Goal: Task Accomplishment & Management: Manage account settings

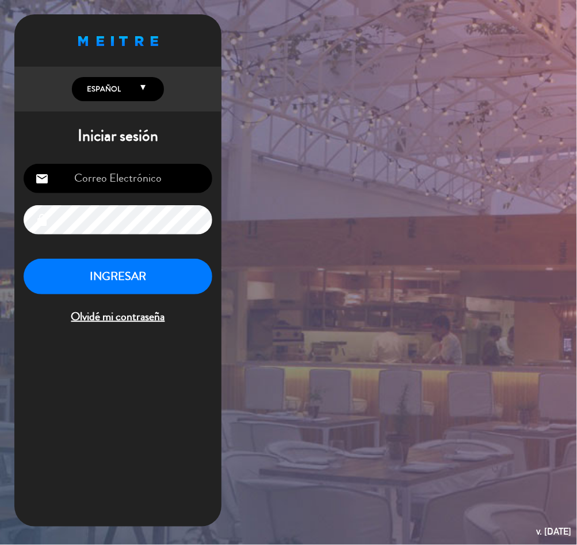
type input "[EMAIL_ADDRESS][DOMAIN_NAME]"
click at [133, 280] on button "INGRESAR" at bounding box center [118, 277] width 189 height 36
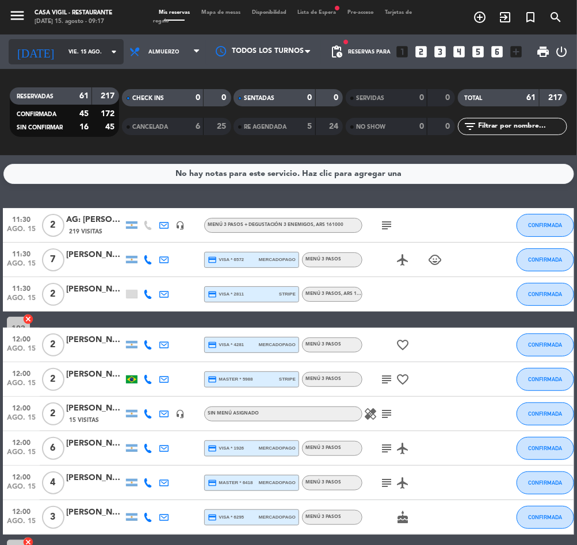
click at [83, 47] on input "vie. 15 ago." at bounding box center [100, 52] width 74 height 18
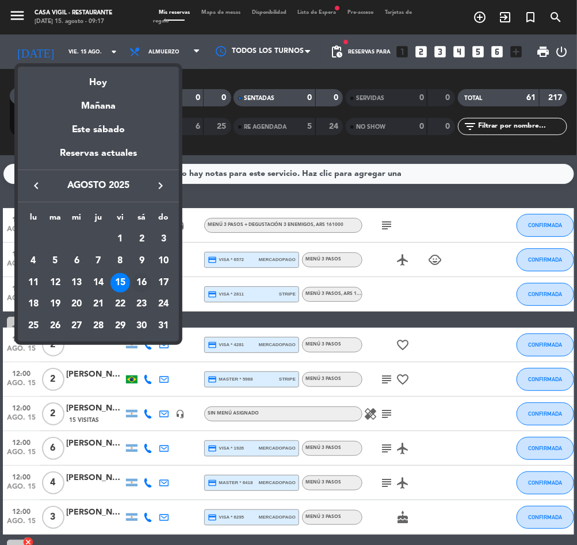
click at [145, 278] on div "16" at bounding box center [142, 283] width 20 height 20
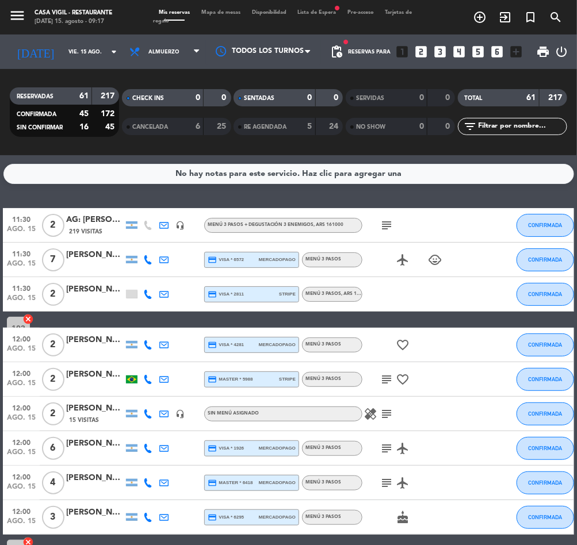
type input "sáb. 16 ago."
click at [154, 41] on span "Almuerzo" at bounding box center [165, 51] width 82 height 25
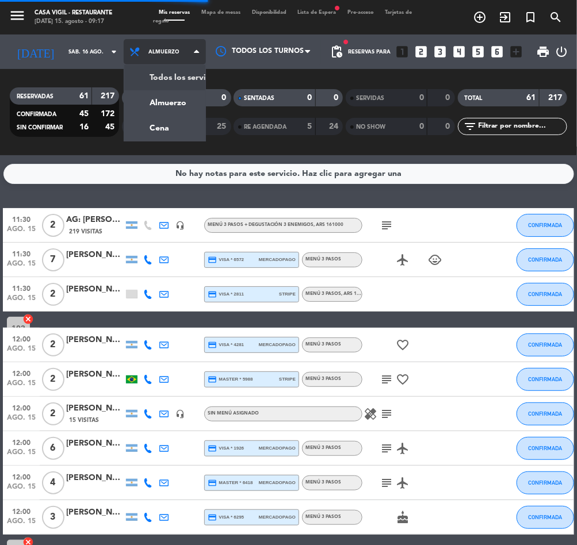
click at [159, 73] on div "menu Casa [PERSON_NAME] - Restaurante [DATE] 15. agosto - 09:17 Mis reservas Ma…" at bounding box center [288, 77] width 577 height 155
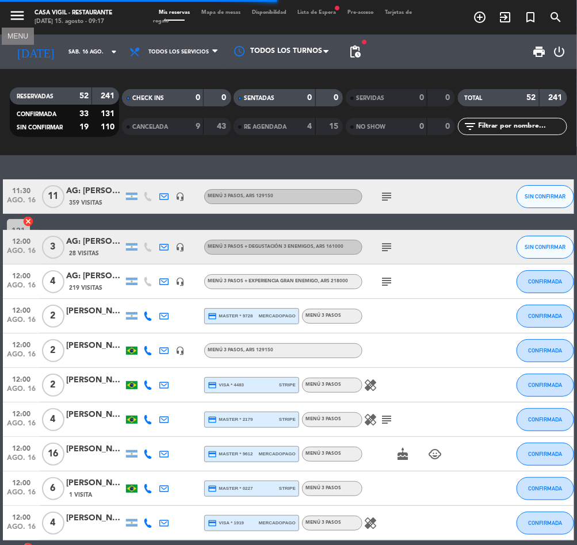
click at [11, 9] on icon "menu" at bounding box center [17, 15] width 17 height 17
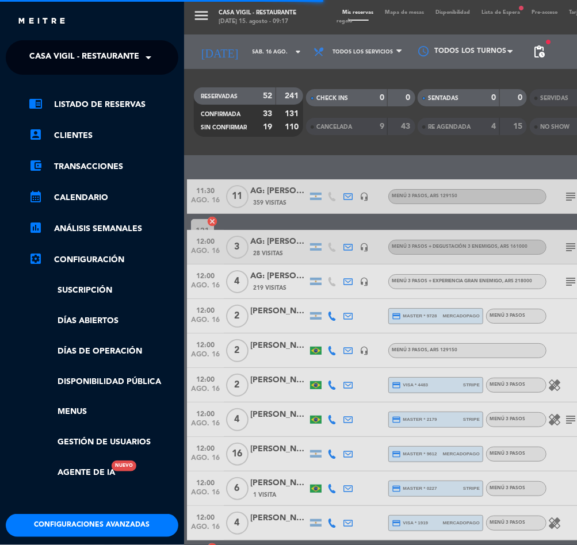
click at [73, 51] on span "Casa Vigil - Restaurante" at bounding box center [84, 57] width 110 height 24
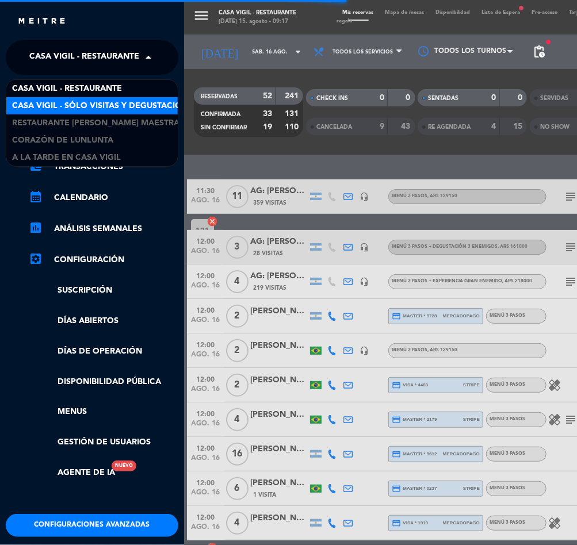
click at [101, 106] on span "Casa Vigil - SÓLO Visitas y Degustaciones" at bounding box center [105, 106] width 186 height 13
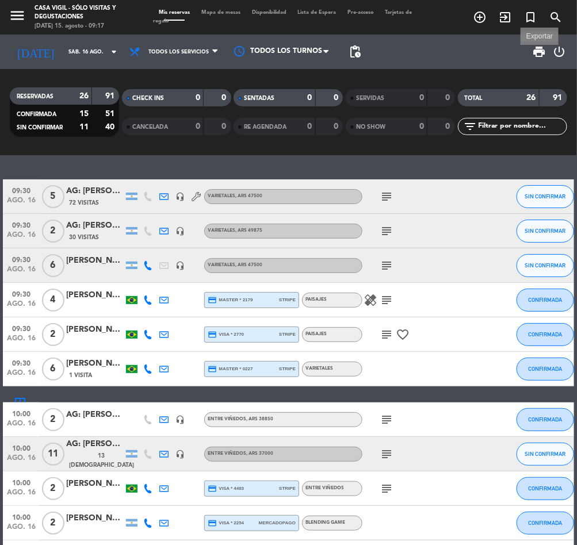
click at [538, 55] on span "print" at bounding box center [540, 52] width 14 height 14
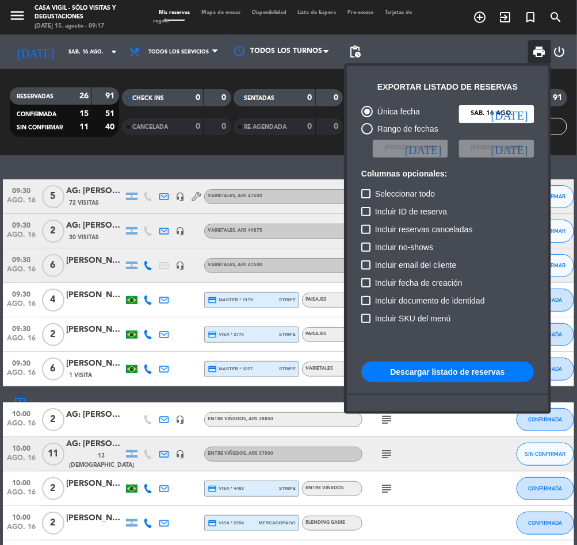
click at [454, 366] on button "Descargar listado de reservas" at bounding box center [447, 372] width 173 height 21
click at [449, 375] on button "Descargar listado de reservas" at bounding box center [447, 372] width 173 height 21
click at [18, 16] on div at bounding box center [288, 272] width 577 height 545
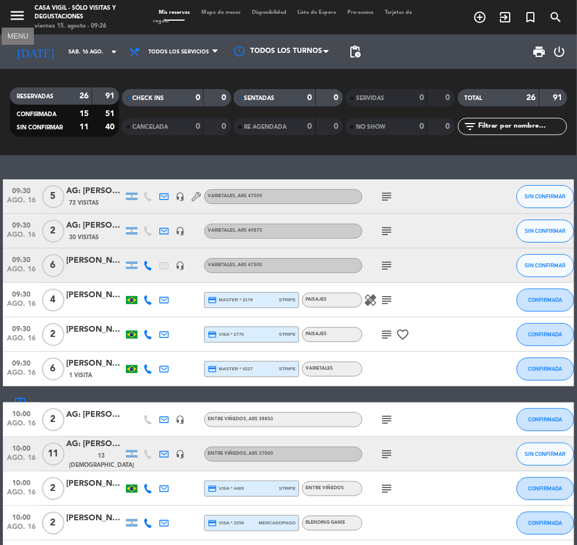
click at [18, 16] on icon "menu" at bounding box center [17, 15] width 17 height 17
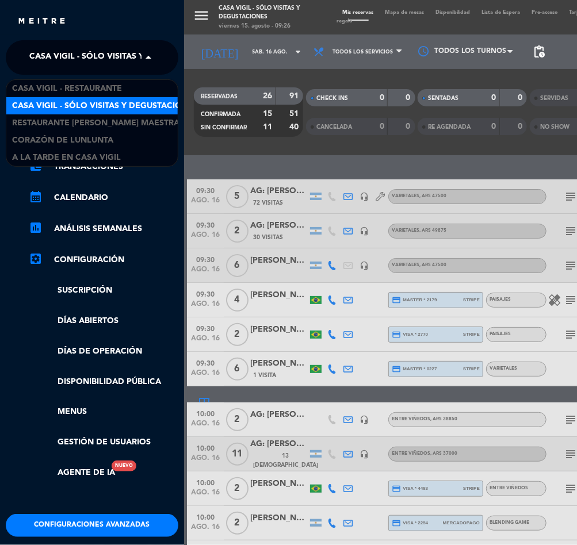
click at [77, 54] on span "Casa Vigil - SÓLO Visitas y Degustaciones" at bounding box center [122, 57] width 186 height 24
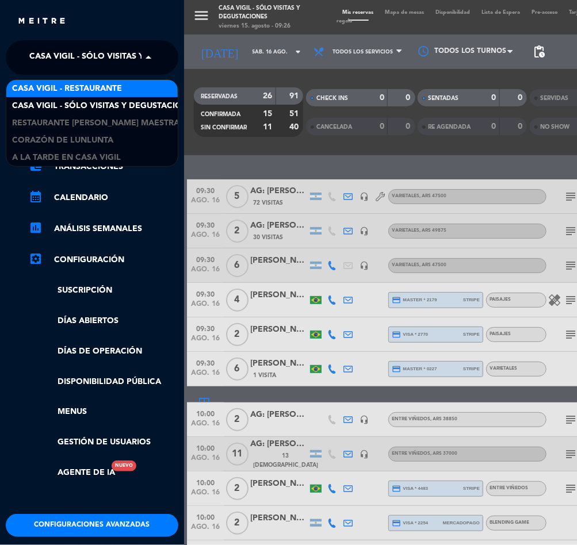
click at [98, 87] on span "Casa Vigil - Restaurante" at bounding box center [67, 88] width 110 height 13
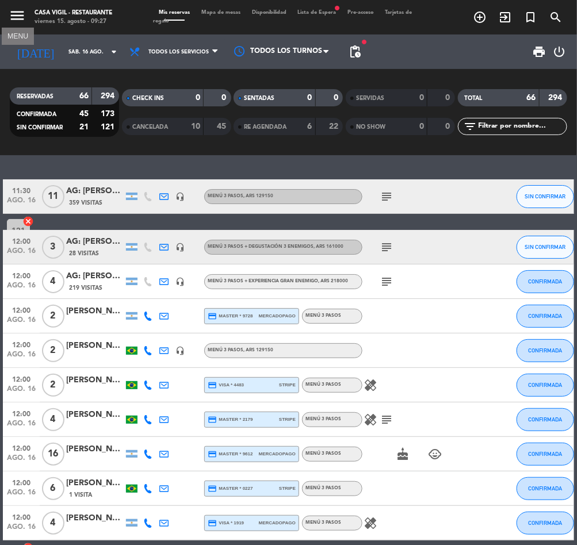
click at [24, 18] on icon "menu" at bounding box center [17, 15] width 17 height 17
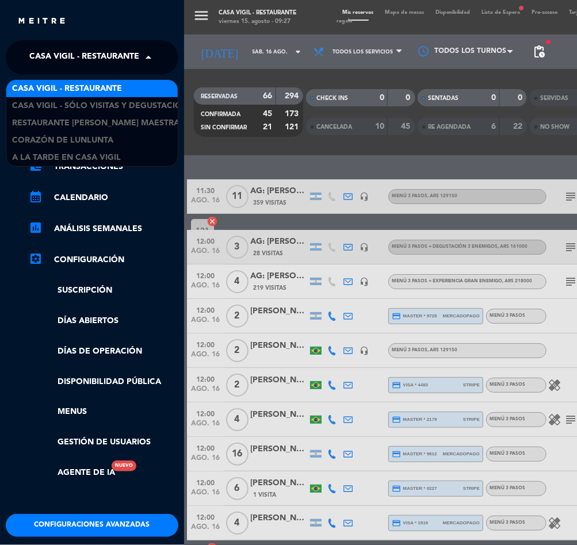
click at [95, 55] on span "Casa Vigil - Restaurante" at bounding box center [84, 57] width 110 height 24
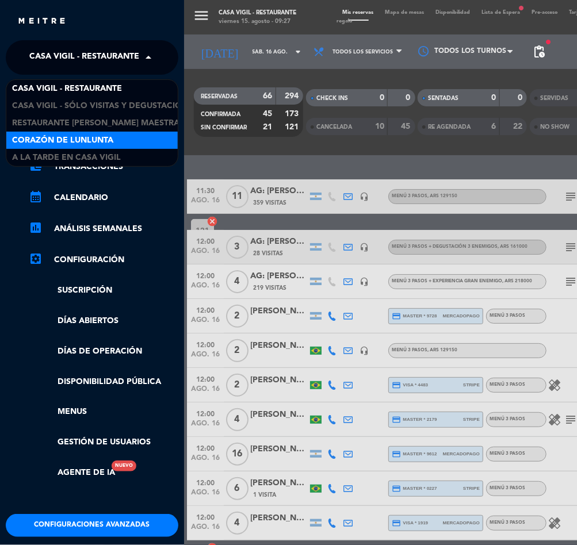
click at [102, 147] on div "Corazón de Lunlunta" at bounding box center [91, 140] width 171 height 17
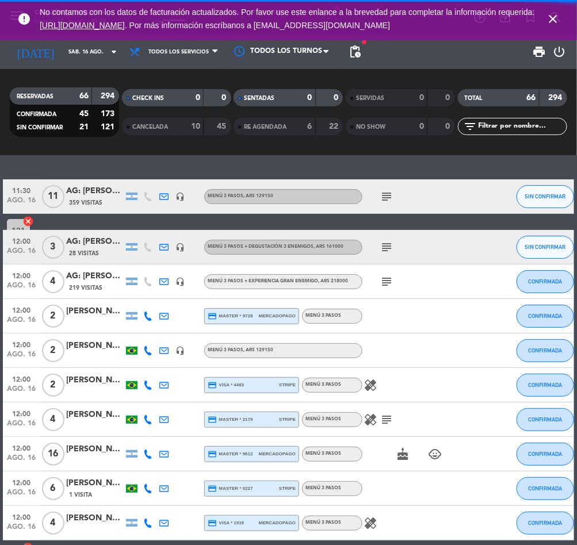
click at [41, 56] on div "close × [PERSON_NAME] × chrome_reader_mode Listado de Reservas account_box Clie…" at bounding box center [288, 272] width 577 height 545
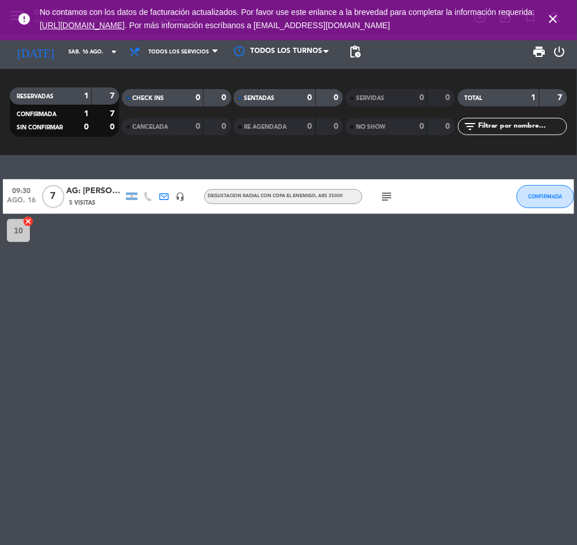
click at [554, 20] on icon "close" at bounding box center [553, 19] width 14 height 14
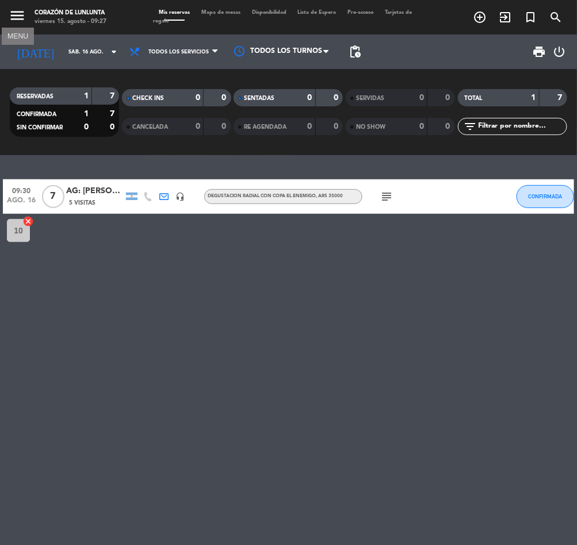
click at [16, 14] on icon "menu" at bounding box center [17, 15] width 17 height 17
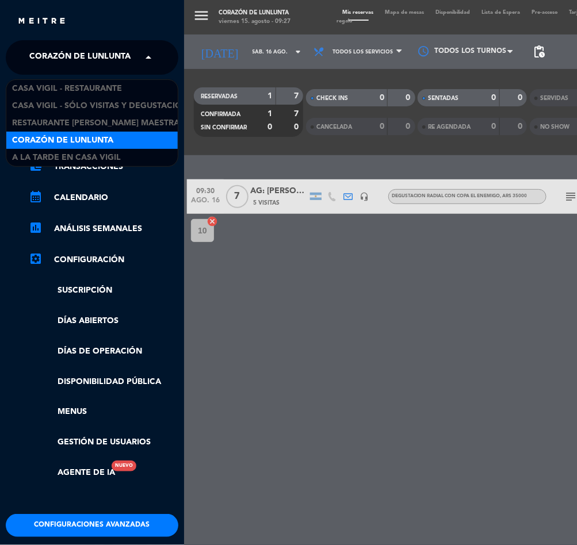
click at [80, 64] on span "Corazón de Lunlunta" at bounding box center [79, 57] width 101 height 24
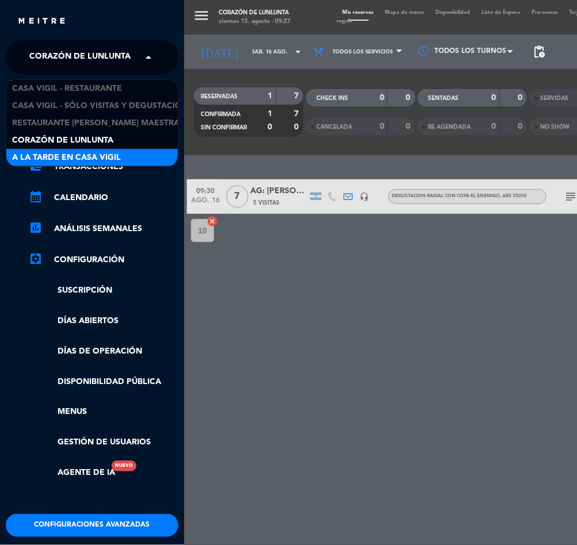
click at [83, 154] on span "A la tarde en Casa Vigil" at bounding box center [66, 157] width 109 height 13
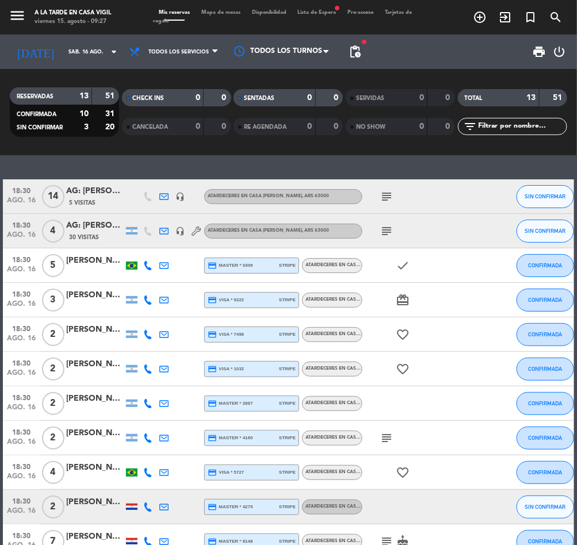
click at [86, 184] on div "18:30 [DATE] AG: [PERSON_NAME] X14 / [PERSON_NAME][GEOGRAPHIC_DATA] TRIP 5 Visi…" at bounding box center [288, 196] width 571 height 35
click at [86, 185] on div "AG: [PERSON_NAME] X14 / [PERSON_NAME][GEOGRAPHIC_DATA] TRIP" at bounding box center [95, 191] width 58 height 13
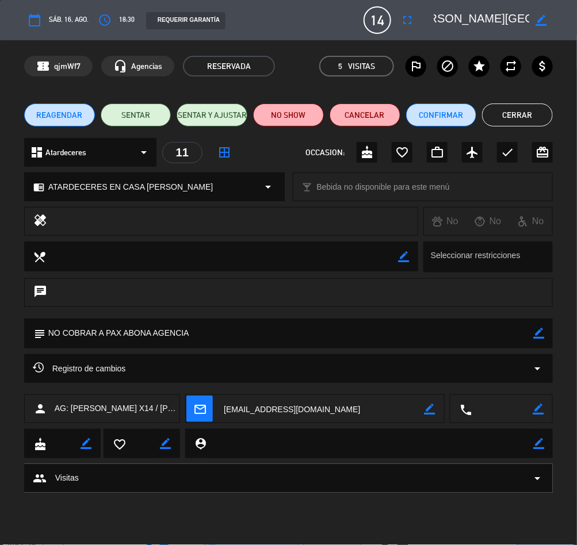
scroll to position [0, 183]
drag, startPoint x: 435, startPoint y: 14, endPoint x: 514, endPoint y: 13, distance: 78.8
click at [530, 20] on div "border_color" at bounding box center [489, 20] width 127 height 21
click at [542, 111] on button "Cerrar" at bounding box center [517, 115] width 71 height 23
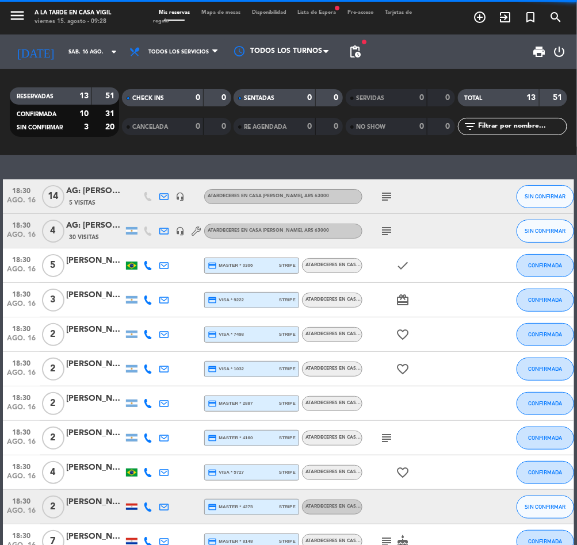
click at [71, 216] on div "18:30 [DATE] 4 AG: [PERSON_NAME] X4/ BUS VITIVINICOLA 30 Visitas headset_mic AT…" at bounding box center [288, 231] width 571 height 35
click at [78, 233] on span "30 Visitas" at bounding box center [84, 237] width 30 height 9
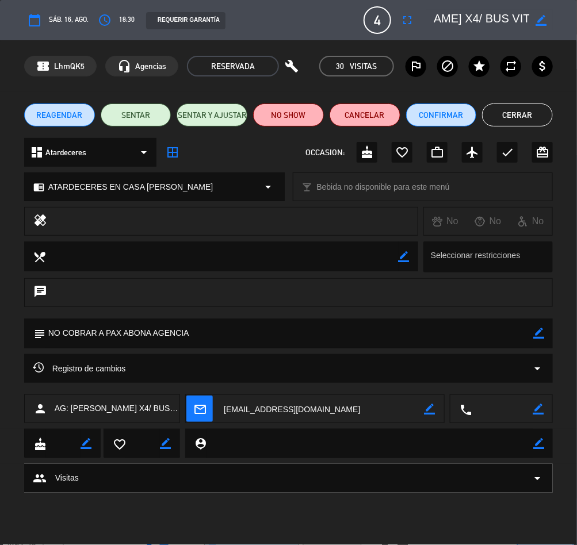
scroll to position [0, 117]
drag, startPoint x: 437, startPoint y: 12, endPoint x: 530, endPoint y: 21, distance: 93.6
click at [530, 21] on div "border_color" at bounding box center [489, 20] width 127 height 21
click at [515, 120] on button "Cerrar" at bounding box center [517, 115] width 71 height 23
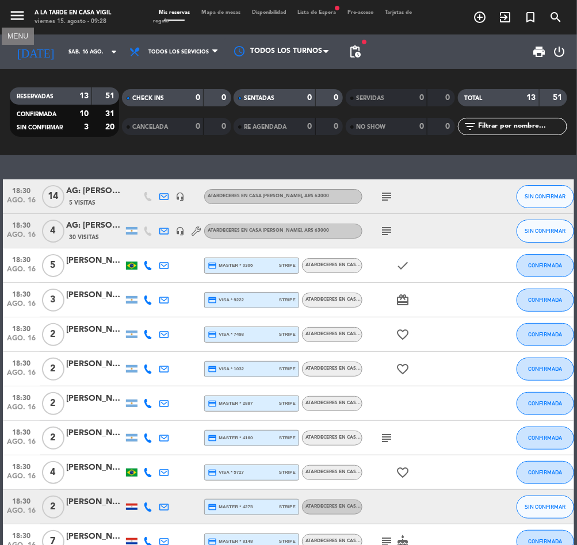
click at [16, 7] on icon "menu" at bounding box center [17, 15] width 17 height 17
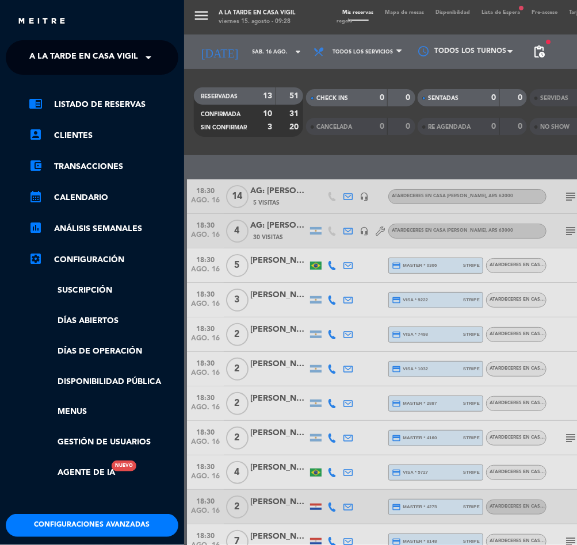
click at [89, 48] on span "A la tarde en Casa Vigil" at bounding box center [83, 57] width 109 height 24
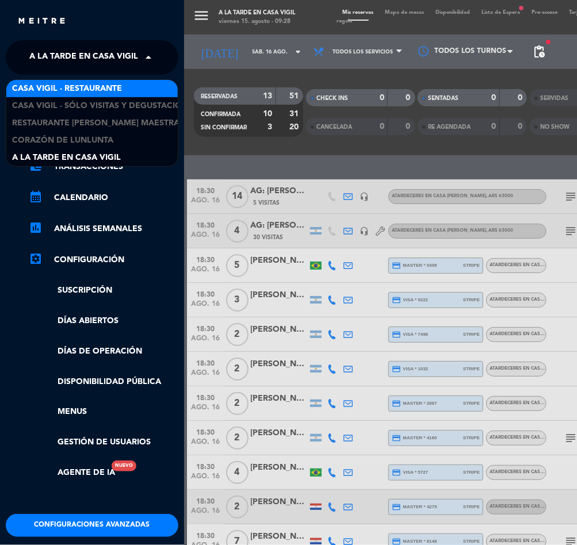
click at [90, 88] on span "Casa Vigil - Restaurante" at bounding box center [67, 88] width 110 height 13
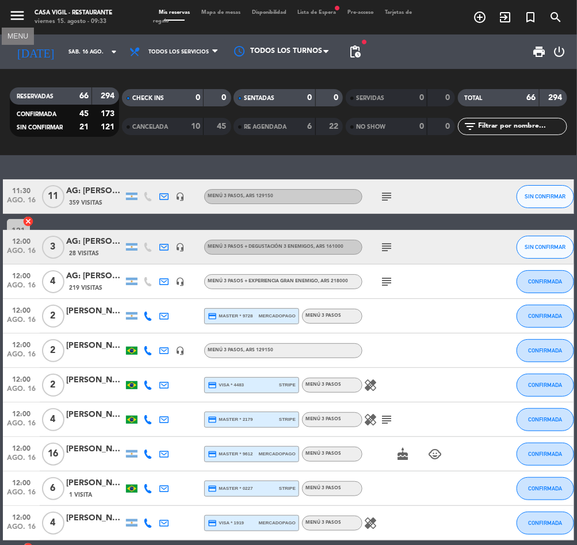
click at [14, 20] on icon "menu" at bounding box center [17, 15] width 17 height 17
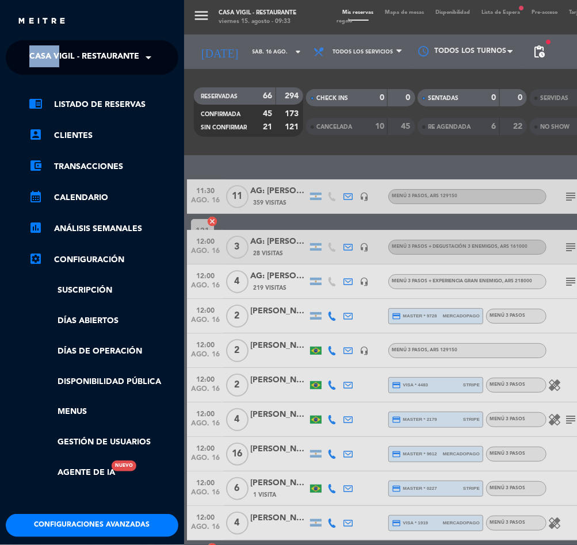
drag, startPoint x: 59, startPoint y: 42, endPoint x: 62, endPoint y: 47, distance: 5.9
click at [61, 47] on div "close × Casa [PERSON_NAME] - Restaurante × chrome_reader_mode Listado de Reserv…" at bounding box center [92, 272] width 184 height 545
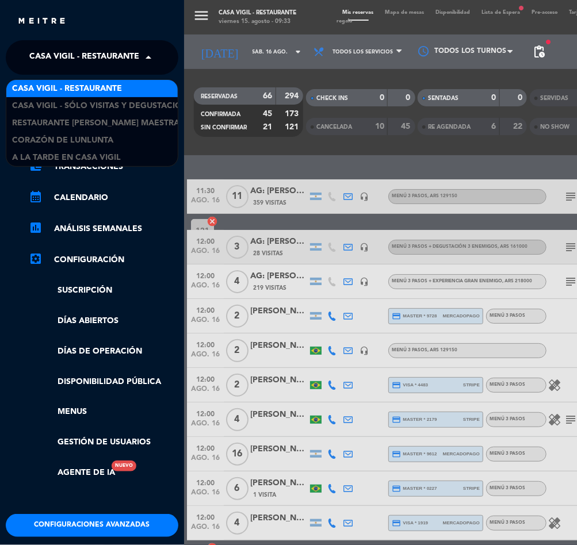
click at [63, 49] on span "Casa Vigil - Restaurante" at bounding box center [84, 57] width 110 height 24
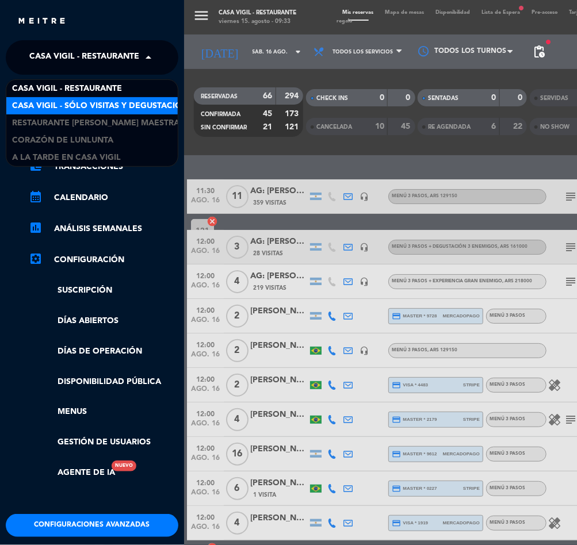
click at [95, 107] on span "Casa Vigil - SÓLO Visitas y Degustaciones" at bounding box center [105, 106] width 186 height 13
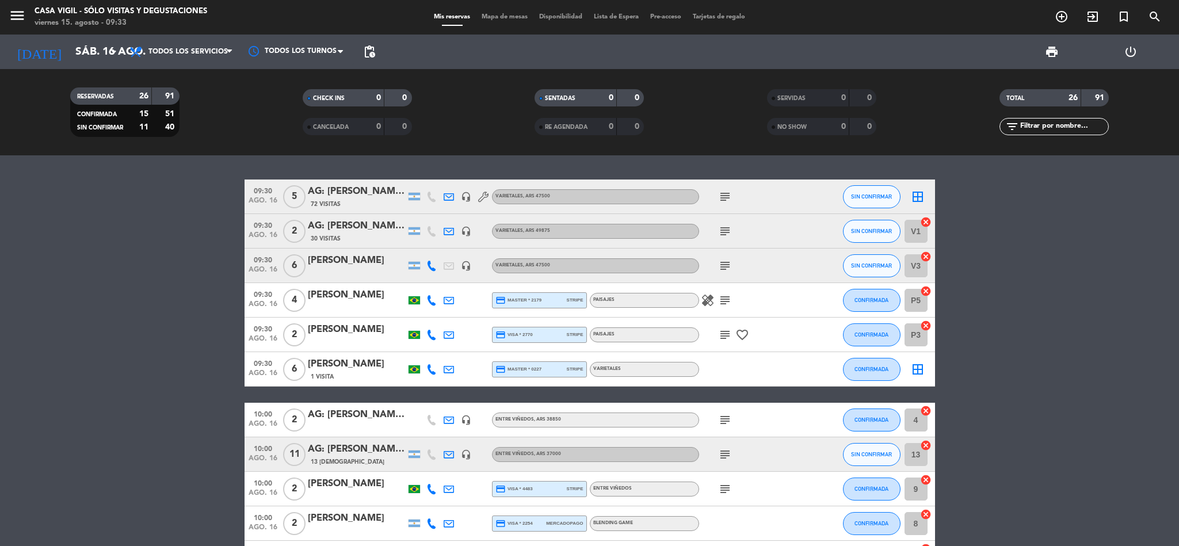
click at [576, 17] on span "Lista de Espera" at bounding box center [616, 17] width 56 height 6
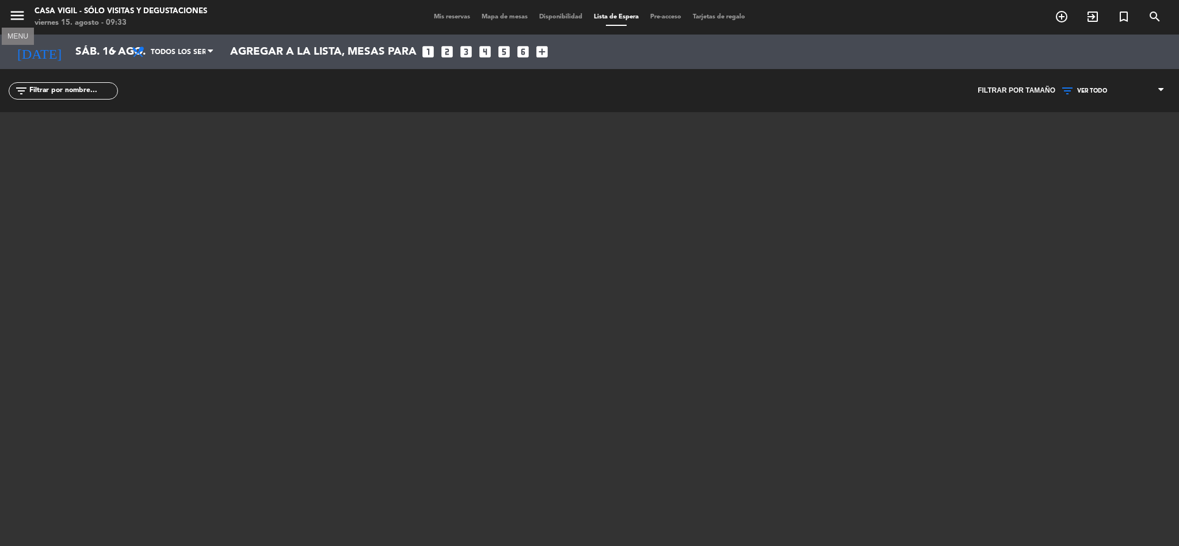
click at [11, 14] on icon "menu" at bounding box center [17, 15] width 17 height 17
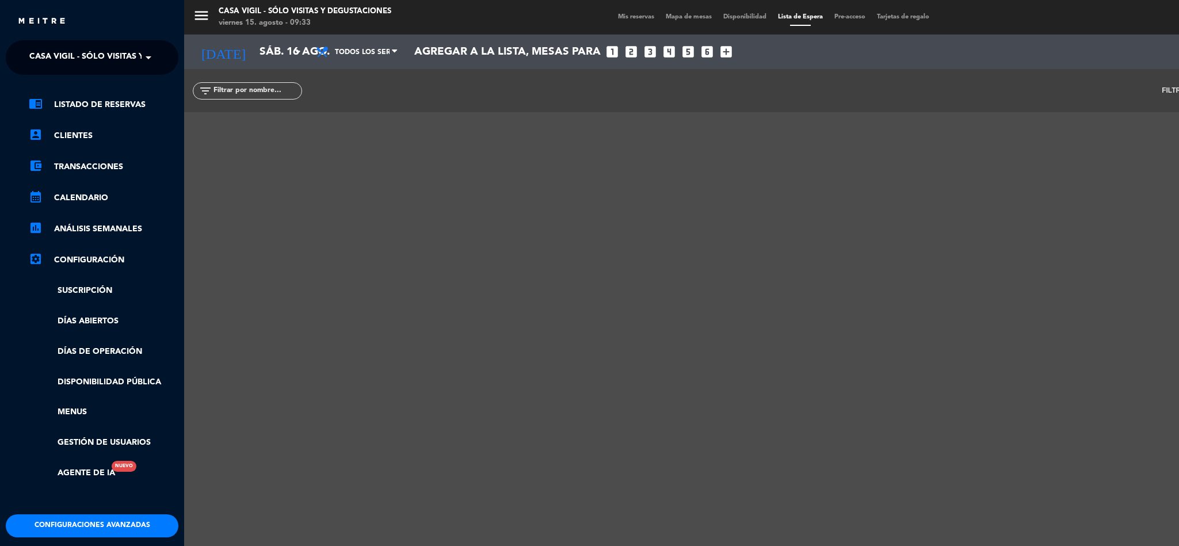
click at [116, 60] on span "Casa Vigil - SÓLO Visitas y Degustaciones" at bounding box center [122, 57] width 186 height 24
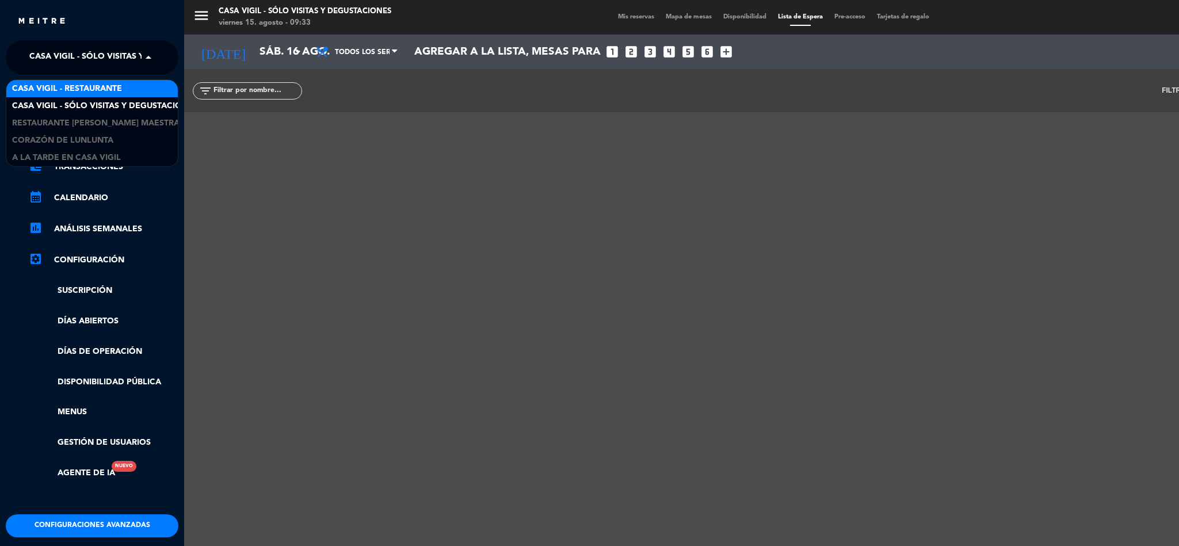
click at [102, 90] on span "Casa Vigil - Restaurante" at bounding box center [67, 88] width 110 height 13
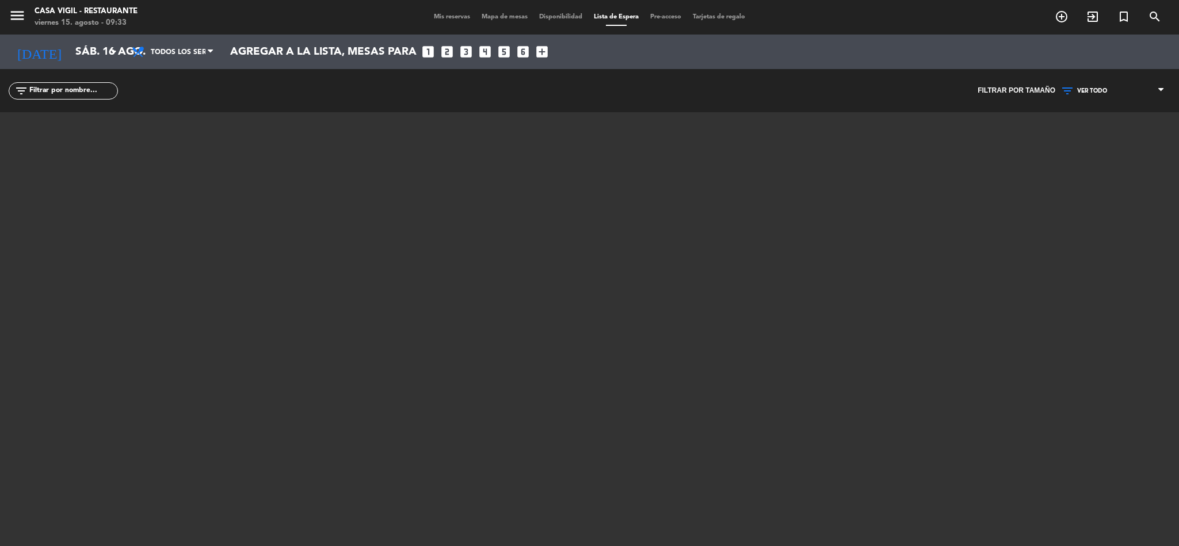
click at [448, 14] on span "Mis reservas" at bounding box center [452, 17] width 48 height 6
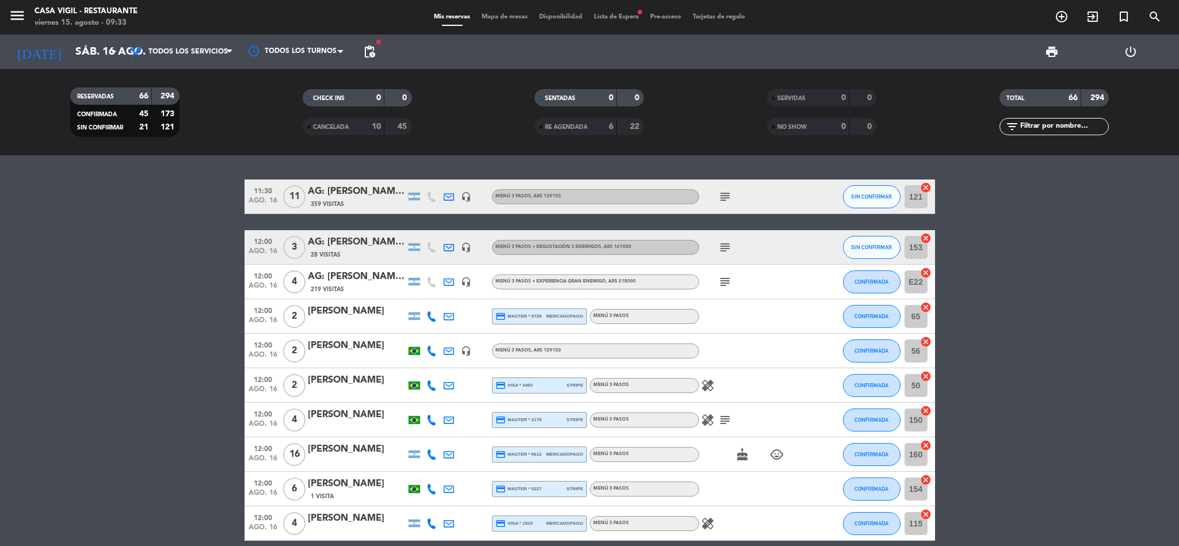
click at [576, 14] on span "Lista de Espera fiber_manual_record" at bounding box center [616, 17] width 56 height 6
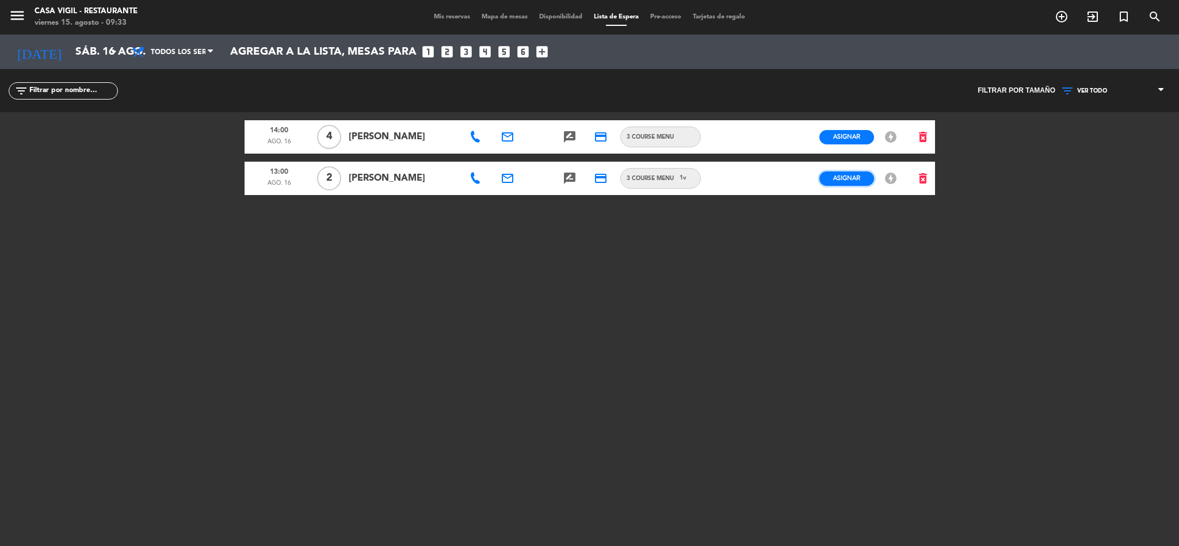
click at [576, 179] on span "Asignar" at bounding box center [846, 178] width 27 height 9
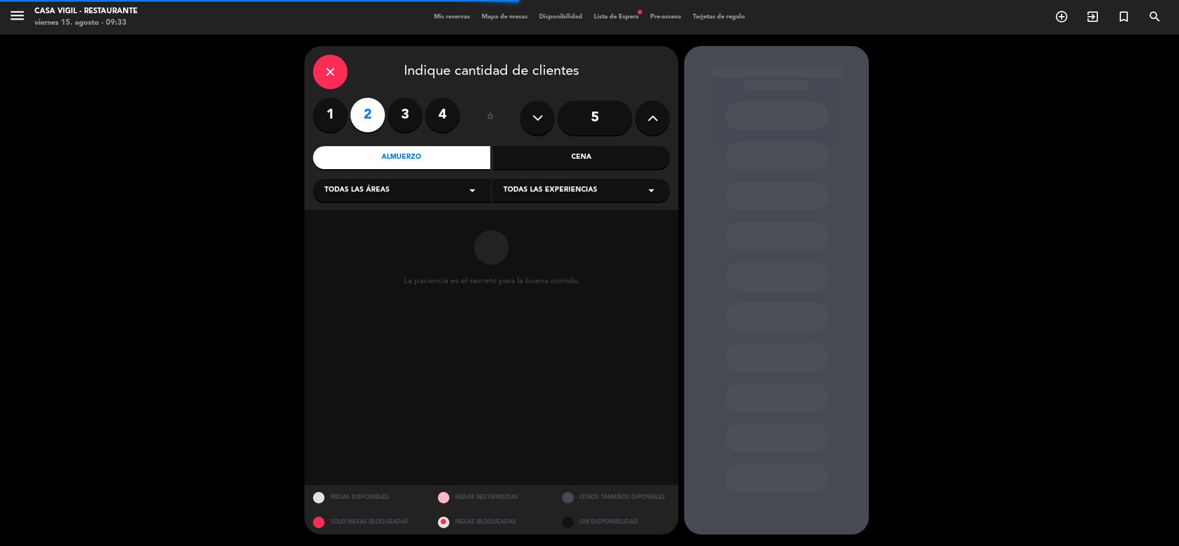
click at [532, 193] on span "Todas las experiencias" at bounding box center [550, 191] width 94 height 12
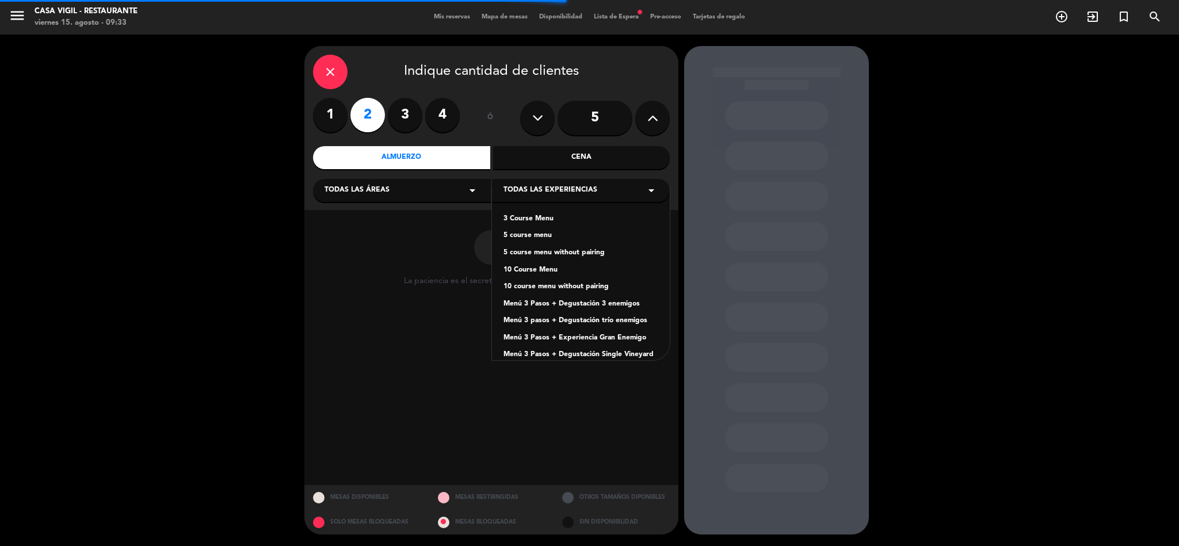
click at [524, 208] on div "3 Course Menu 5 course menu 5 course menu without pairing 10 Course Menu 10 cou…" at bounding box center [581, 274] width 178 height 173
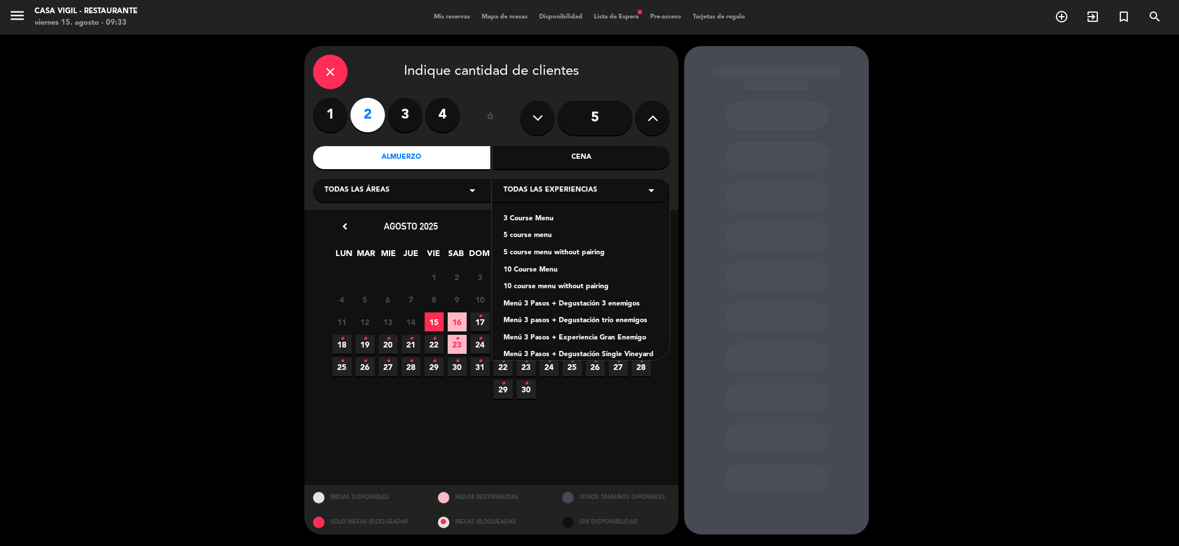
click at [523, 216] on div "3 Course Menu" at bounding box center [580, 219] width 155 height 12
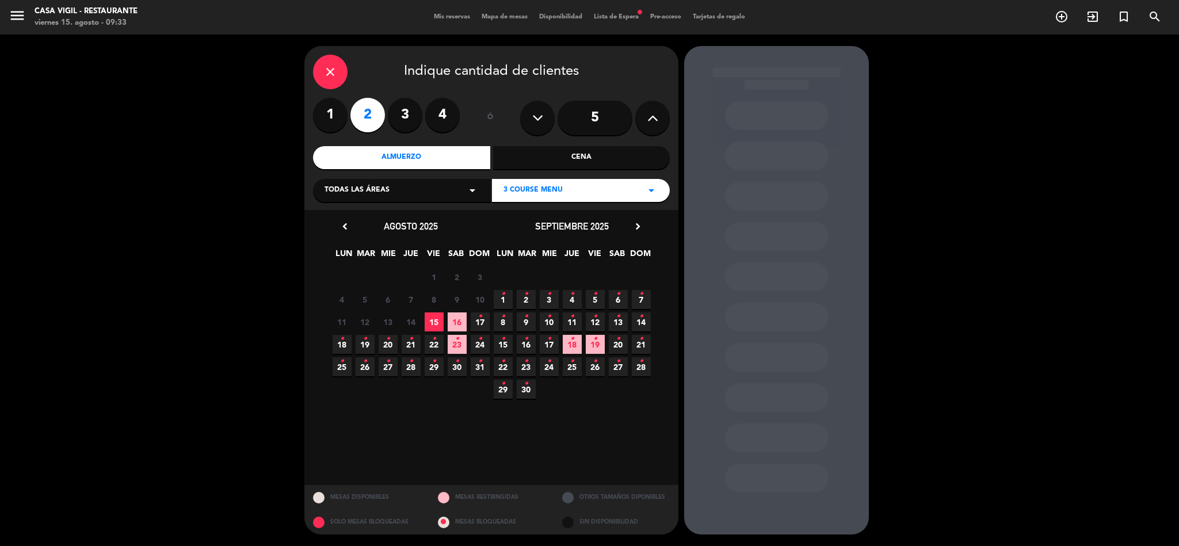
click at [456, 318] on span "16" at bounding box center [457, 321] width 19 height 19
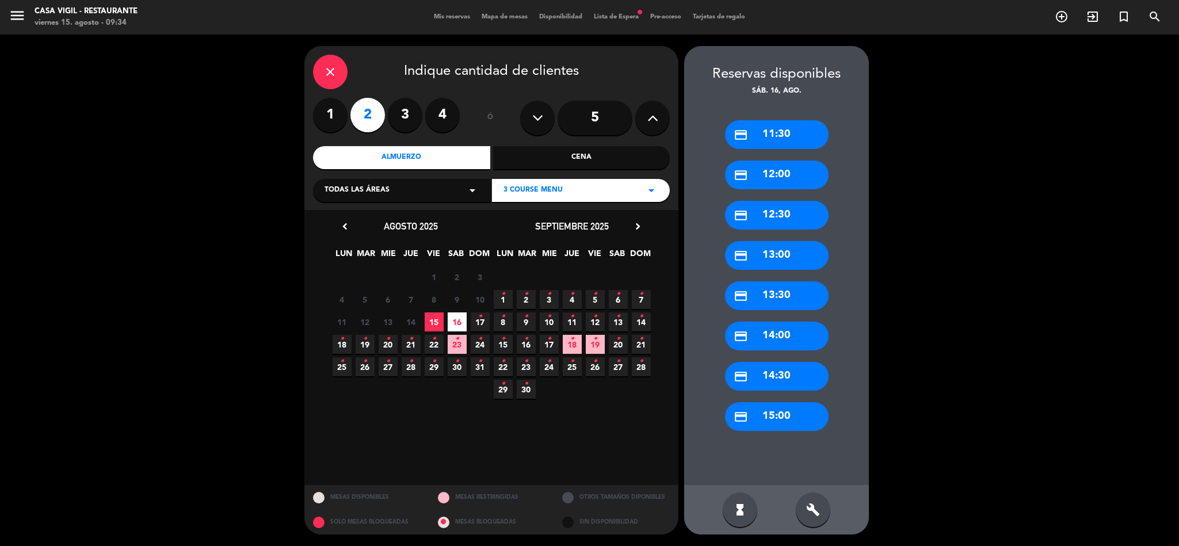
click at [576, 216] on div "credit_card 12:30" at bounding box center [777, 215] width 104 height 29
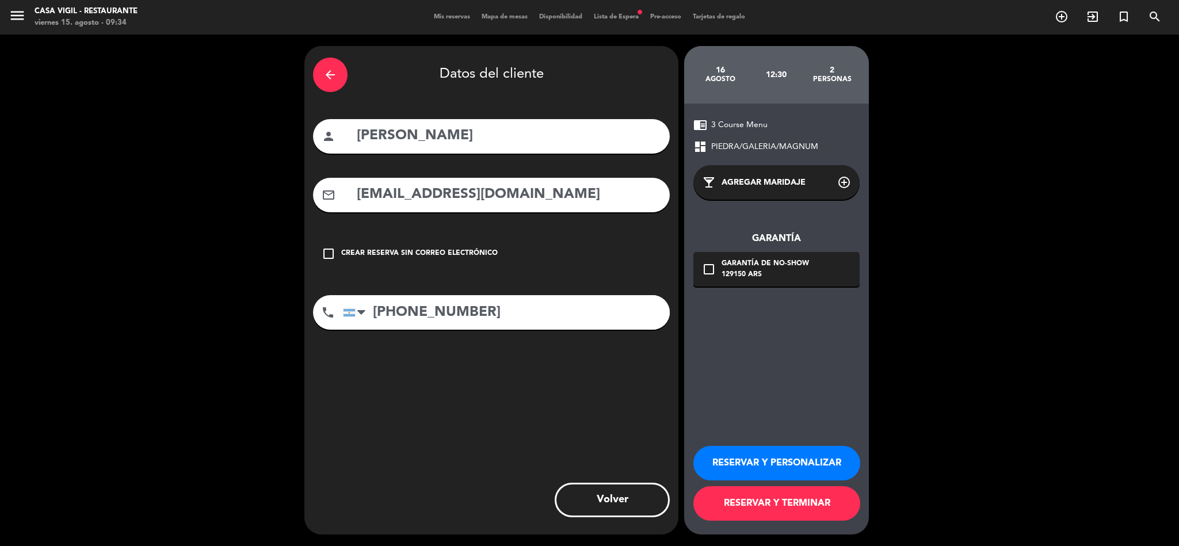
click at [576, 463] on button "RESERVAR Y PERSONALIZAR" at bounding box center [776, 463] width 167 height 35
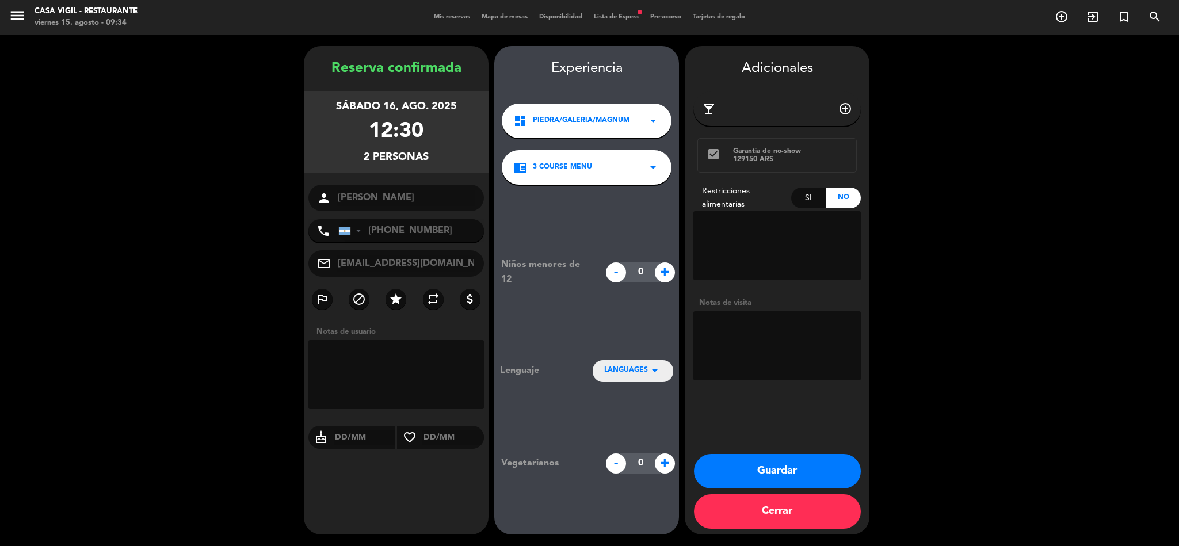
click at [576, 470] on button "Guardar" at bounding box center [777, 471] width 167 height 35
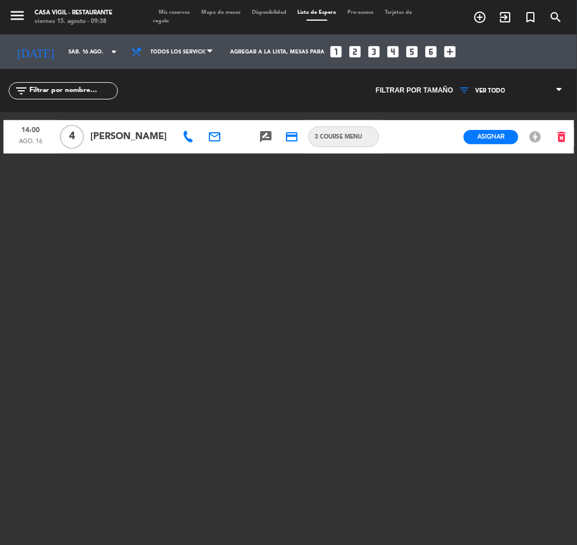
click at [10, 6] on span "menu" at bounding box center [22, 17] width 26 height 26
click at [12, 9] on icon "menu" at bounding box center [17, 15] width 17 height 17
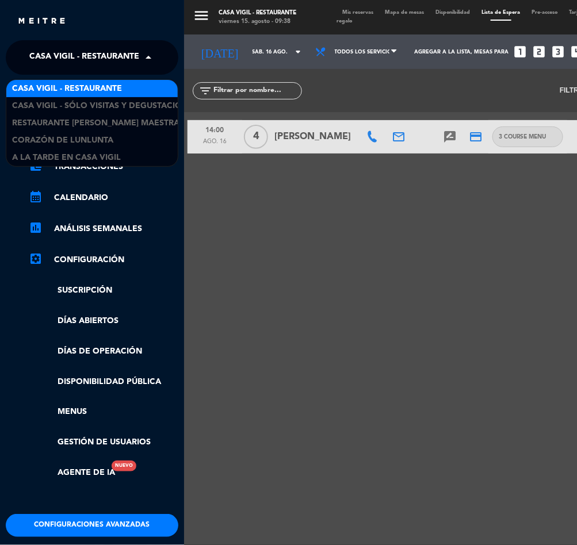
click at [80, 59] on span "Casa Vigil - Restaurante" at bounding box center [84, 57] width 110 height 24
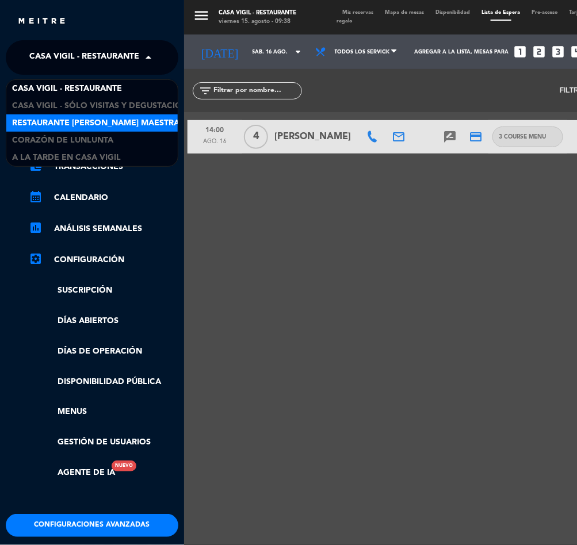
click at [90, 126] on span "Restaurante [PERSON_NAME] Maestra" at bounding box center [95, 123] width 167 height 13
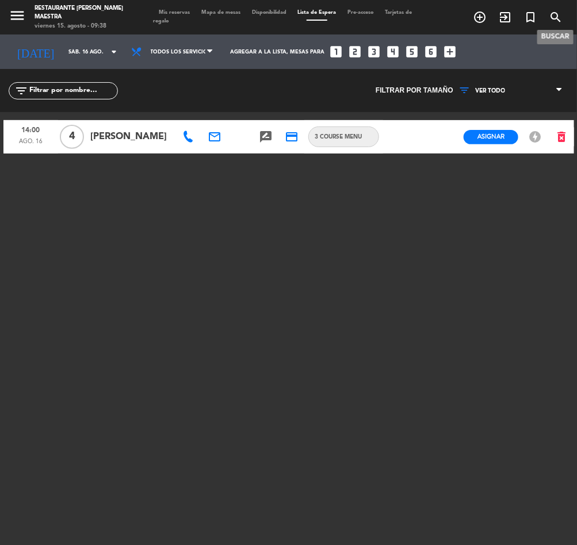
click at [557, 19] on icon "search" at bounding box center [556, 17] width 14 height 14
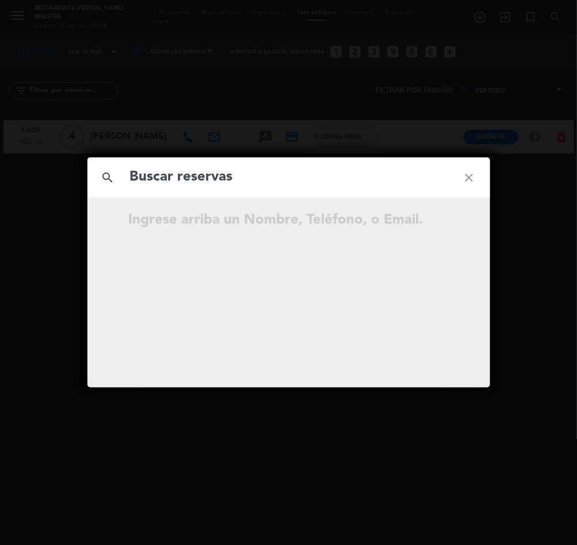
click at [240, 179] on input "text" at bounding box center [289, 178] width 320 height 24
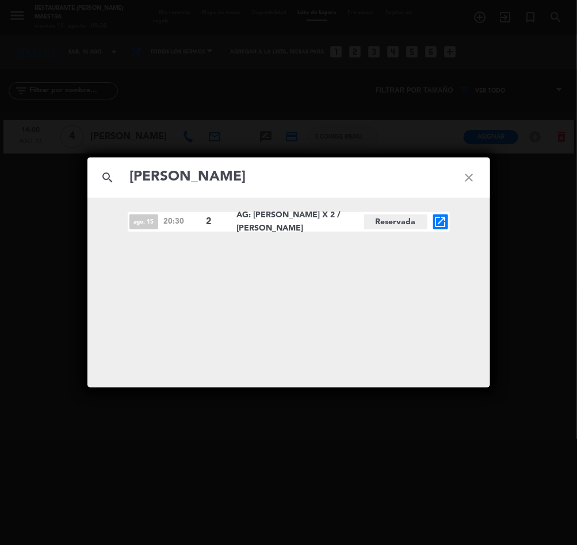
type input "[PERSON_NAME]"
drag, startPoint x: 237, startPoint y: 215, endPoint x: 268, endPoint y: 231, distance: 35.3
click at [268, 231] on span "AG: [PERSON_NAME] X 2 / [PERSON_NAME]" at bounding box center [300, 222] width 127 height 26
copy span "AG: [PERSON_NAME] X 2 / [PERSON_NAME]"
click at [445, 216] on icon "open_in_new" at bounding box center [441, 222] width 14 height 14
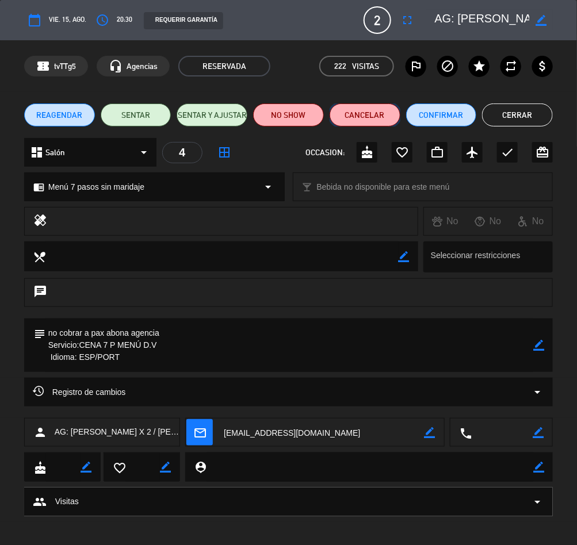
click at [356, 111] on button "Cancelar" at bounding box center [365, 115] width 71 height 23
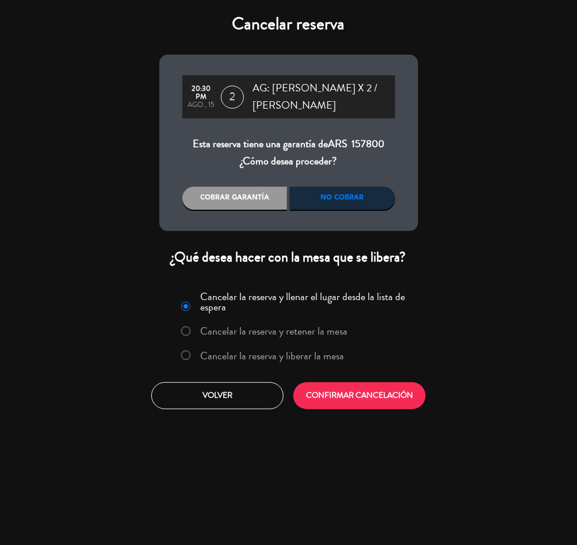
click at [287, 352] on label "Cancelar la reserva y liberar la mesa" at bounding box center [272, 356] width 144 height 10
click at [325, 387] on button "CONFIRMAR CANCELACIÓN" at bounding box center [359, 396] width 132 height 27
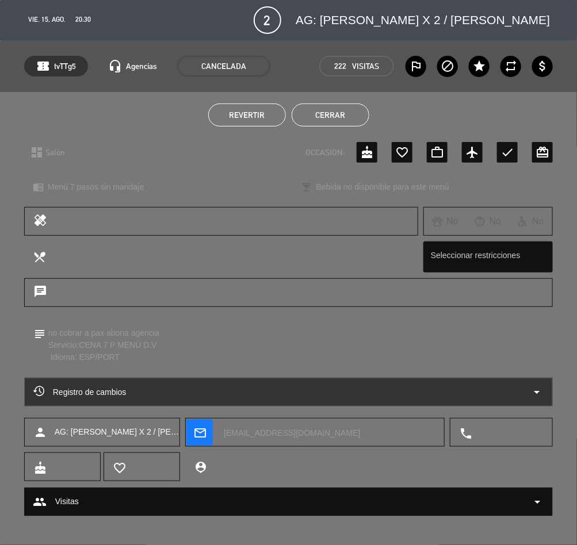
click at [330, 109] on button "Cerrar" at bounding box center [331, 115] width 78 height 23
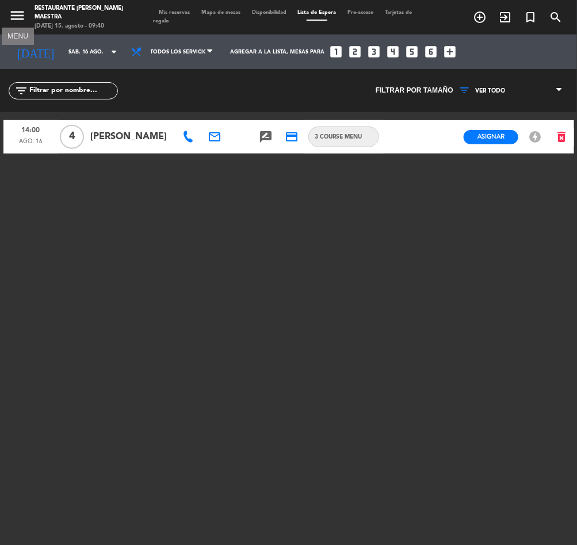
click at [16, 7] on icon "menu" at bounding box center [17, 15] width 17 height 17
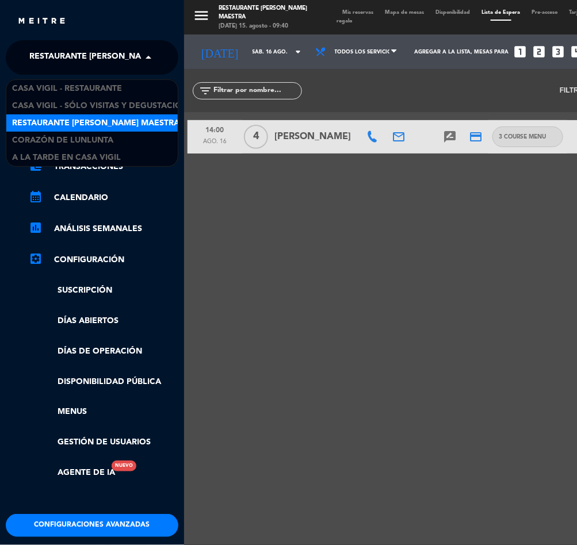
click at [92, 59] on span "Restaurante [PERSON_NAME] Maestra" at bounding box center [112, 57] width 167 height 24
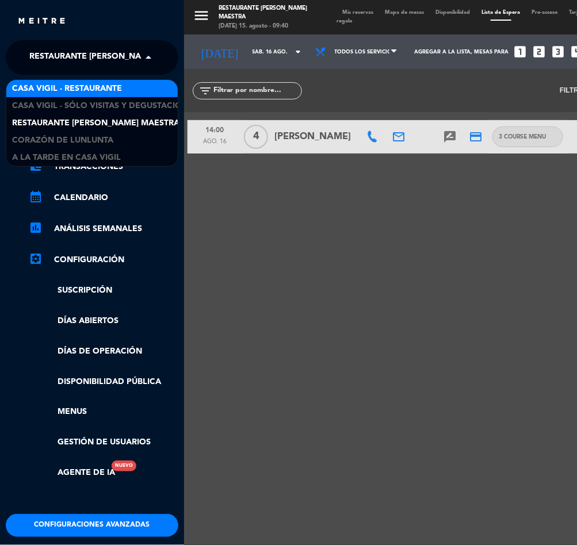
click at [110, 90] on span "Casa Vigil - Restaurante" at bounding box center [67, 88] width 110 height 13
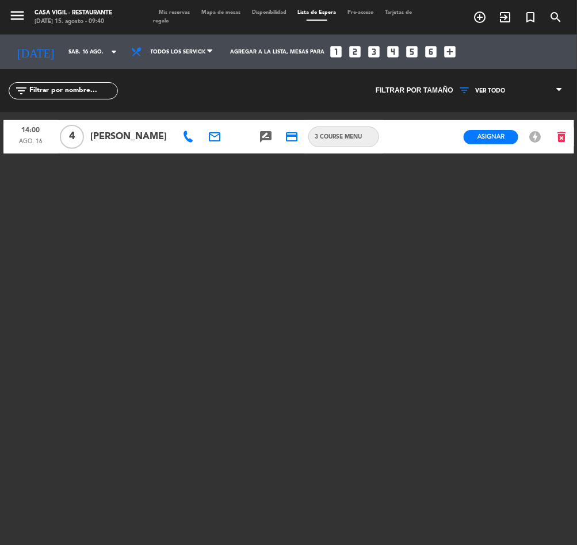
click at [171, 11] on span "Mis reservas" at bounding box center [174, 12] width 43 height 5
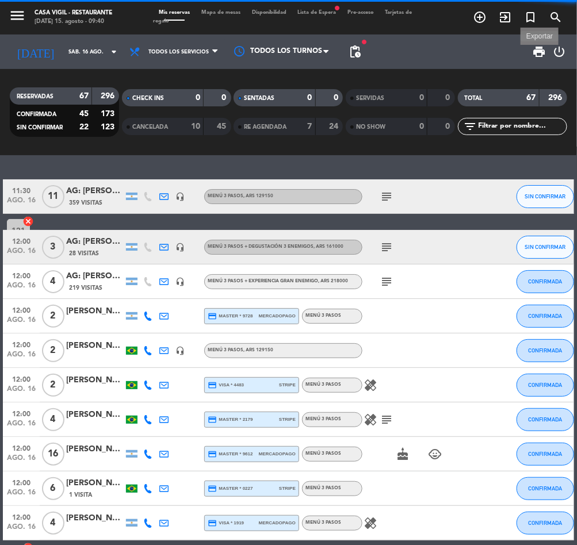
click at [537, 54] on span "print" at bounding box center [540, 52] width 14 height 14
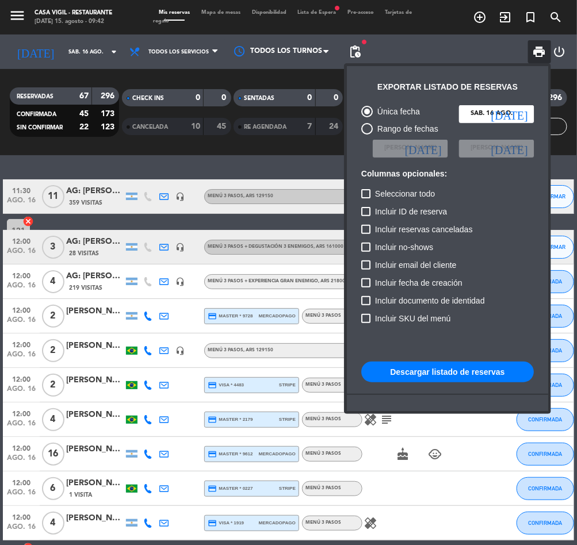
click at [301, 158] on div at bounding box center [288, 272] width 577 height 545
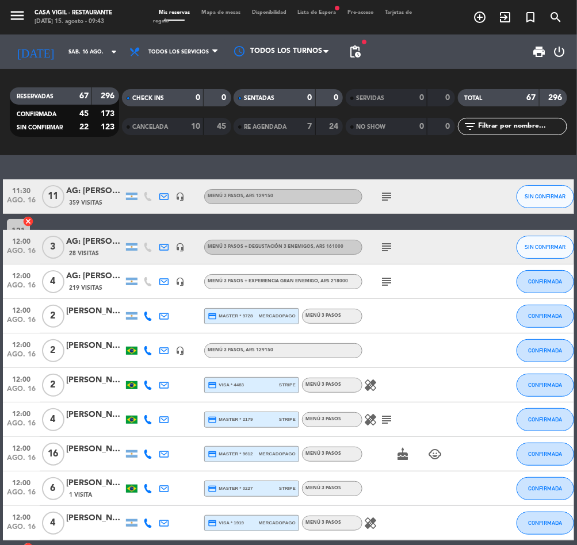
click at [499, 123] on input "text" at bounding box center [521, 126] width 89 height 13
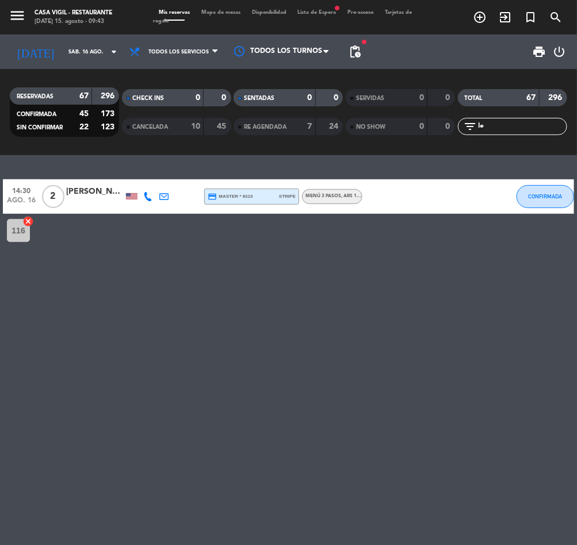
type input "l"
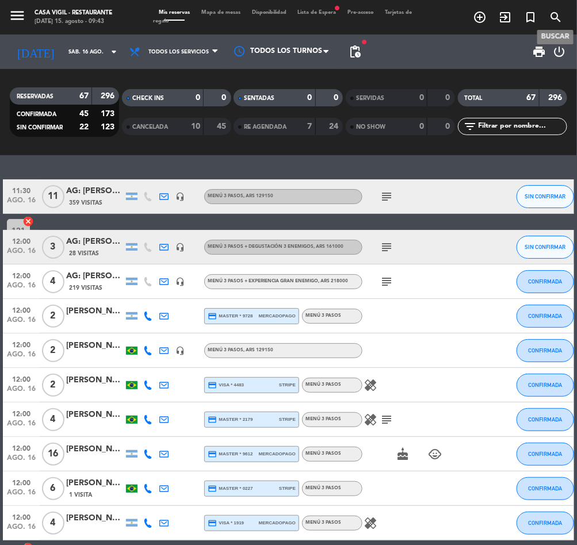
click at [561, 21] on icon "search" at bounding box center [556, 17] width 14 height 14
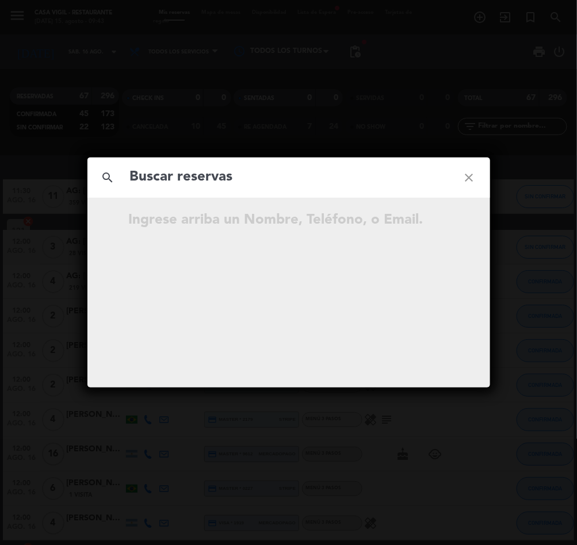
click at [168, 173] on input "text" at bounding box center [289, 178] width 320 height 24
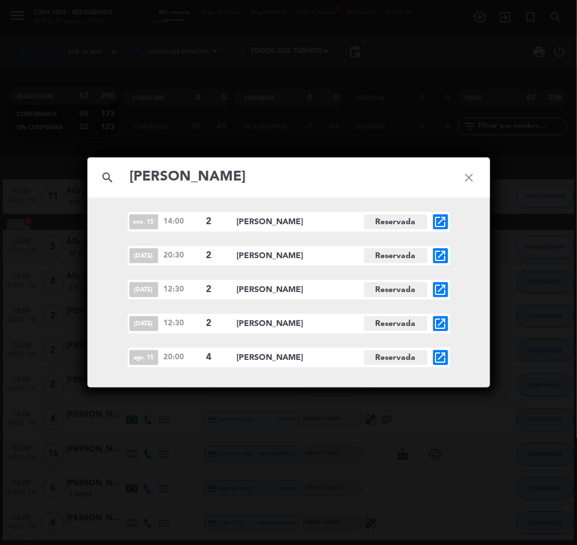
type input "[PERSON_NAME]"
click at [437, 356] on icon "open_in_new" at bounding box center [441, 358] width 14 height 14
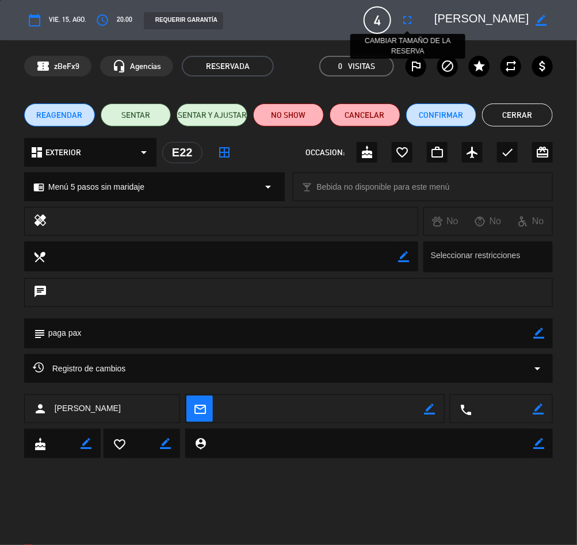
click at [407, 16] on icon "fullscreen" at bounding box center [407, 20] width 14 height 14
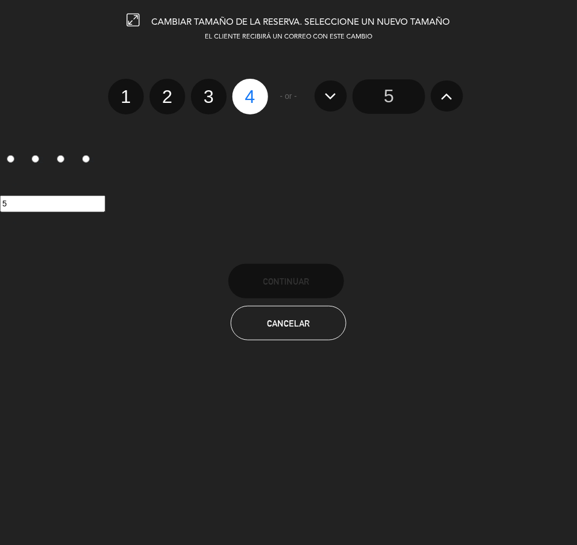
click at [463, 89] on div "5" at bounding box center [389, 96] width 160 height 35
click at [454, 89] on button at bounding box center [447, 96] width 32 height 31
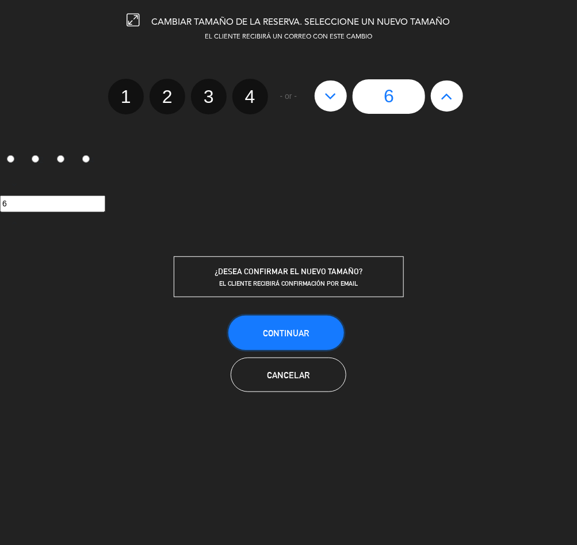
click at [300, 342] on button "Continuar" at bounding box center [286, 333] width 116 height 35
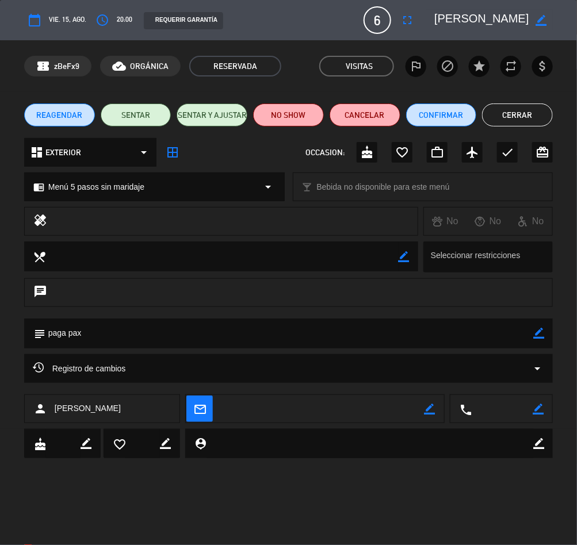
click at [548, 110] on button "Cerrar" at bounding box center [517, 115] width 71 height 23
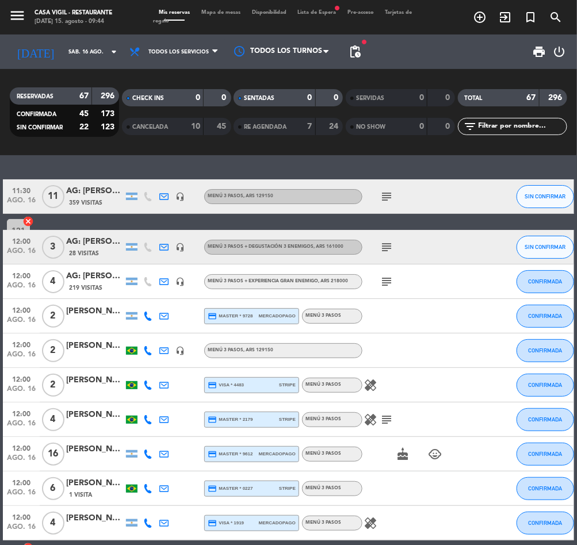
drag, startPoint x: 472, startPoint y: 165, endPoint x: 510, endPoint y: 136, distance: 47.3
click at [473, 165] on div "11:30 [DATE] AG: [PERSON_NAME] X11/ [PERSON_NAME] HOLIDAYS 359 Visitas headset_…" at bounding box center [288, 350] width 577 height 390
click at [539, 44] on span "print" at bounding box center [539, 51] width 23 height 23
click at [533, 51] on span "print" at bounding box center [540, 52] width 14 height 14
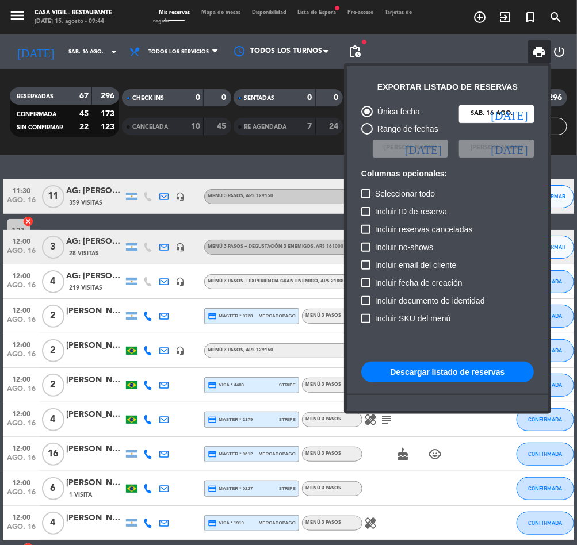
click at [444, 362] on button "Descargar listado de reservas" at bounding box center [447, 372] width 173 height 21
click at [535, 49] on span "print" at bounding box center [540, 52] width 14 height 14
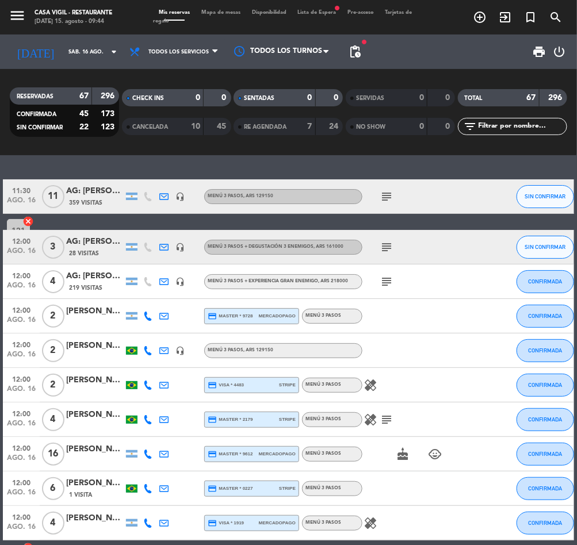
click at [540, 54] on span "print" at bounding box center [540, 52] width 14 height 14
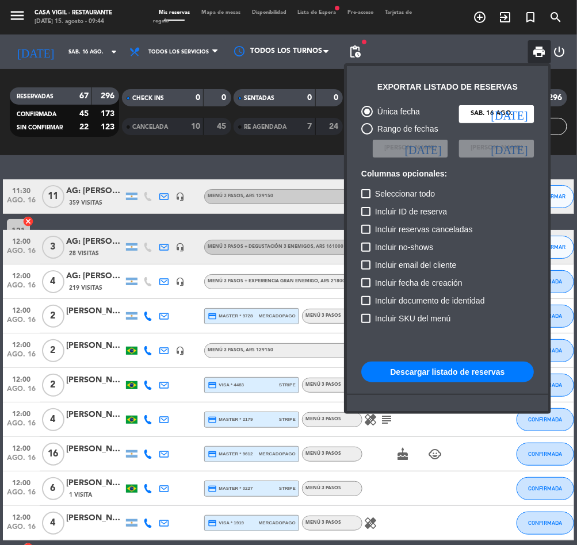
click at [464, 372] on button "Descargar listado de reservas" at bounding box center [447, 372] width 173 height 21
click at [273, 223] on div at bounding box center [288, 272] width 577 height 545
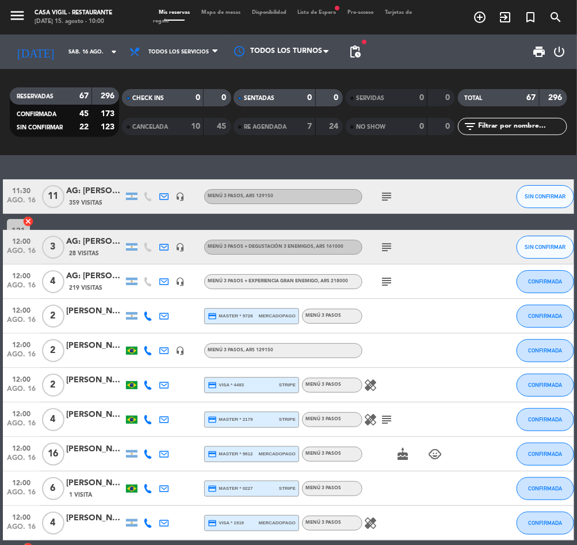
click at [190, 159] on div "11:30 [DATE] AG: [PERSON_NAME] X11/ [PERSON_NAME] HOLIDAYS 359 Visitas headset_…" at bounding box center [288, 350] width 577 height 390
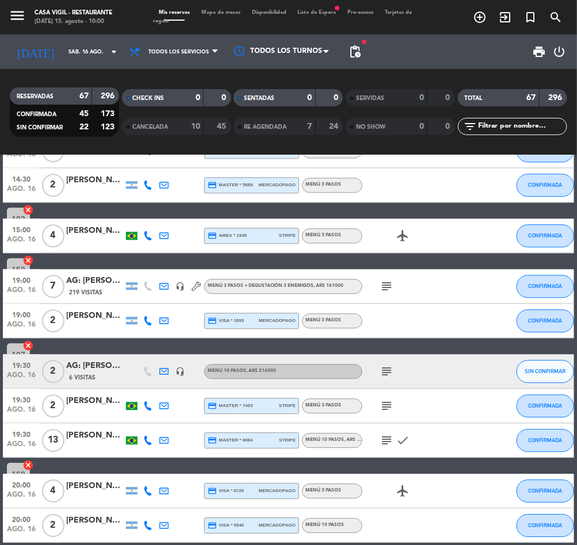
scroll to position [1898, 0]
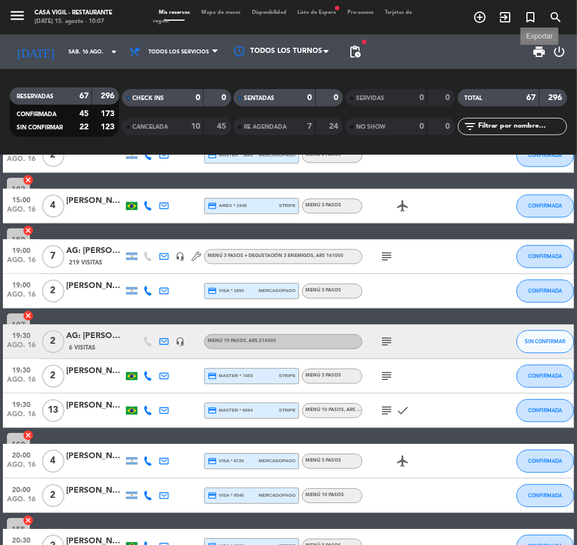
click at [537, 56] on span "print" at bounding box center [540, 52] width 14 height 14
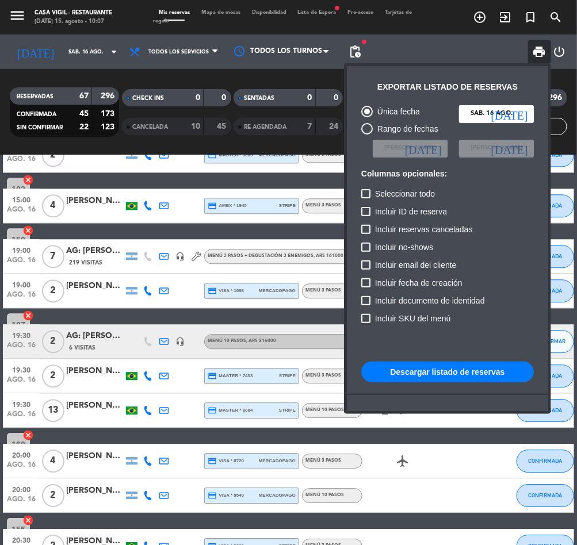
click at [433, 373] on button "Descargar listado de reservas" at bounding box center [447, 372] width 173 height 21
click at [13, 13] on div at bounding box center [288, 272] width 577 height 545
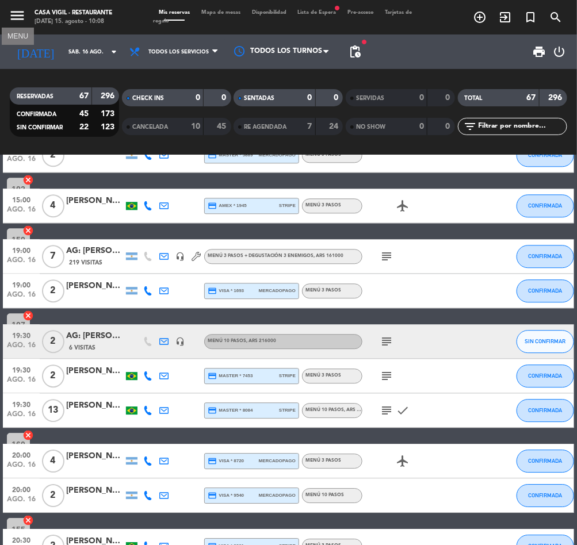
click at [13, 13] on icon "menu" at bounding box center [17, 15] width 17 height 17
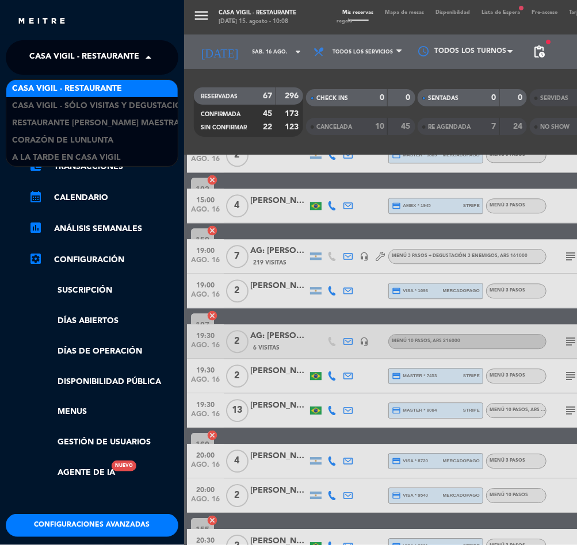
click at [64, 56] on span "Casa Vigil - Restaurante" at bounding box center [84, 57] width 110 height 24
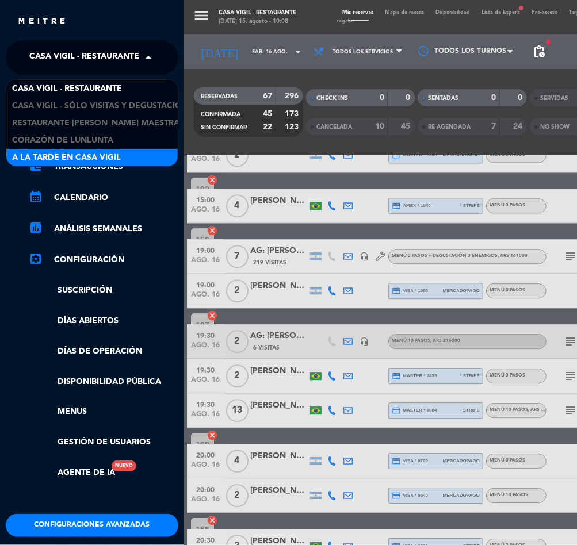
click at [81, 159] on span "A la tarde en Casa Vigil" at bounding box center [66, 157] width 109 height 13
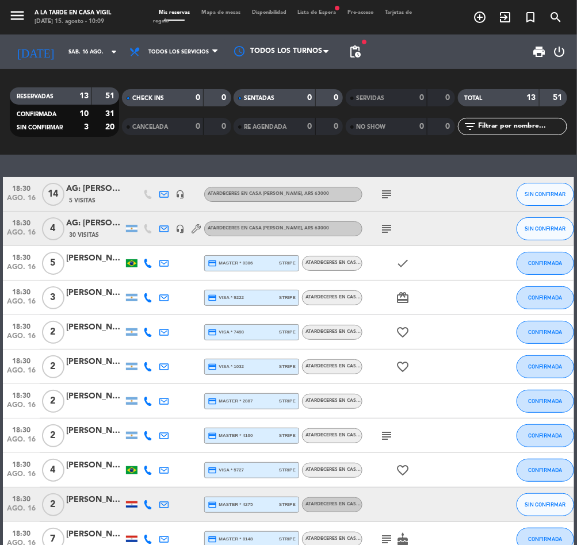
scroll to position [0, 0]
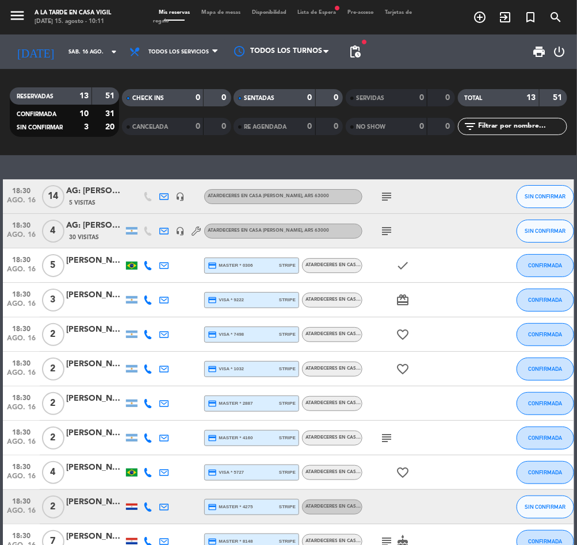
click at [121, 161] on div "18:30 [DATE] AG: [PERSON_NAME] X14 / [PERSON_NAME][GEOGRAPHIC_DATA] TRIP 5 Visi…" at bounding box center [288, 350] width 577 height 390
click at [244, 166] on div "18:30 [DATE] AG: [PERSON_NAME] X14 / [PERSON_NAME][GEOGRAPHIC_DATA] TRIP 5 Visi…" at bounding box center [288, 350] width 577 height 390
click at [22, 12] on icon "menu" at bounding box center [17, 15] width 17 height 17
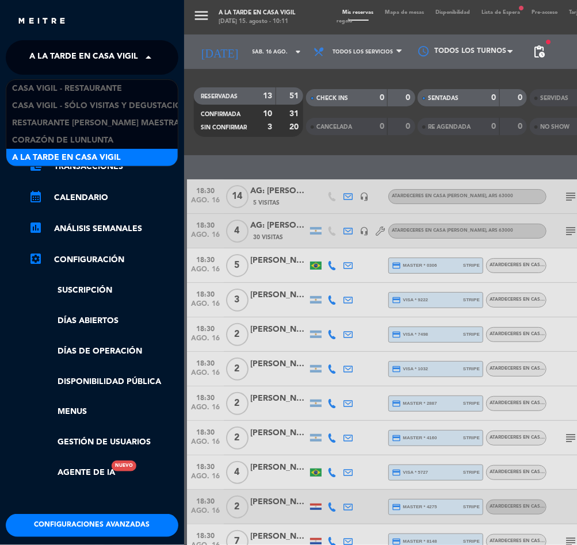
click at [85, 58] on span "A la tarde en Casa Vigil" at bounding box center [83, 57] width 109 height 24
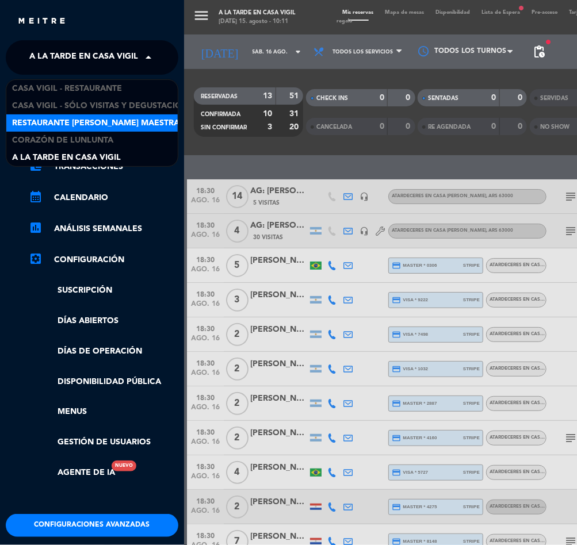
click at [74, 123] on span "Restaurante [PERSON_NAME] Maestra" at bounding box center [95, 123] width 167 height 13
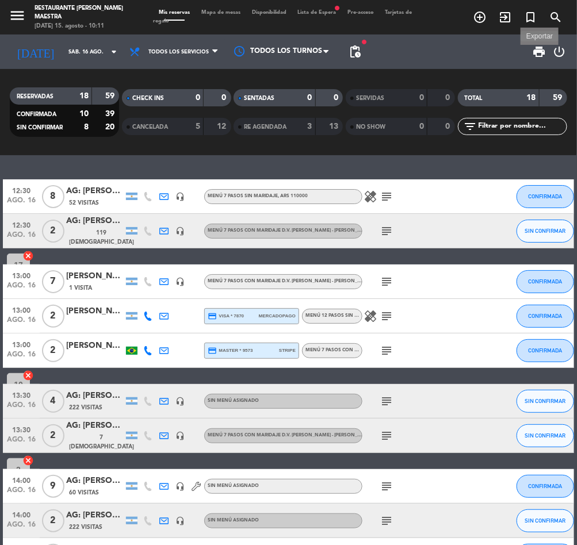
click at [538, 48] on span "print" at bounding box center [540, 52] width 14 height 14
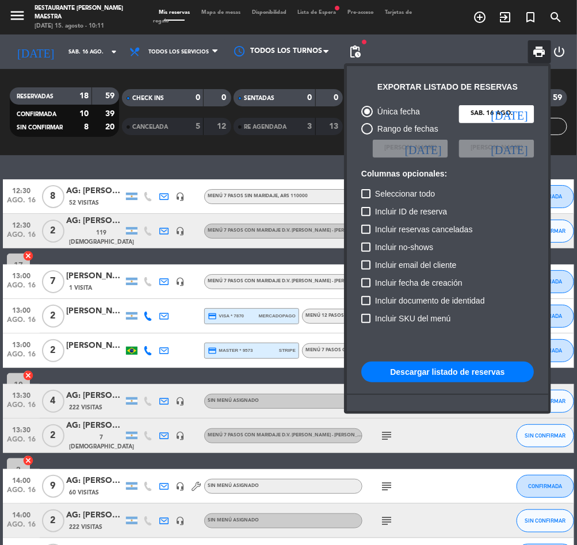
click at [433, 373] on button "Descargar listado de reservas" at bounding box center [447, 372] width 173 height 21
click at [167, 176] on div at bounding box center [288, 272] width 577 height 545
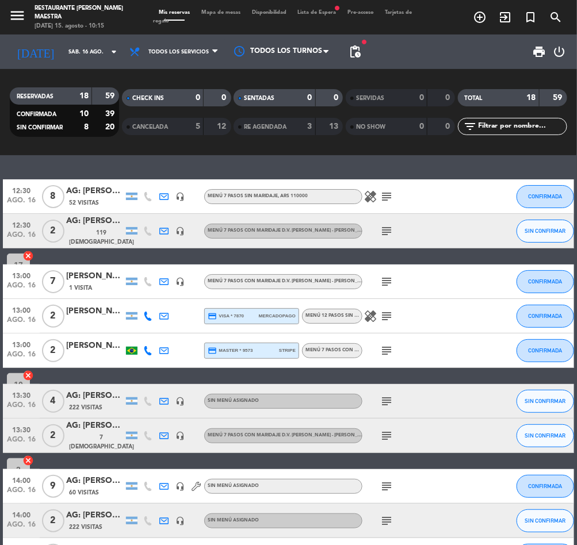
click at [533, 45] on span "print" at bounding box center [540, 52] width 14 height 14
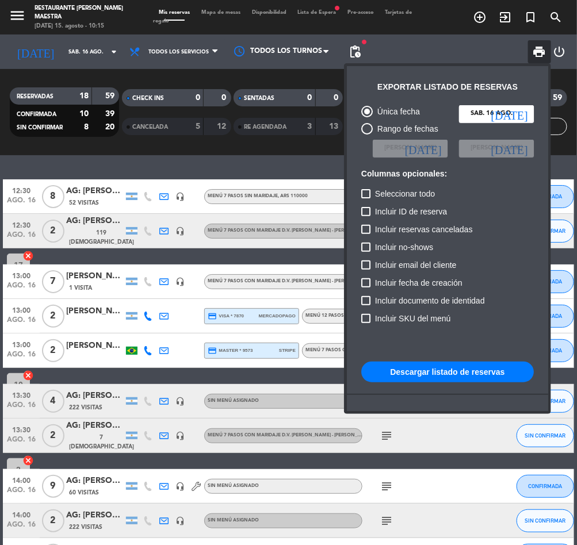
click at [475, 366] on button "Descargar listado de reservas" at bounding box center [447, 372] width 173 height 21
click at [200, 163] on div at bounding box center [288, 272] width 577 height 545
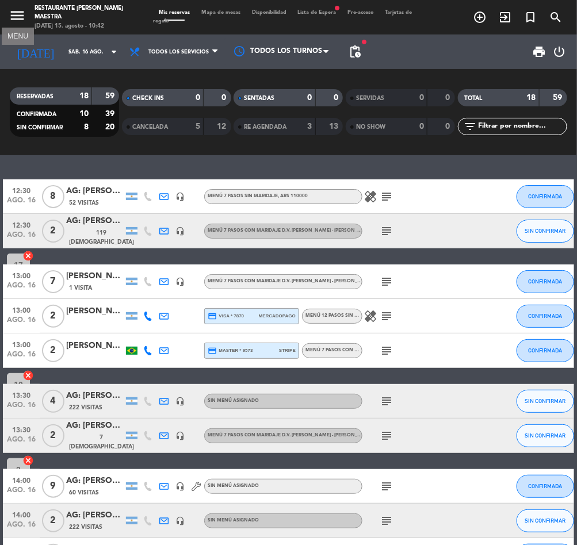
click at [21, 7] on icon "menu" at bounding box center [17, 15] width 17 height 17
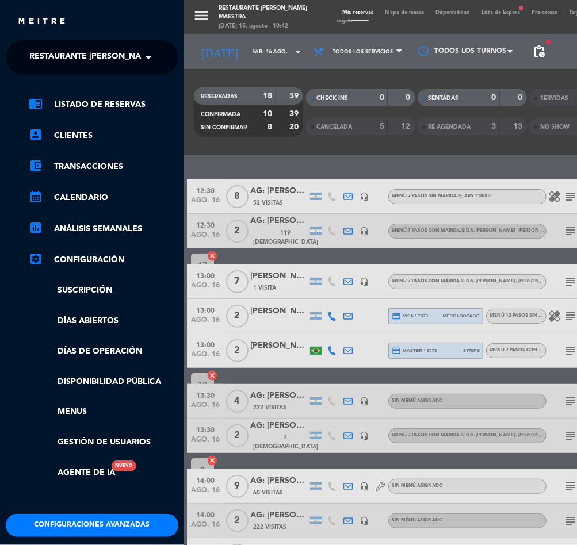
click at [79, 54] on span "Restaurante [PERSON_NAME] Maestra" at bounding box center [112, 57] width 167 height 24
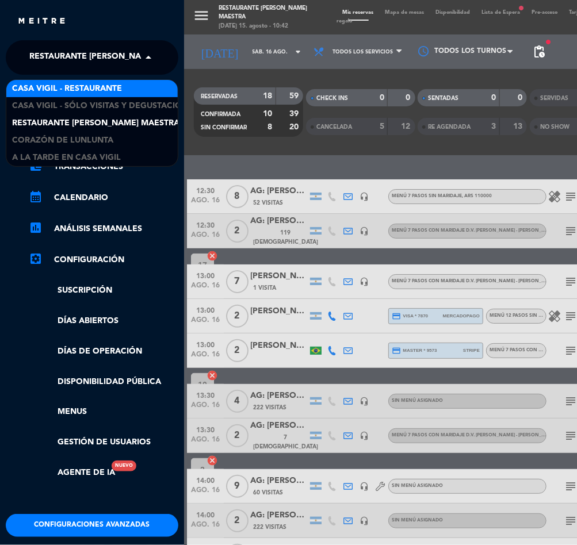
click at [106, 87] on span "Casa Vigil - Restaurante" at bounding box center [67, 88] width 110 height 13
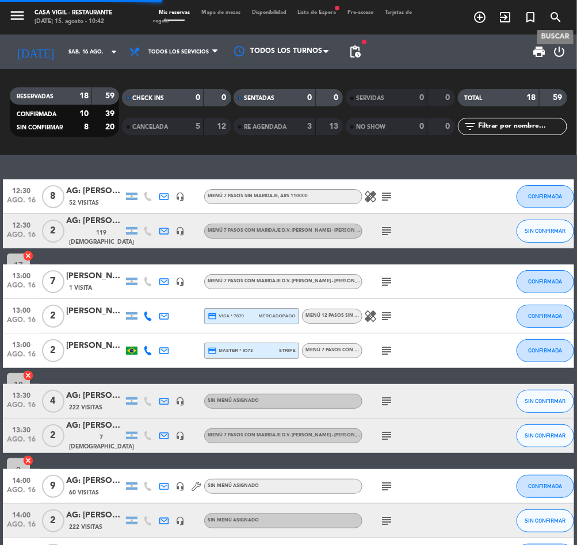
click at [551, 14] on icon "search" at bounding box center [556, 17] width 14 height 14
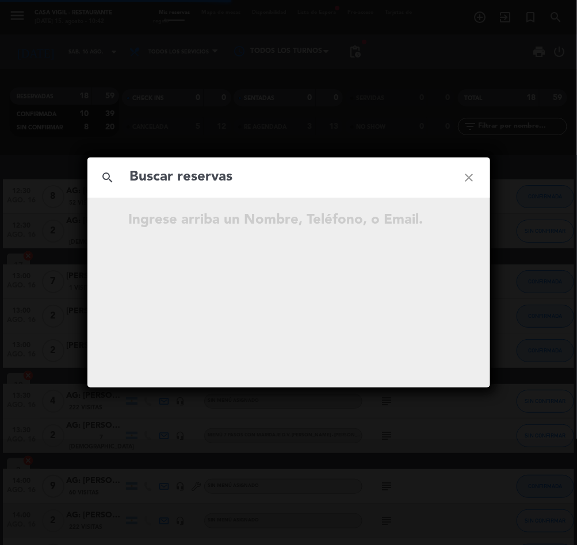
click at [247, 177] on input "text" at bounding box center [289, 178] width 320 height 24
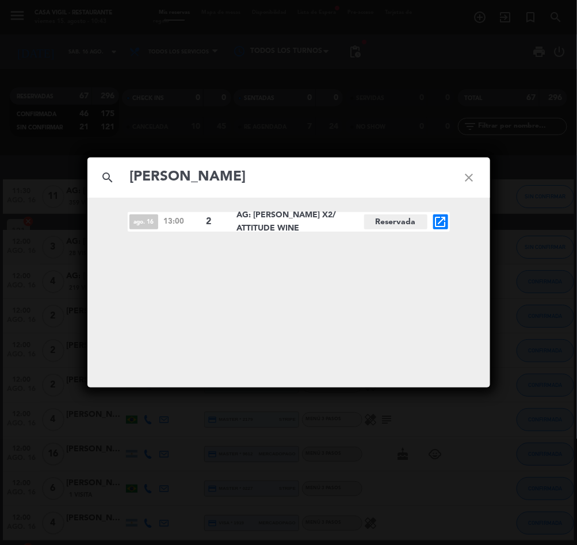
type input "[PERSON_NAME]"
click at [439, 220] on icon "open_in_new" at bounding box center [441, 222] width 14 height 14
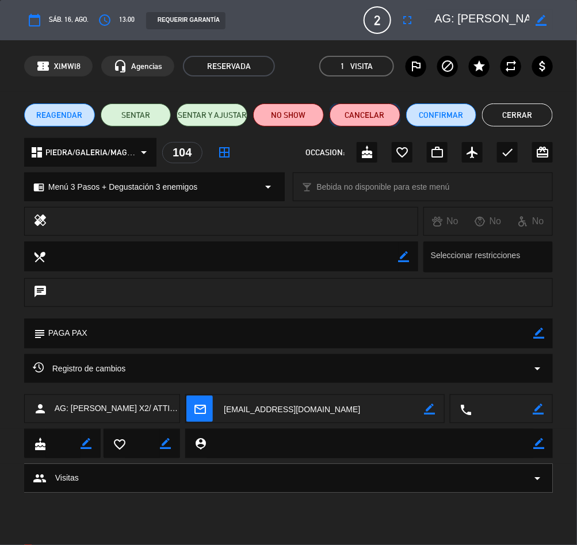
click at [373, 117] on button "Cancelar" at bounding box center [365, 115] width 71 height 23
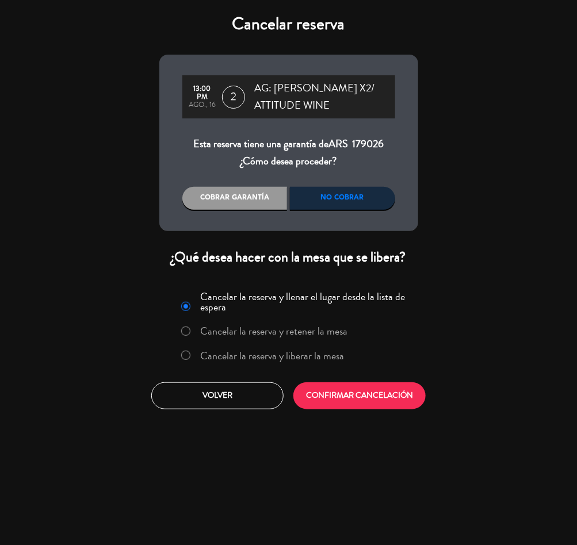
click at [288, 354] on label "Cancelar la reserva y liberar la mesa" at bounding box center [272, 356] width 144 height 10
click at [354, 407] on button "CONFIRMAR CANCELACIÓN" at bounding box center [359, 396] width 132 height 27
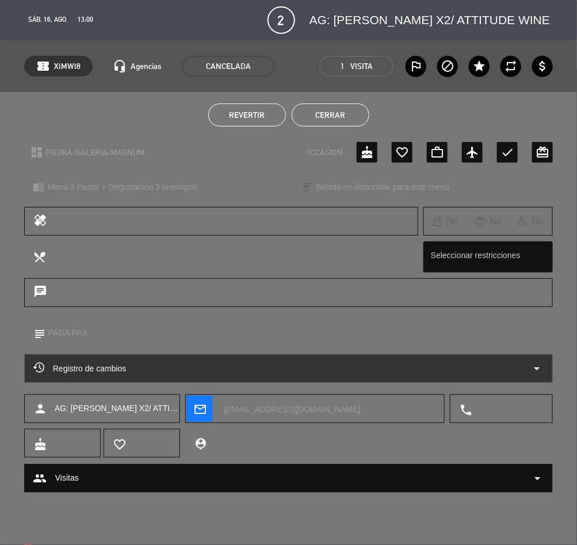
click at [339, 114] on button "Cerrar" at bounding box center [331, 115] width 78 height 23
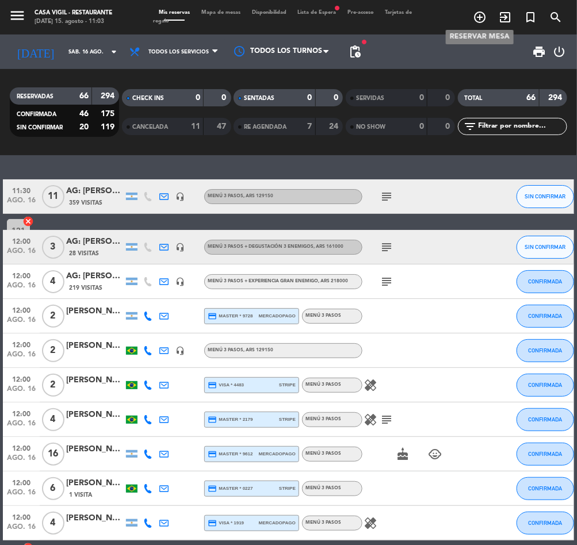
click at [480, 16] on icon "add_circle_outline" at bounding box center [480, 17] width 14 height 14
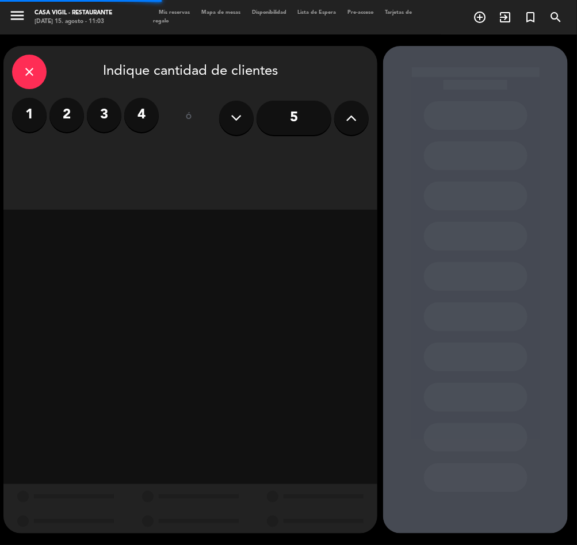
click at [347, 112] on icon at bounding box center [351, 117] width 11 height 17
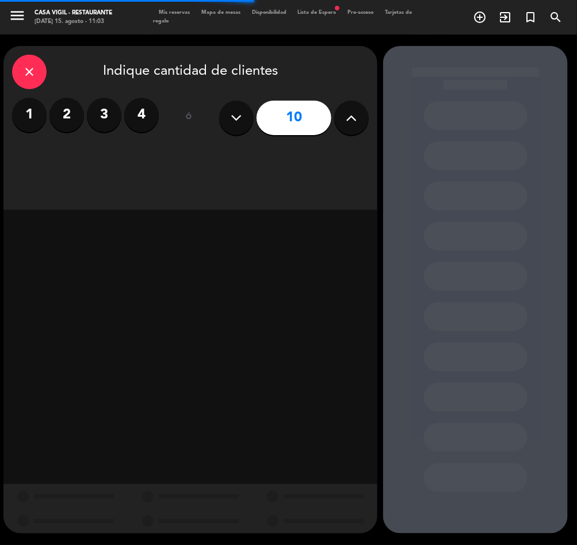
click at [347, 112] on icon at bounding box center [351, 117] width 11 height 17
type input "12"
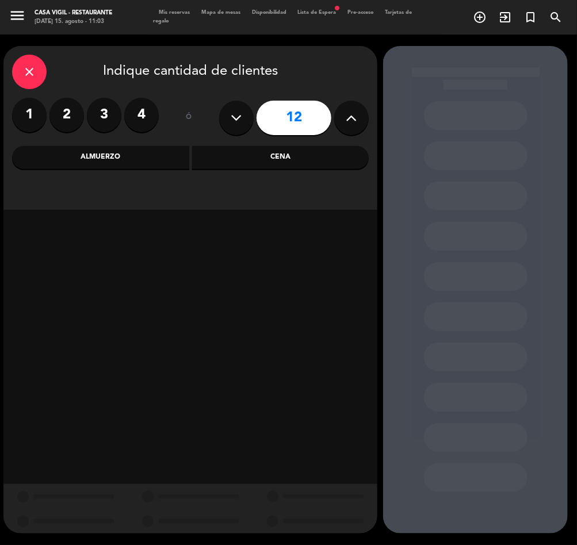
click at [112, 152] on div "Almuerzo" at bounding box center [100, 157] width 177 height 23
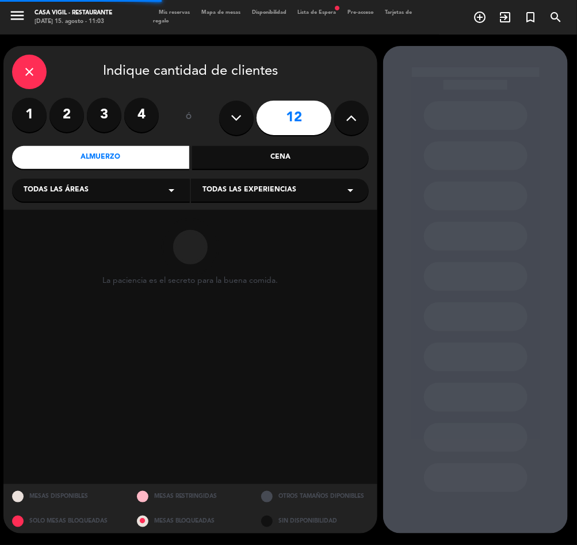
click at [238, 183] on div "Todas las experiencias arrow_drop_down" at bounding box center [280, 190] width 178 height 23
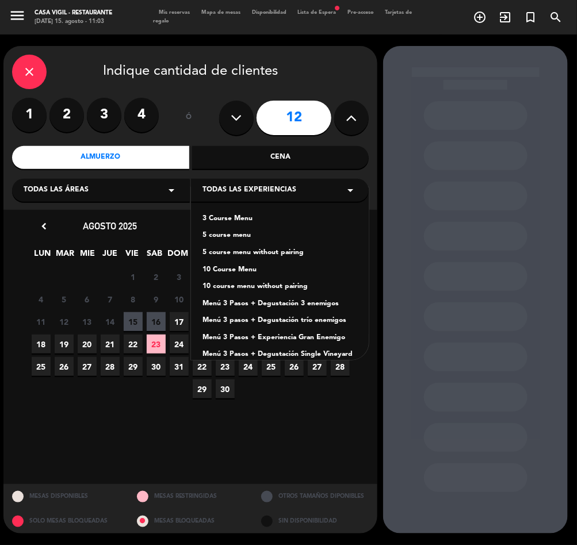
click at [230, 217] on div "3 Course Menu" at bounding box center [279, 219] width 155 height 12
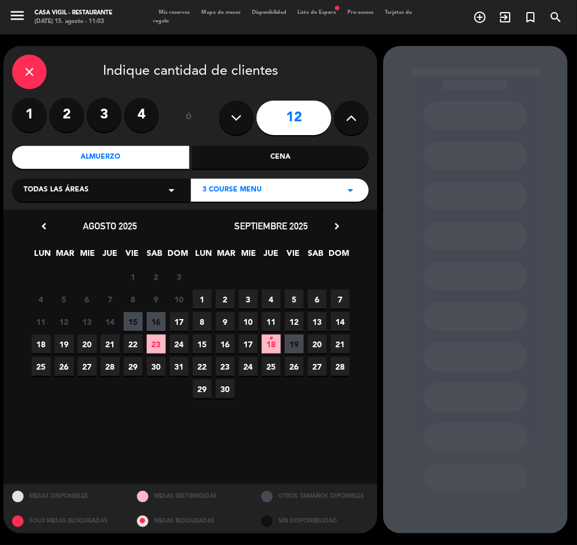
click at [337, 225] on icon "chevron_right" at bounding box center [337, 226] width 12 height 12
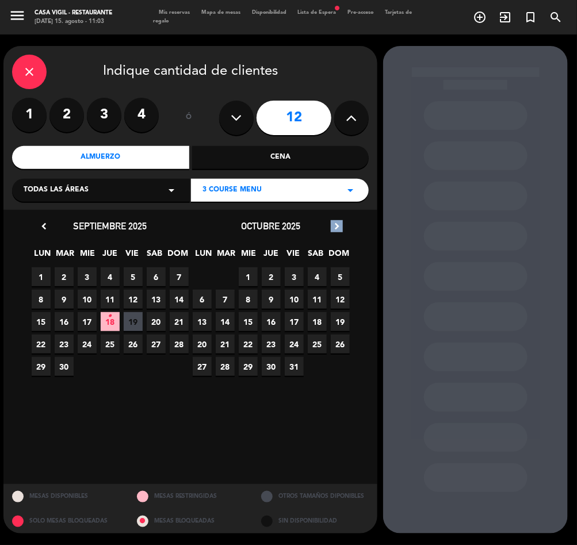
click at [337, 225] on icon "chevron_right" at bounding box center [337, 226] width 12 height 12
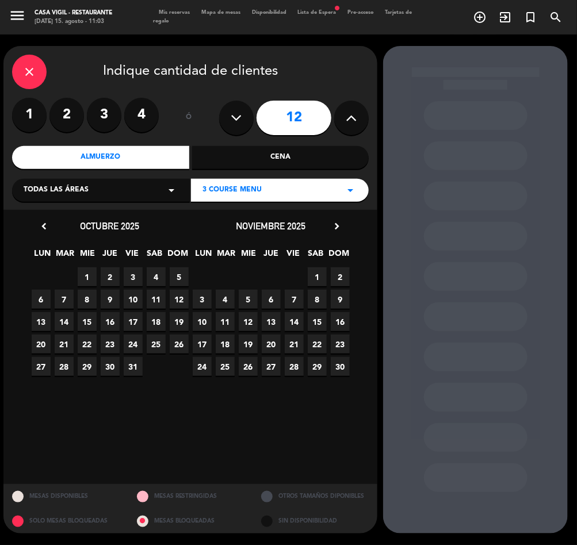
click at [316, 342] on span "22" at bounding box center [317, 344] width 19 height 19
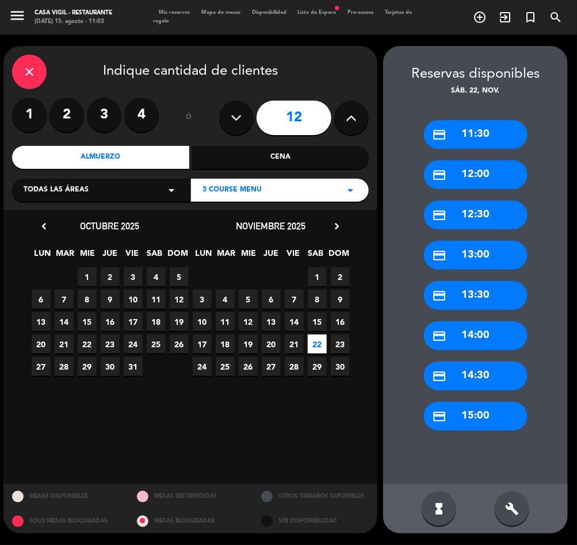
click at [477, 342] on div "credit_card 14:00" at bounding box center [476, 336] width 104 height 29
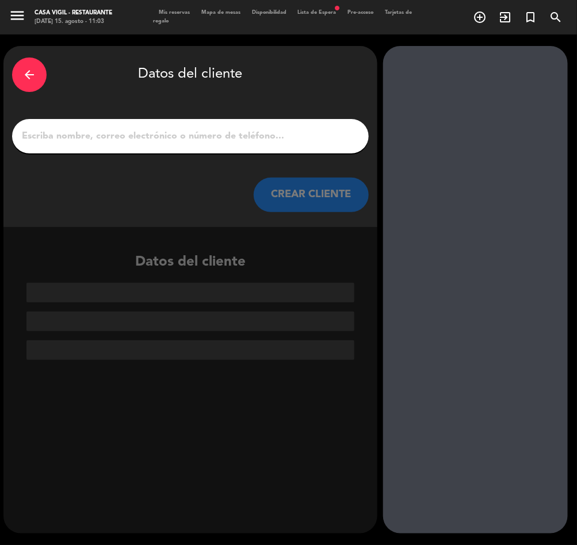
click at [147, 132] on input "1" at bounding box center [190, 136] width 339 height 16
paste input "[PERSON_NAME]"
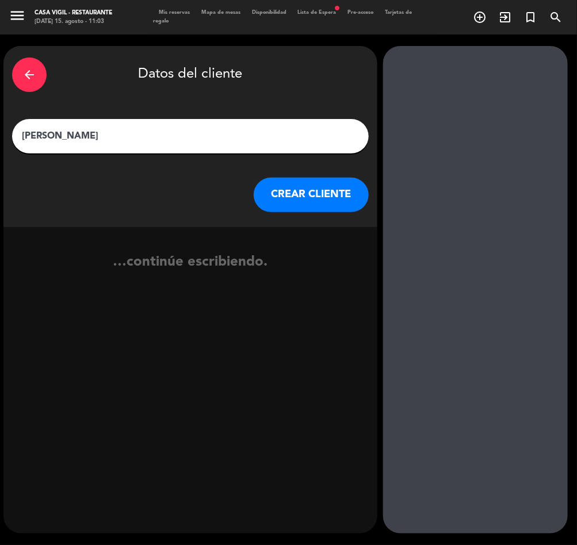
type input "[PERSON_NAME]"
click at [315, 200] on button "CREAR CLIENTE" at bounding box center [311, 195] width 115 height 35
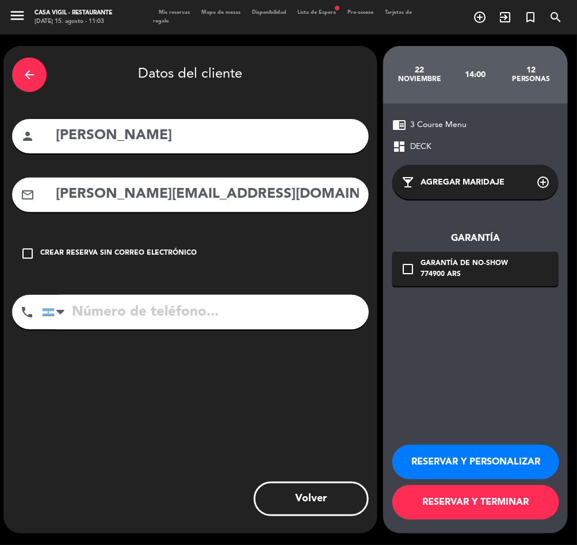
click at [275, 190] on input "[PERSON_NAME][EMAIL_ADDRESS][DOMAIN_NAME]" at bounding box center [207, 195] width 305 height 24
type input "[PERSON_NAME][EMAIL_ADDRESS][DOMAIN_NAME]"
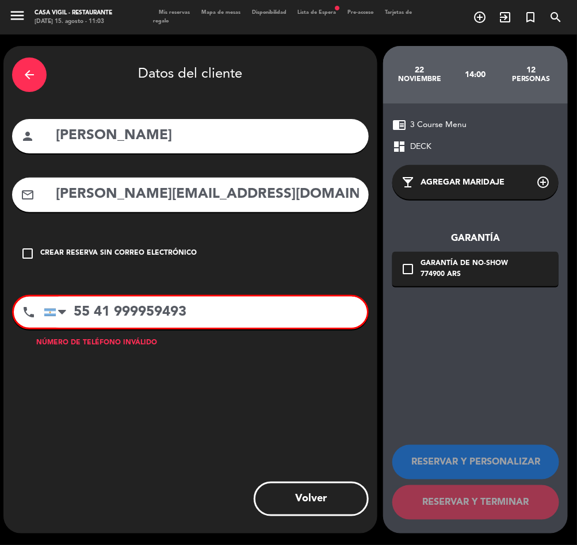
type input "55 41 999959493"
click at [488, 358] on div "chrome_reader_mode 3 Course Menu dashboard DECK local_bar Agregar maridaje add_…" at bounding box center [475, 319] width 185 height 430
click at [54, 311] on div at bounding box center [50, 312] width 12 height 7
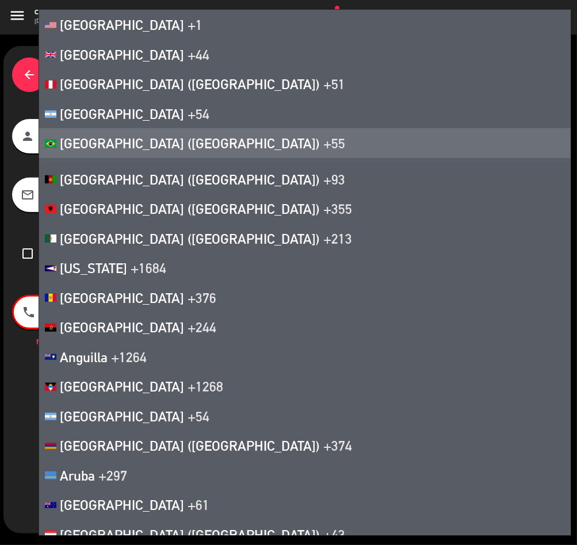
click at [89, 144] on span "[GEOGRAPHIC_DATA] ([GEOGRAPHIC_DATA])" at bounding box center [190, 143] width 260 height 16
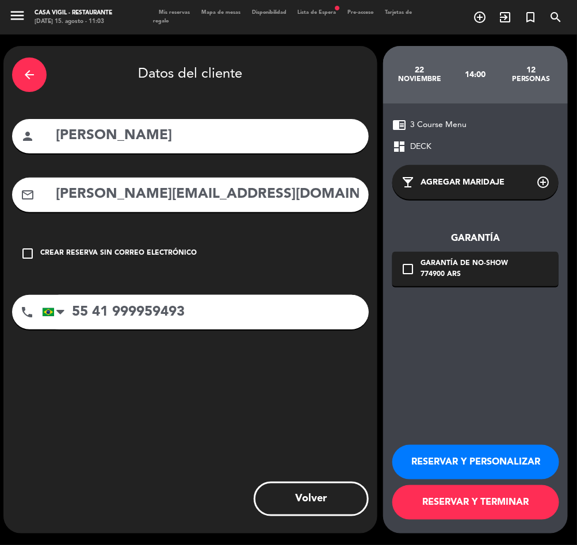
click at [484, 466] on button "RESERVAR Y PERSONALIZAR" at bounding box center [475, 462] width 167 height 35
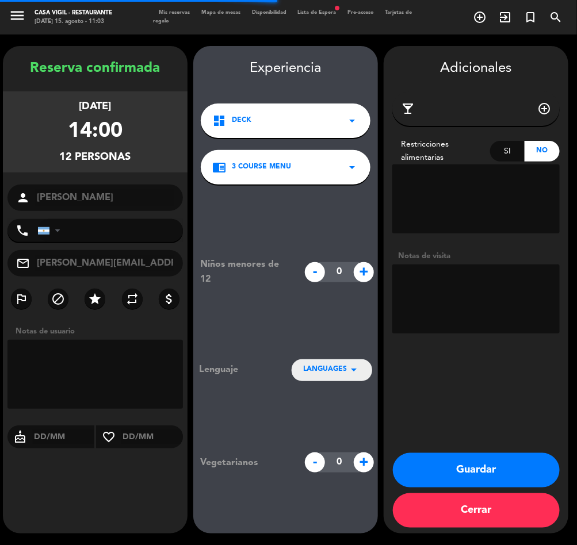
type input "[PHONE_NUMBER]"
click at [526, 301] on textarea at bounding box center [475, 299] width 167 height 69
type textarea "paga pax"
click at [475, 468] on button "Guardar" at bounding box center [476, 470] width 167 height 35
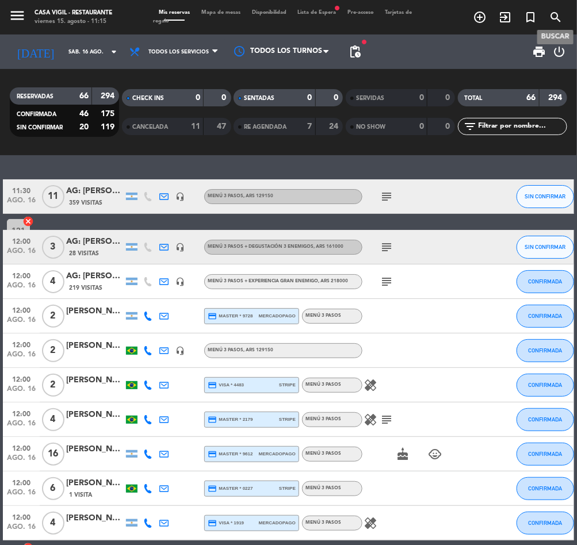
click at [556, 17] on icon "search" at bounding box center [556, 17] width 14 height 14
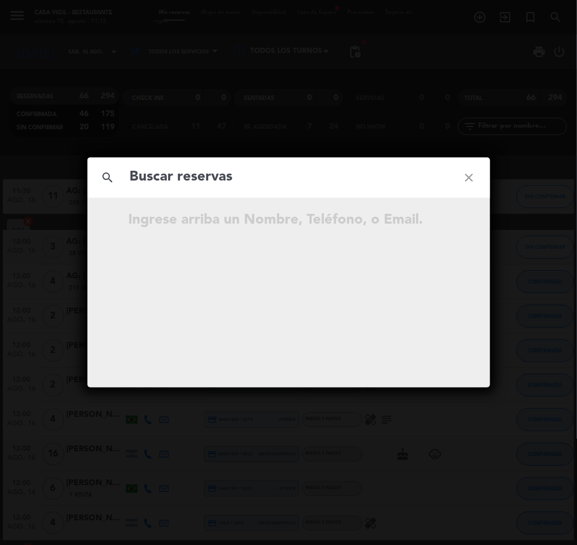
click at [193, 183] on input "text" at bounding box center [289, 178] width 320 height 24
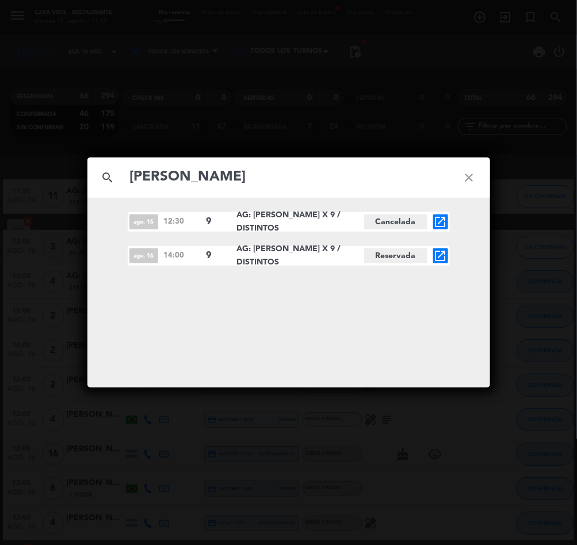
type input "[PERSON_NAME]"
click at [442, 253] on icon "open_in_new" at bounding box center [441, 256] width 14 height 14
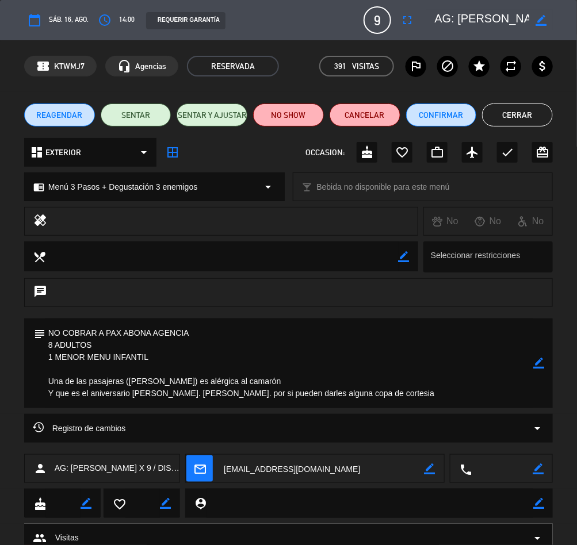
drag, startPoint x: 542, startPoint y: 363, endPoint x: 461, endPoint y: 361, distance: 81.1
click at [542, 363] on icon "border_color" at bounding box center [538, 363] width 11 height 11
click at [62, 371] on textarea at bounding box center [289, 364] width 488 height 90
paste textarea "CAMPAÑA 50% OFF"
type textarea "NO COBRAR A PAX ABONA AGENCIA 8 ADULTOS 1 MENOR MENU INFANTIL CAMPAÑA 50% OFF U…"
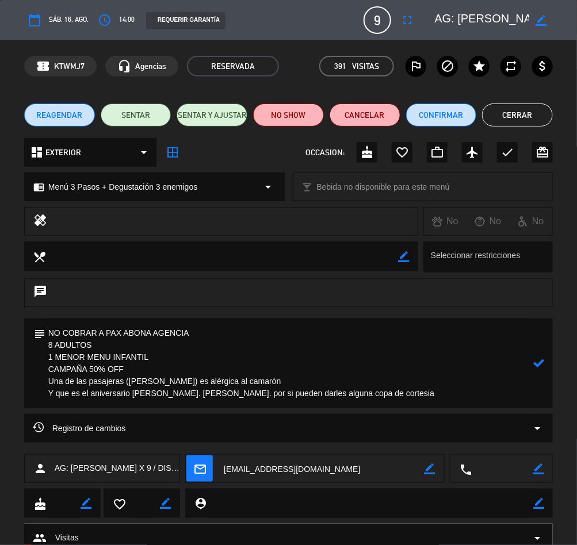
click at [537, 364] on icon at bounding box center [538, 363] width 11 height 11
click at [503, 113] on button "Cerrar" at bounding box center [517, 115] width 71 height 23
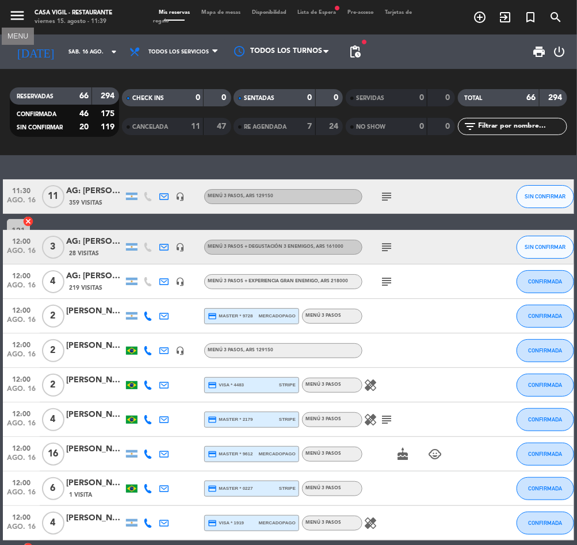
click at [21, 7] on icon "menu" at bounding box center [17, 15] width 17 height 17
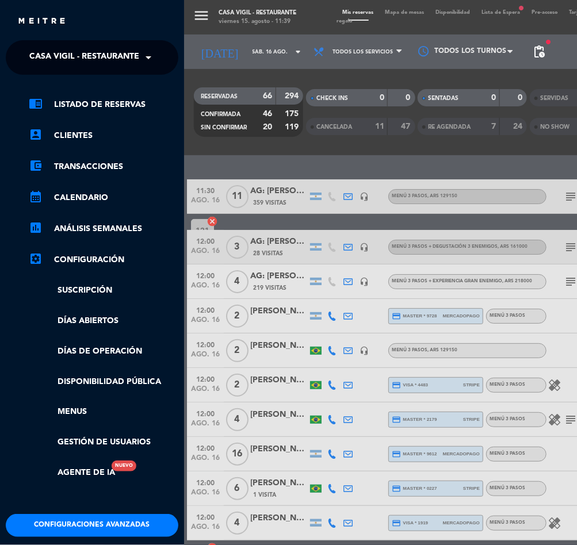
click at [95, 50] on span "Casa Vigil - Restaurante" at bounding box center [84, 57] width 110 height 24
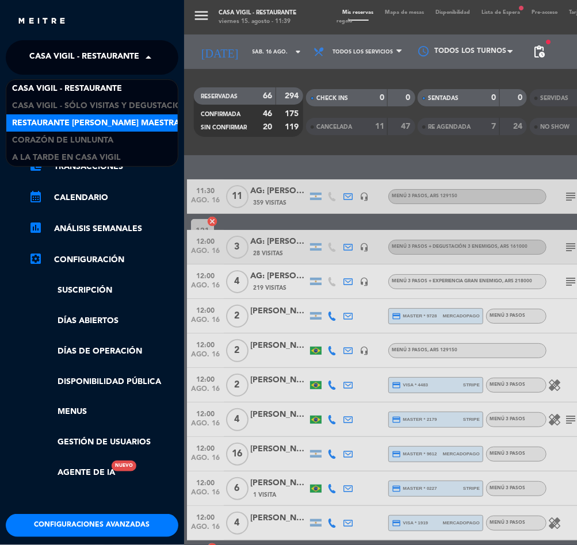
click at [117, 117] on span "Restaurante [PERSON_NAME] Maestra" at bounding box center [95, 123] width 167 height 13
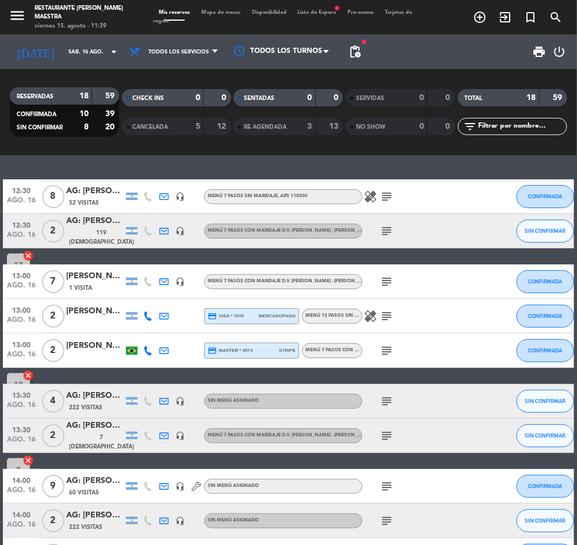
click at [520, 126] on input "text" at bounding box center [521, 126] width 89 height 13
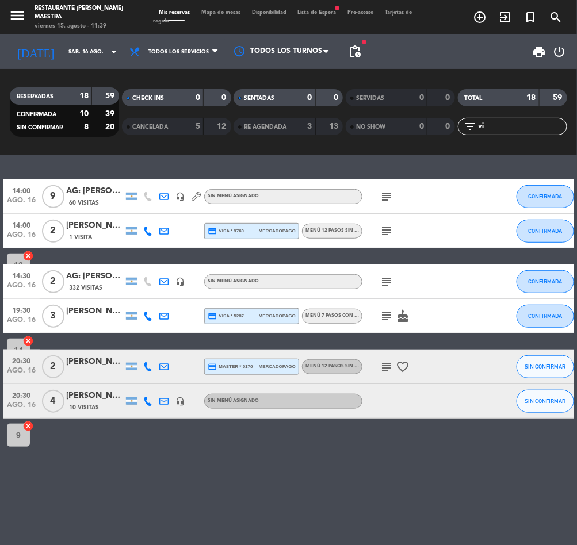
type input "v"
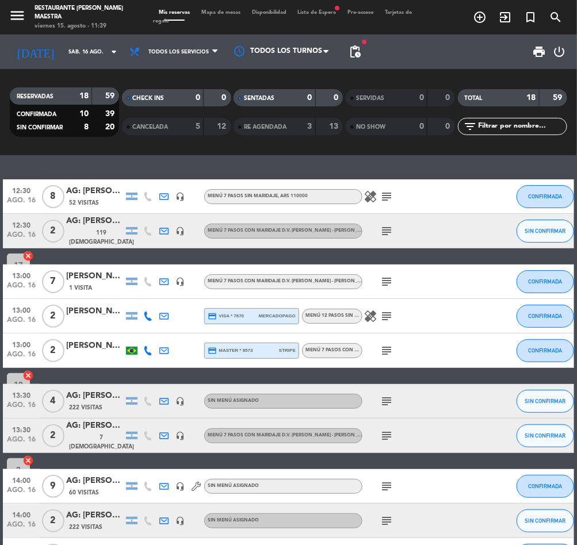
click at [154, 125] on span "CANCELADA" at bounding box center [150, 127] width 36 height 6
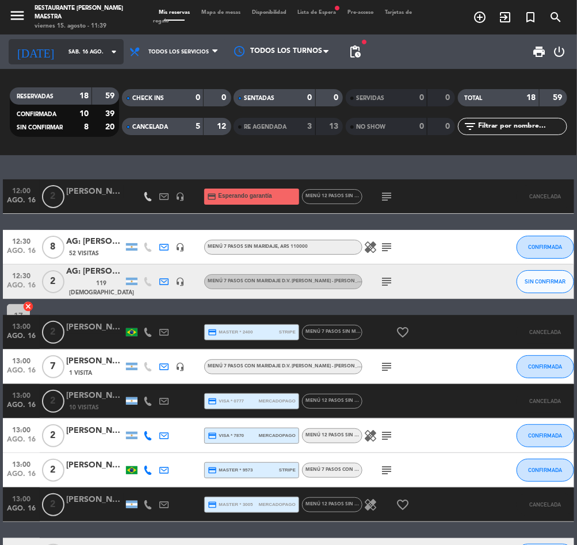
click at [63, 45] on input "sáb. 16 ago." at bounding box center [100, 52] width 74 height 18
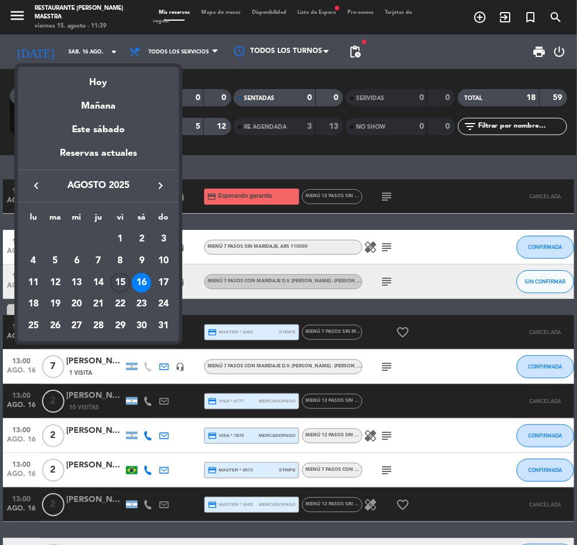
click at [120, 282] on div "15" at bounding box center [120, 283] width 20 height 20
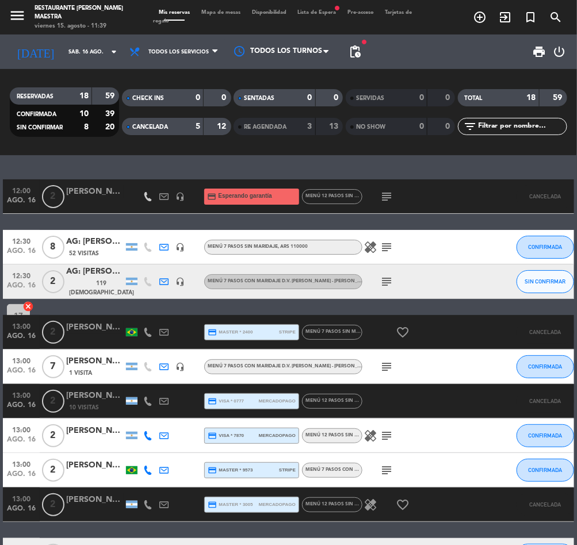
type input "vie. 15 ago."
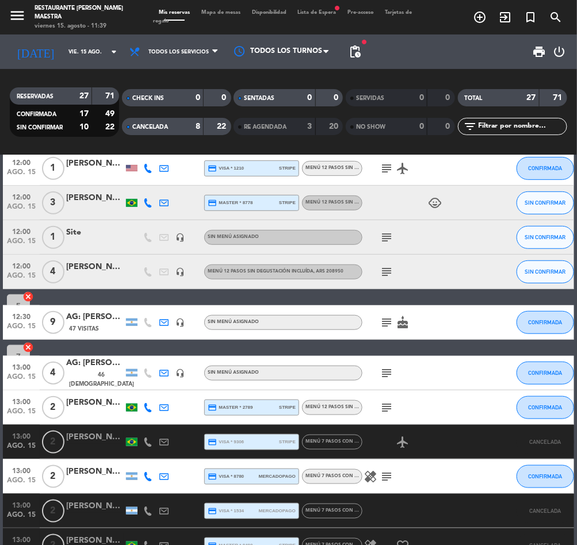
scroll to position [173, 0]
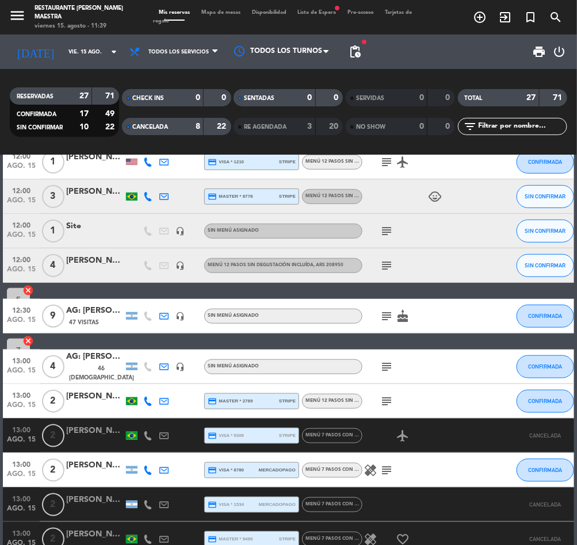
click at [494, 123] on input "text" at bounding box center [521, 126] width 89 height 13
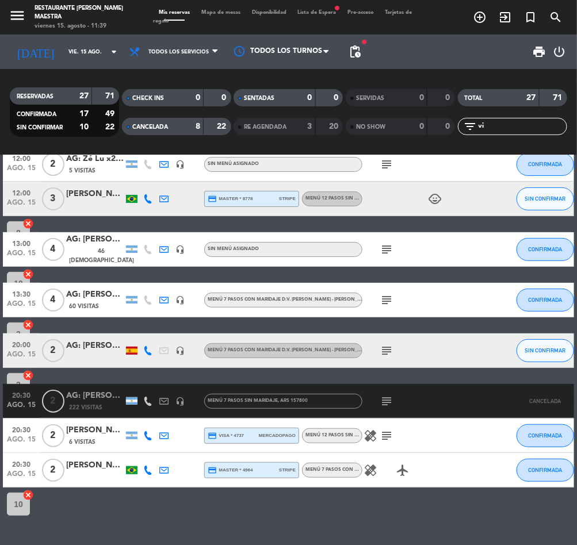
scroll to position [0, 0]
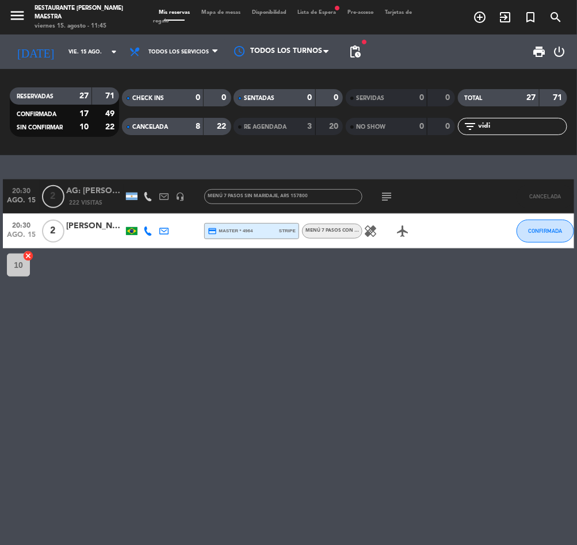
click at [518, 123] on input "vidi" at bounding box center [521, 126] width 89 height 13
type input "v"
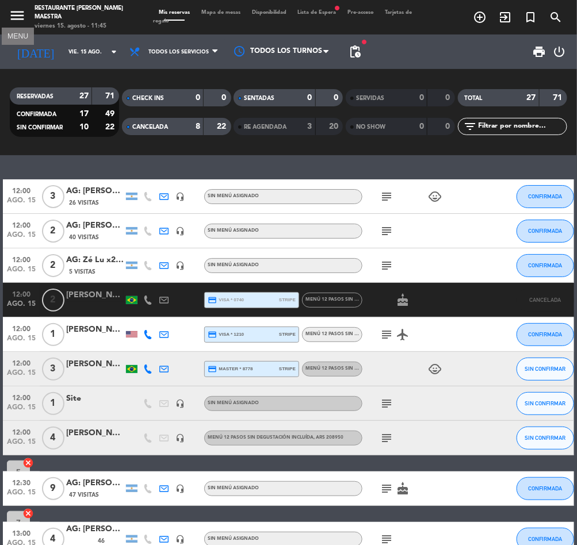
click at [13, 14] on icon "menu" at bounding box center [17, 15] width 17 height 17
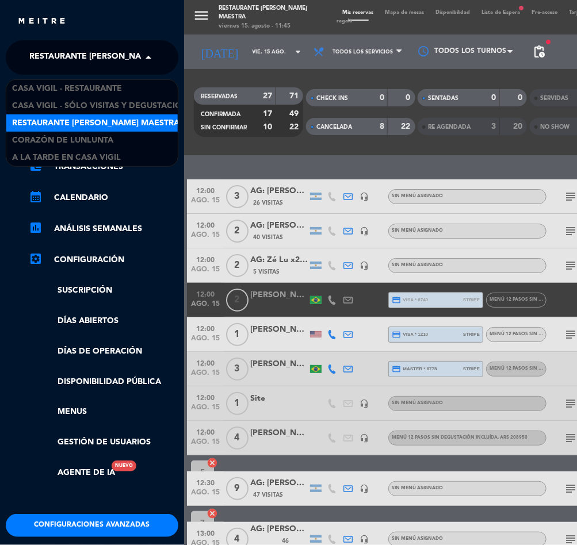
click at [97, 67] on span "Restaurante [PERSON_NAME] Maestra" at bounding box center [112, 57] width 167 height 24
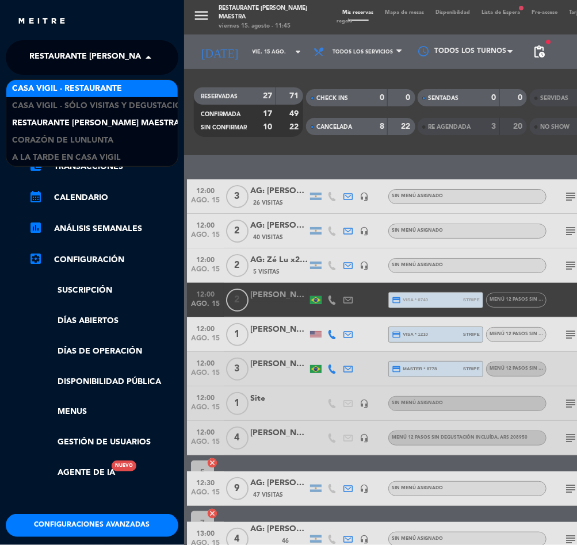
click at [97, 81] on div "Casa Vigil - Restaurante" at bounding box center [91, 88] width 171 height 17
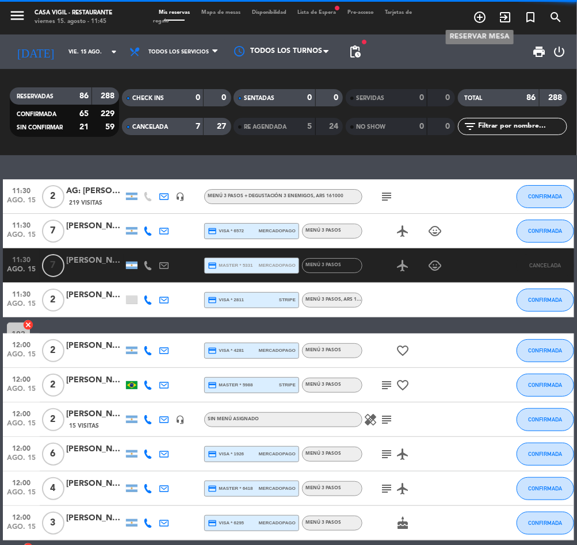
click at [479, 19] on icon "add_circle_outline" at bounding box center [480, 17] width 14 height 14
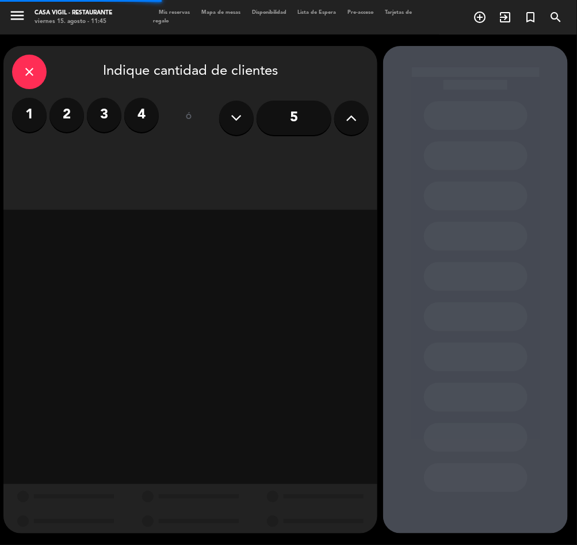
click at [354, 97] on div "close Indique cantidad de clientes 1 2 3 4 ó 5" at bounding box center [190, 128] width 374 height 164
click at [354, 111] on icon at bounding box center [351, 117] width 11 height 17
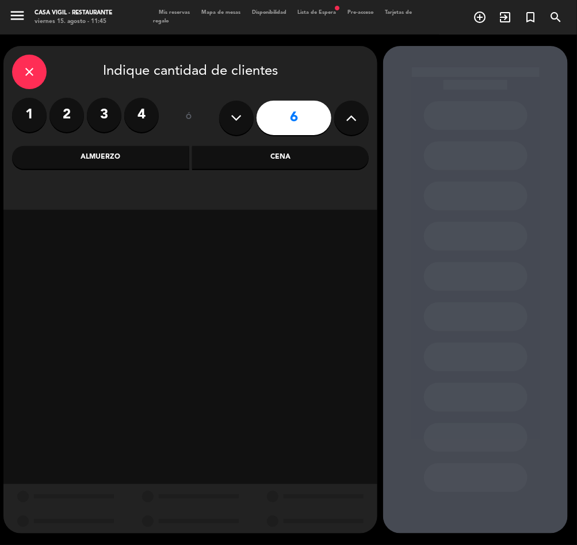
click at [136, 152] on div "Almuerzo" at bounding box center [100, 157] width 177 height 23
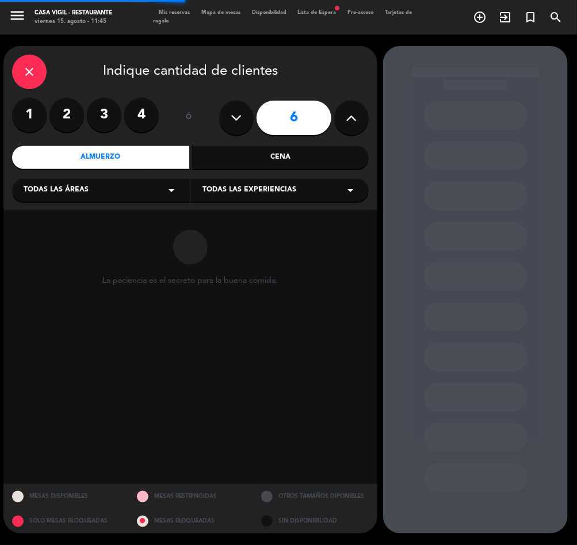
click at [273, 190] on span "Todas las experiencias" at bounding box center [249, 191] width 94 height 12
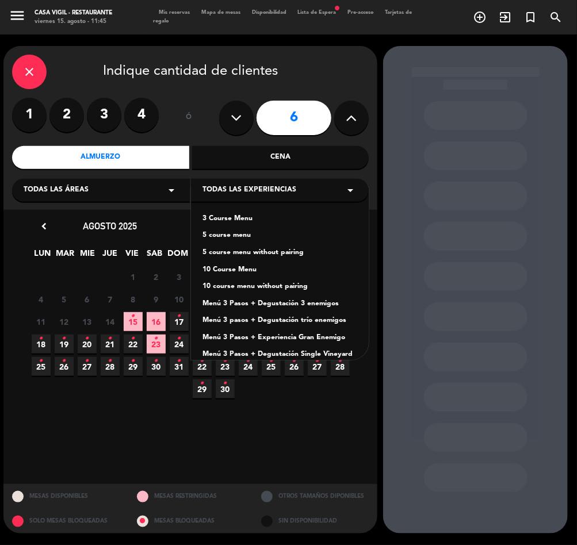
click at [234, 250] on div "5 course menu without pairing" at bounding box center [279, 253] width 155 height 12
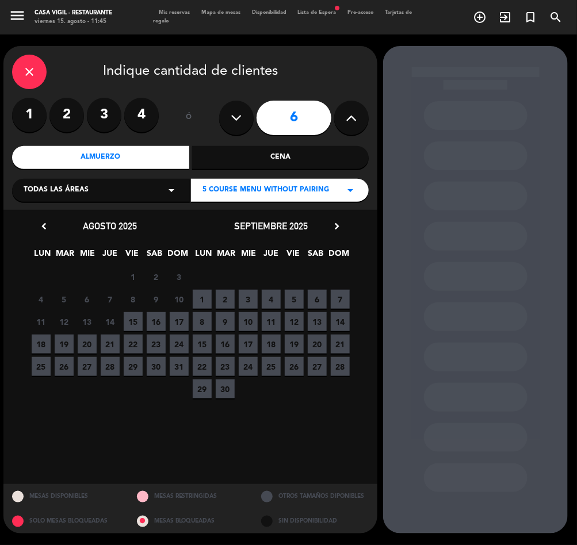
click at [167, 321] on div "11 12 13 14 15 16 17" at bounding box center [109, 322] width 161 height 22
click at [165, 321] on span "16" at bounding box center [156, 321] width 19 height 19
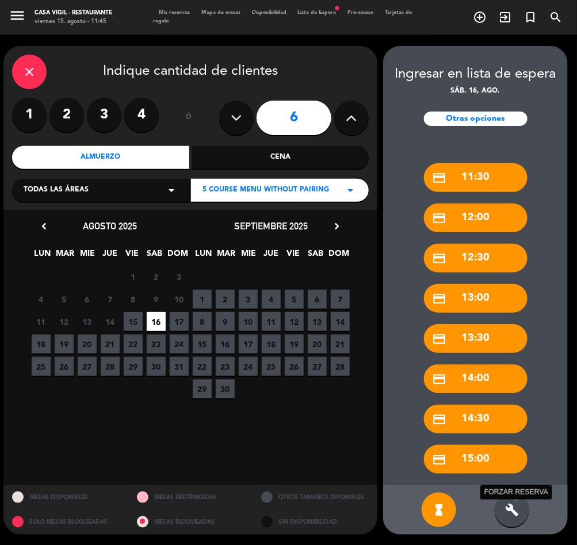
click at [511, 507] on icon "build" at bounding box center [512, 510] width 14 height 14
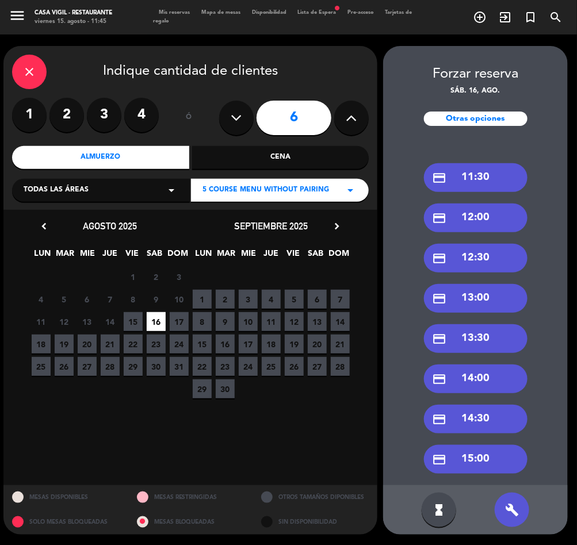
click at [240, 154] on div "Cena" at bounding box center [280, 157] width 177 height 23
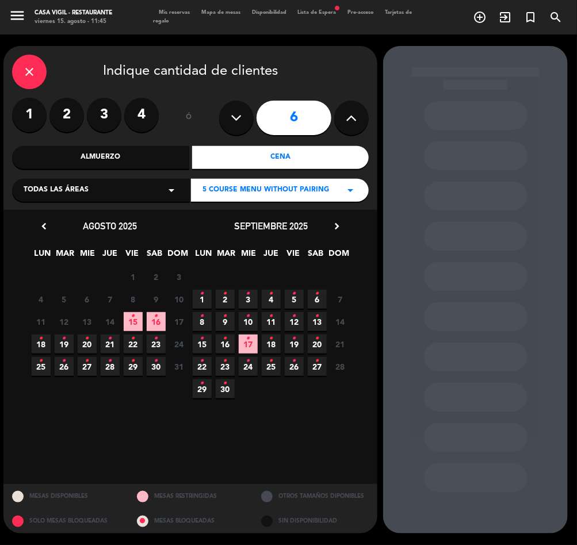
click at [155, 316] on icon "•" at bounding box center [156, 316] width 4 height 18
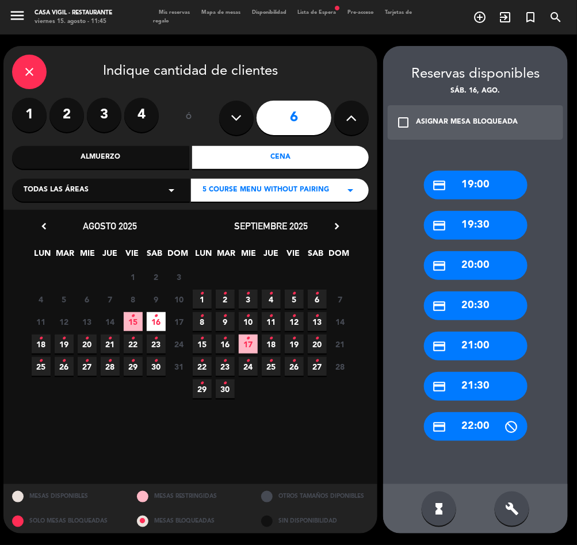
click at [421, 120] on div "ASIGNAR MESA BLOQUEADA" at bounding box center [467, 123] width 102 height 12
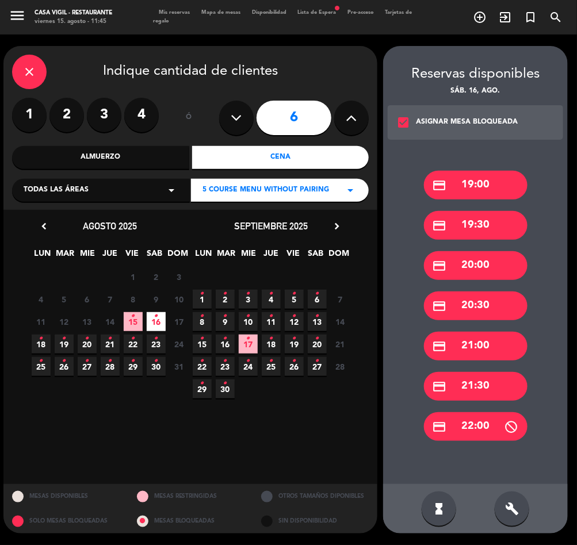
drag, startPoint x: 479, startPoint y: 221, endPoint x: 247, endPoint y: 207, distance: 231.7
click at [478, 221] on div "credit_card 19:30" at bounding box center [476, 225] width 104 height 29
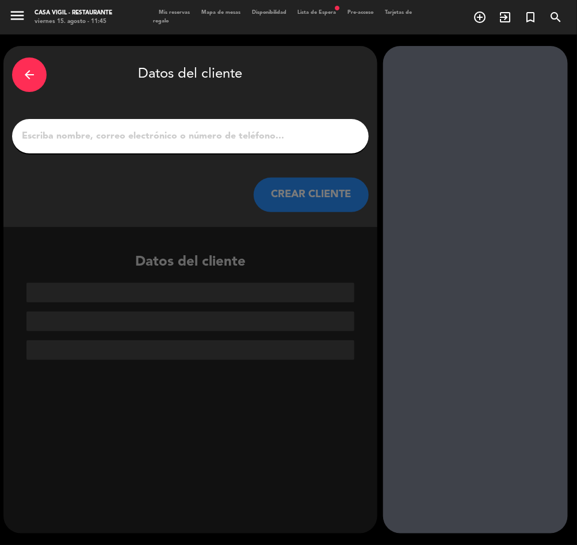
click at [193, 142] on input "1" at bounding box center [190, 136] width 339 height 16
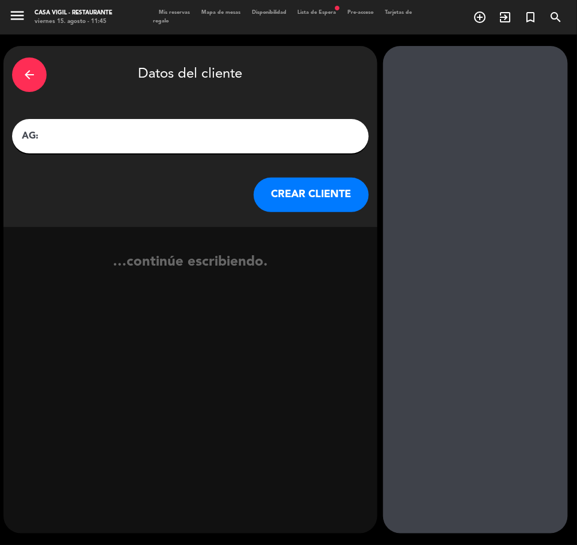
paste input "[PERSON_NAME] x 6"
type input "AG: [PERSON_NAME] x 6/ NITES"
click at [296, 186] on button "CREAR CLIENTE" at bounding box center [311, 195] width 115 height 35
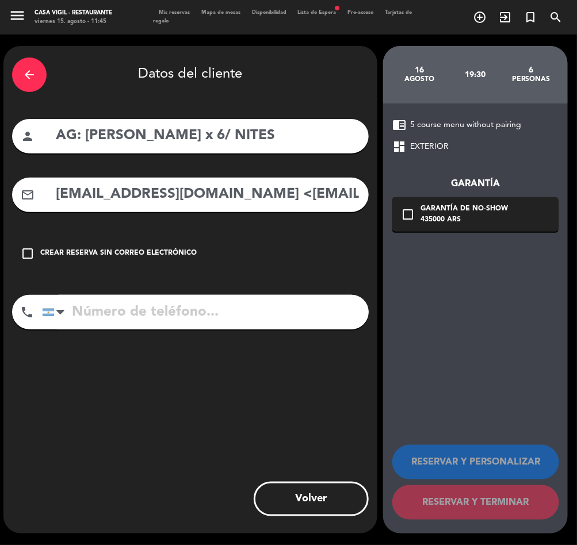
drag, startPoint x: 179, startPoint y: 197, endPoint x: 178, endPoint y: 211, distance: 13.9
click at [179, 198] on input "[EMAIL_ADDRESS][DOMAIN_NAME] <[EMAIL_ADDRESS][DOMAIN_NAME]>" at bounding box center [207, 195] width 305 height 24
click at [221, 188] on input "[EMAIL_ADDRESS][DOMAIN_NAME] <[EMAIL_ADDRESS][DOMAIN_NAME]>" at bounding box center [207, 195] width 305 height 24
drag, startPoint x: 209, startPoint y: 193, endPoint x: -2, endPoint y: 224, distance: 213.4
click at [0, 224] on html "close × Casa [PERSON_NAME] - Restaurante × chrome_reader_mode Listado de Reserv…" at bounding box center [288, 272] width 577 height 545
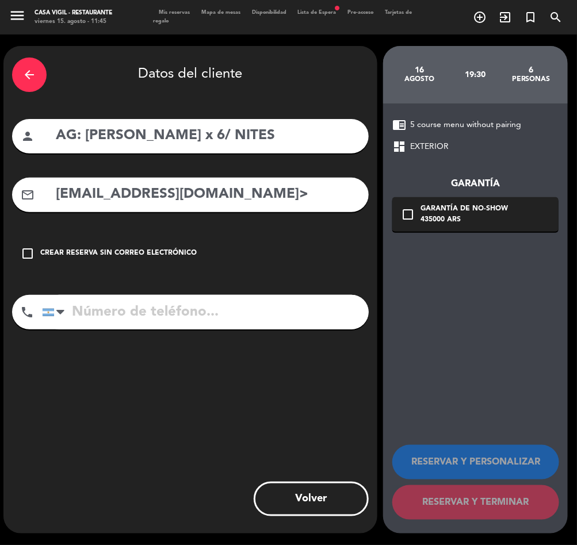
click at [258, 202] on input "[EMAIL_ADDRESS][DOMAIN_NAME]>" at bounding box center [207, 195] width 305 height 24
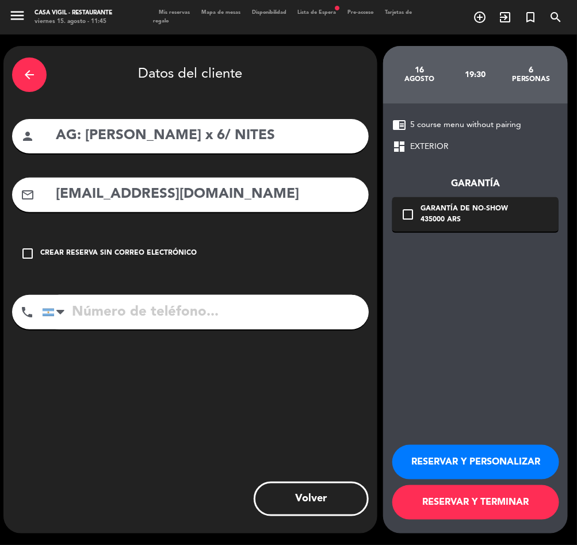
type input "[EMAIL_ADDRESS][DOMAIN_NAME]"
click at [469, 464] on button "RESERVAR Y PERSONALIZAR" at bounding box center [475, 462] width 167 height 35
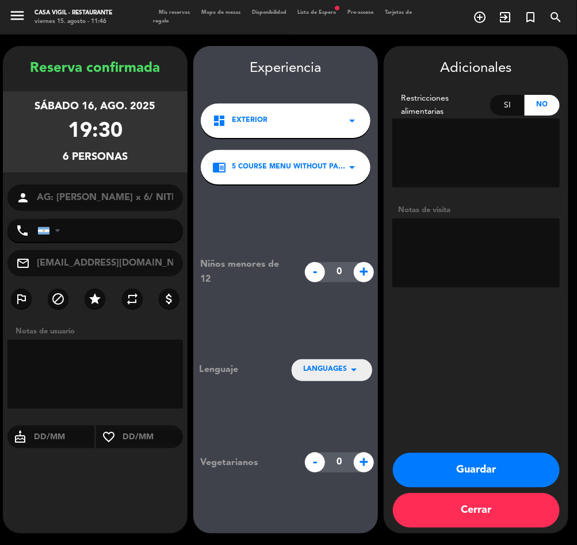
click at [190, 207] on booking-confirmed "Reserva confirmada [DATE] 19:30 6 personas person AG: [PERSON_NAME] x 6/ NITES …" at bounding box center [288, 290] width 571 height 488
click at [456, 250] on textarea at bounding box center [475, 253] width 167 height 69
type textarea "NO COBRAR A PAX ABONA AGENCIA"
click at [506, 466] on button "Guardar" at bounding box center [476, 470] width 167 height 35
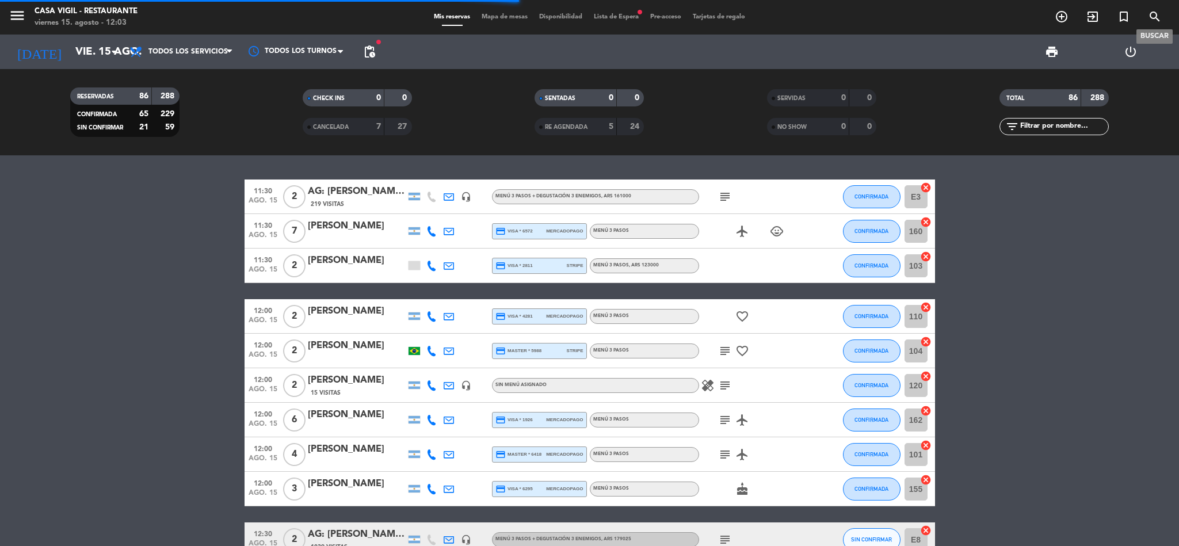
click at [576, 14] on icon "search" at bounding box center [1155, 17] width 14 height 14
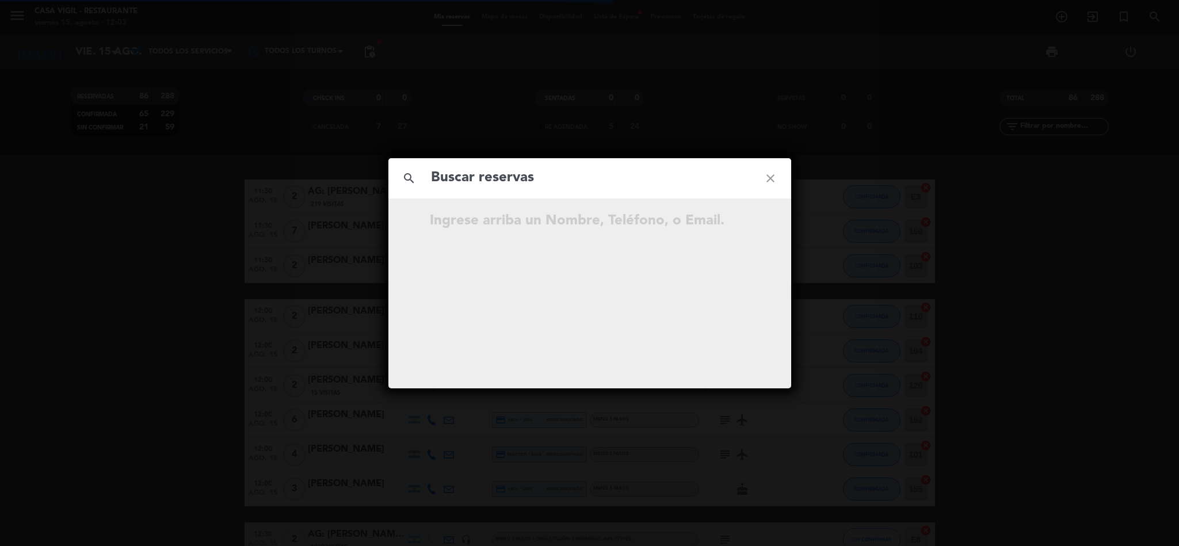
click at [576, 182] on input "text" at bounding box center [590, 178] width 320 height 24
type input "[PERSON_NAME]"
click at [576, 147] on div "search [PERSON_NAME] close No hay resultados para "[PERSON_NAME] "" at bounding box center [589, 273] width 1179 height 546
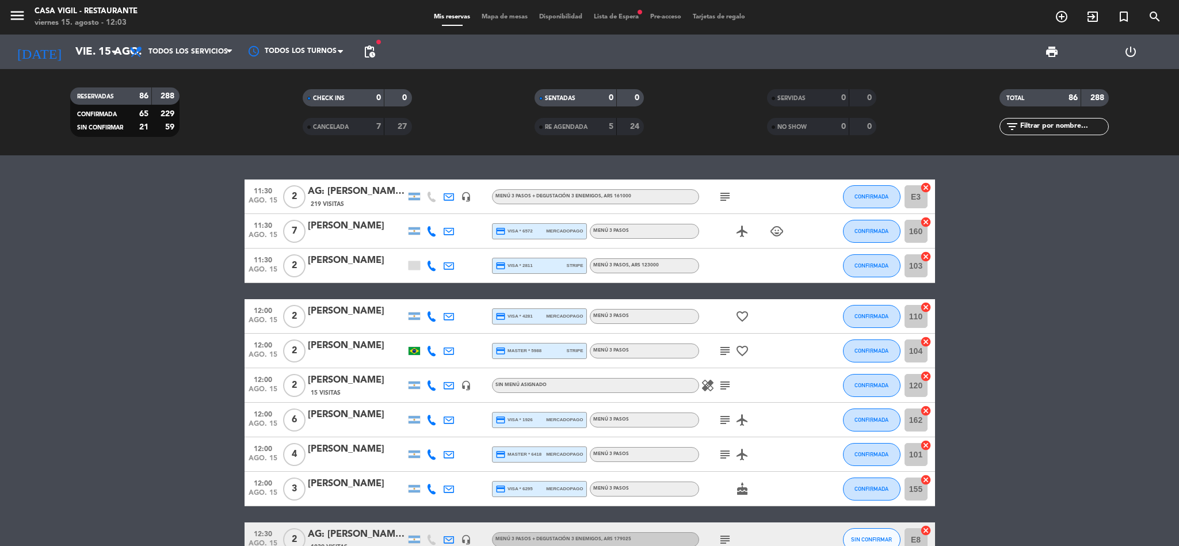
click at [576, 123] on input "text" at bounding box center [1063, 126] width 89 height 13
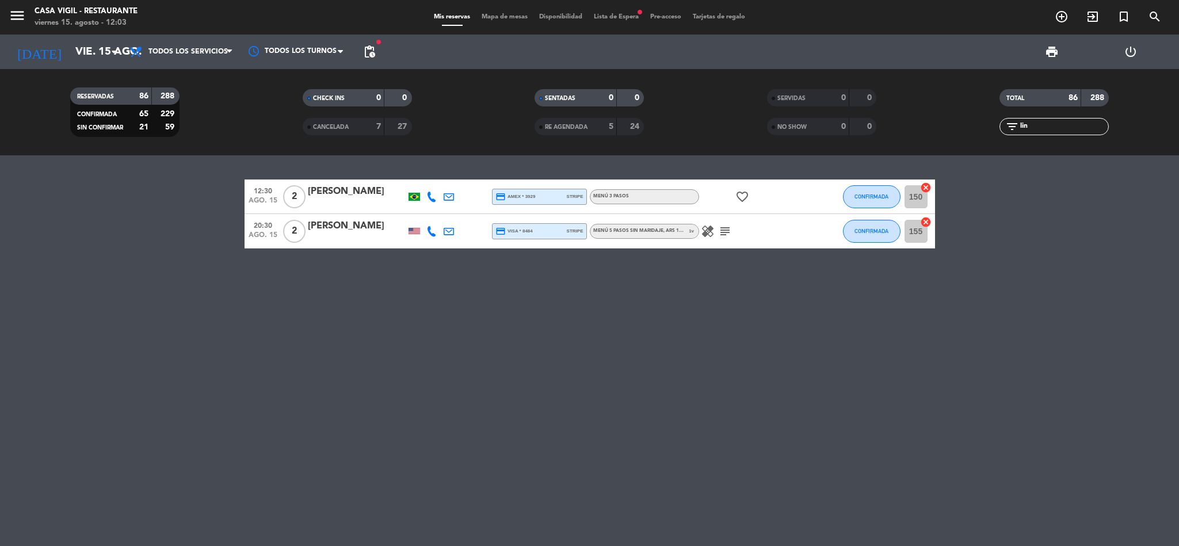
click at [365, 226] on div "[PERSON_NAME]" at bounding box center [357, 226] width 98 height 15
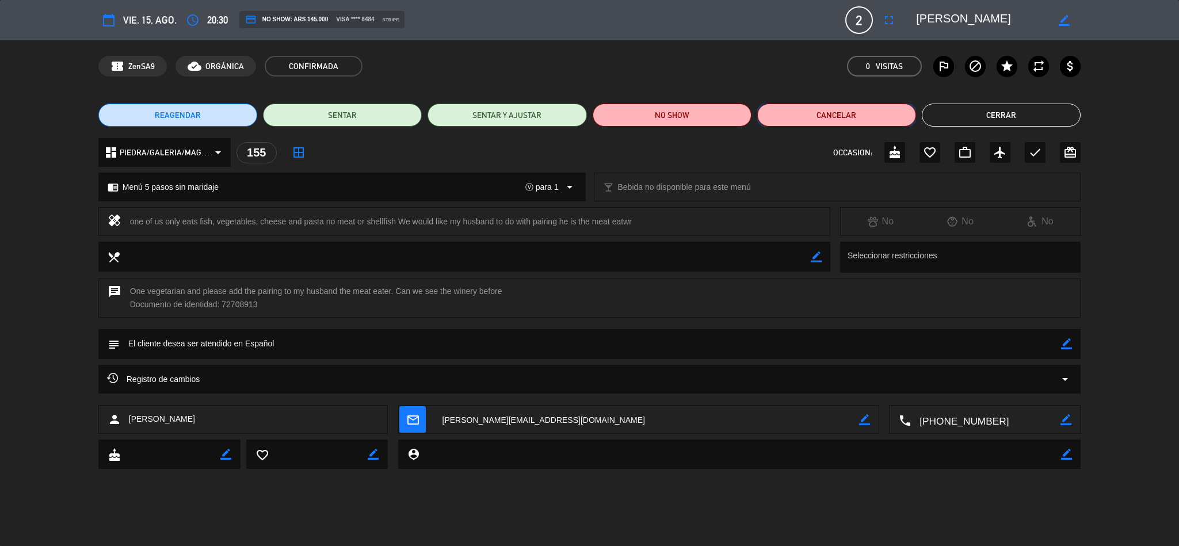
click at [576, 121] on button "Cancelar" at bounding box center [836, 115] width 159 height 23
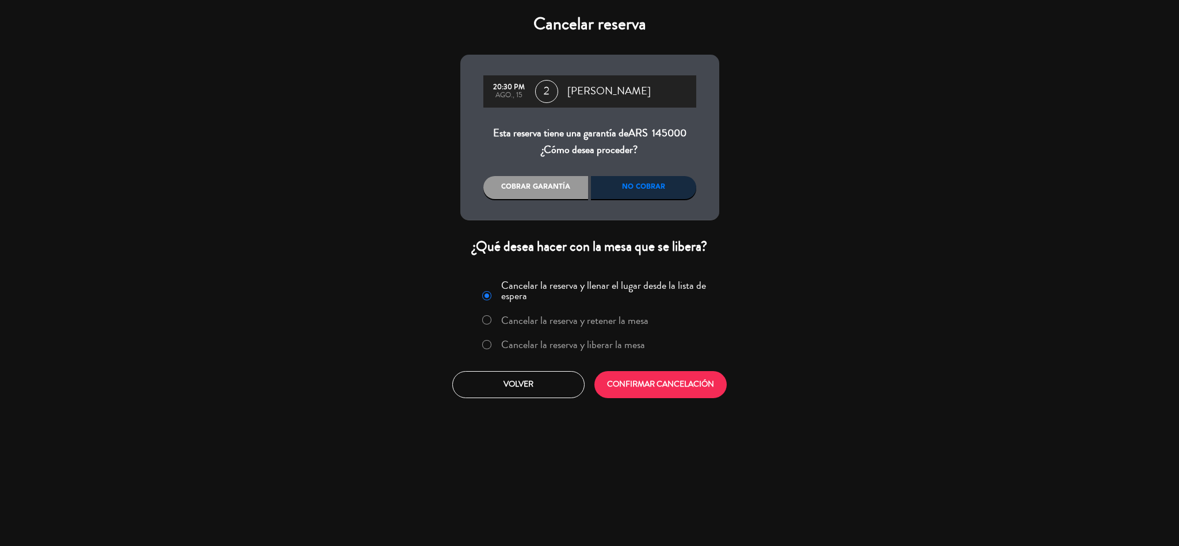
click at [574, 342] on label "Cancelar la reserva y liberar la mesa" at bounding box center [573, 344] width 144 height 10
click at [576, 381] on button "CONFIRMAR CANCELACIÓN" at bounding box center [660, 384] width 132 height 27
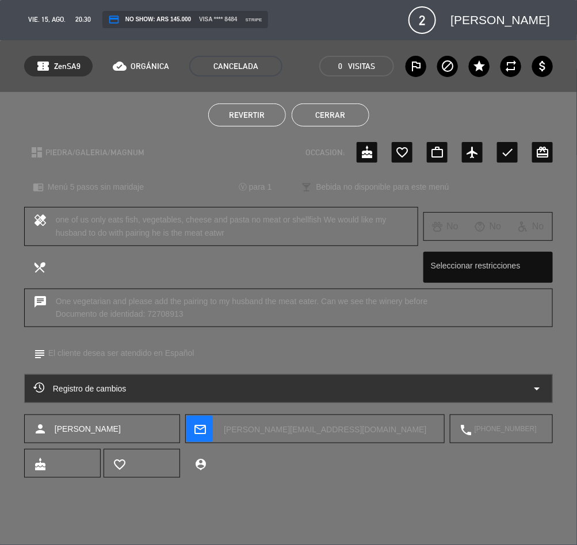
click at [339, 116] on button "Cerrar" at bounding box center [331, 115] width 78 height 23
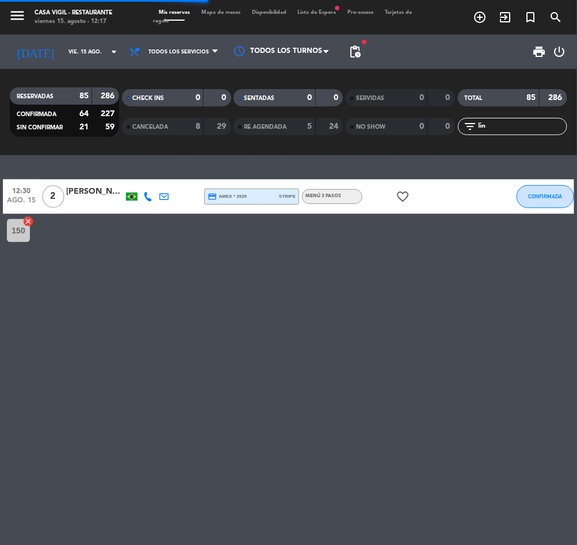
click at [507, 126] on input "lin" at bounding box center [521, 126] width 89 height 13
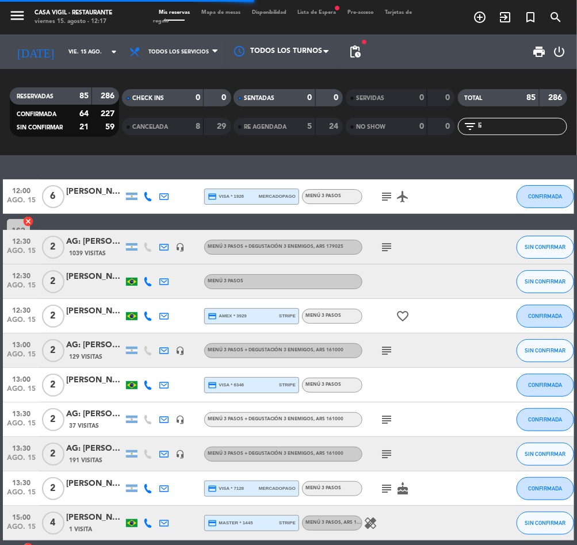
type input "l"
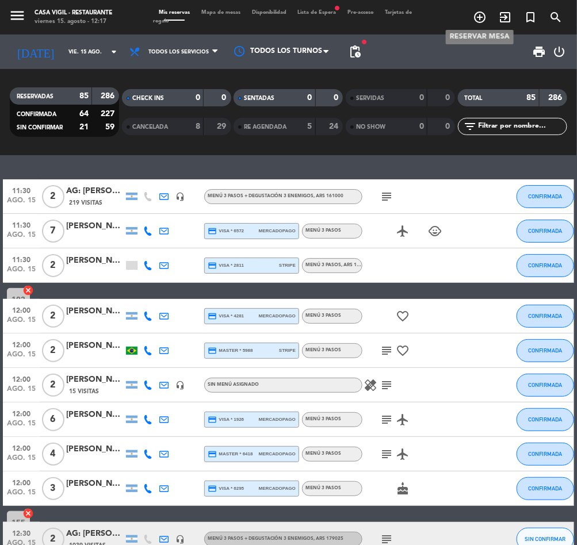
click at [475, 16] on icon "add_circle_outline" at bounding box center [480, 17] width 14 height 14
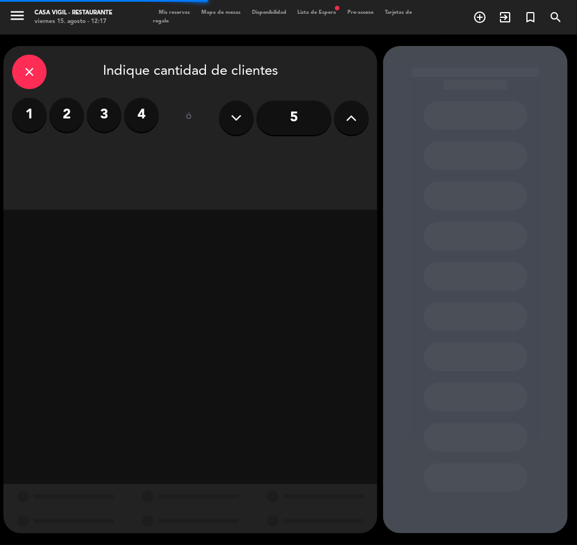
click at [77, 107] on label "2" at bounding box center [66, 115] width 35 height 35
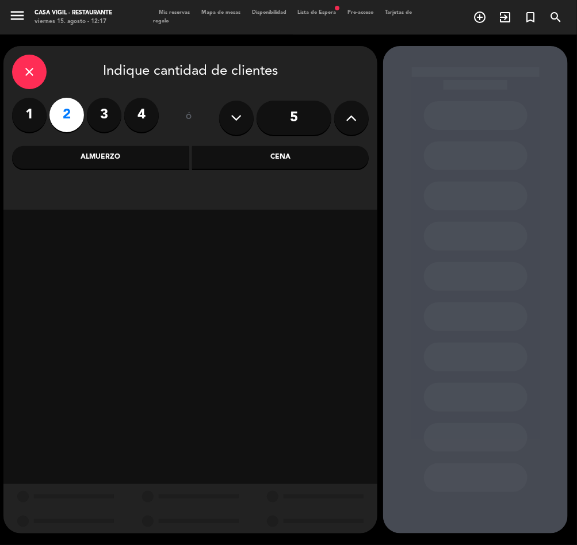
click at [108, 156] on div "Almuerzo" at bounding box center [100, 157] width 177 height 23
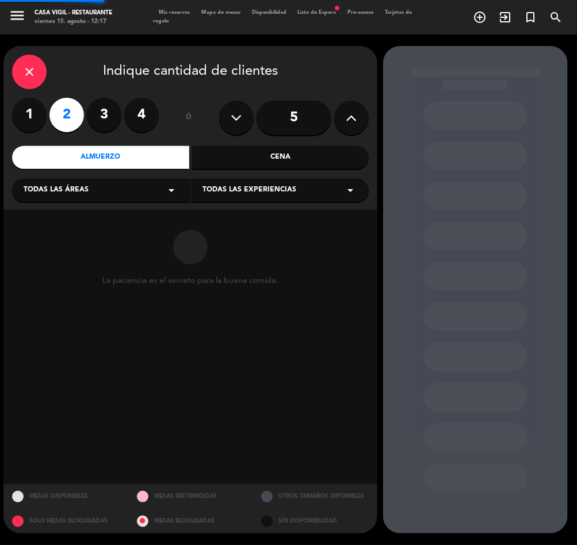
click at [235, 185] on span "Todas las experiencias" at bounding box center [249, 191] width 94 height 12
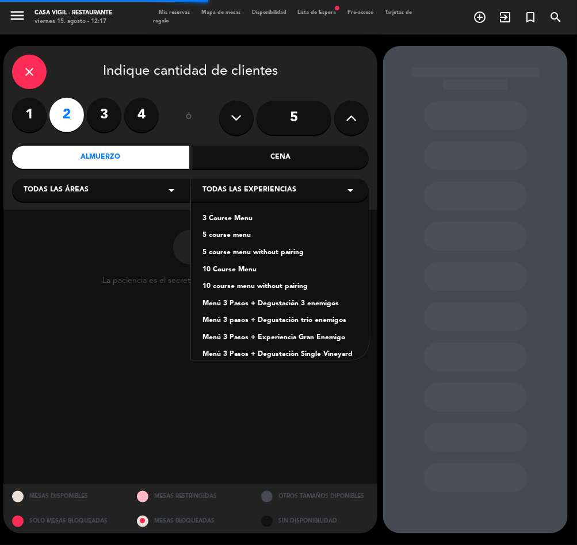
click at [219, 218] on div "3 Course Menu" at bounding box center [279, 219] width 155 height 12
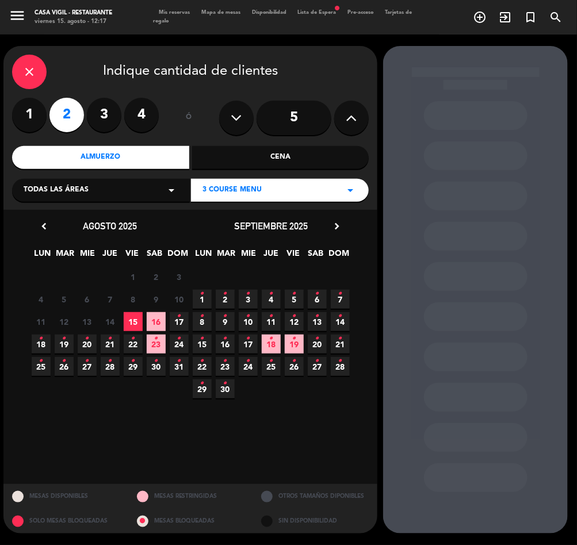
click at [47, 345] on span "18 •" at bounding box center [41, 344] width 19 height 19
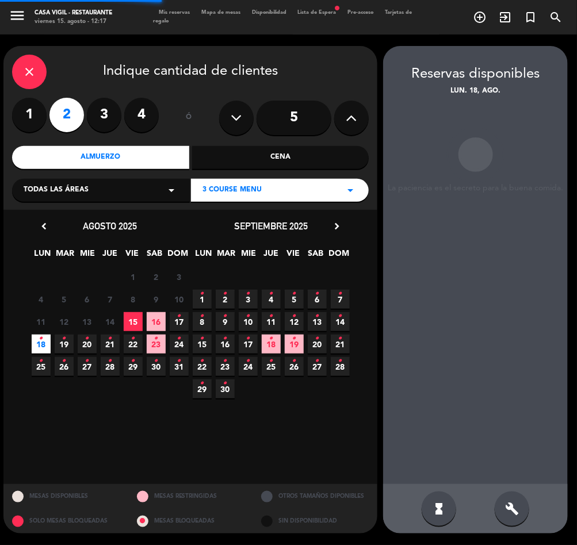
click at [62, 342] on icon "•" at bounding box center [64, 339] width 4 height 18
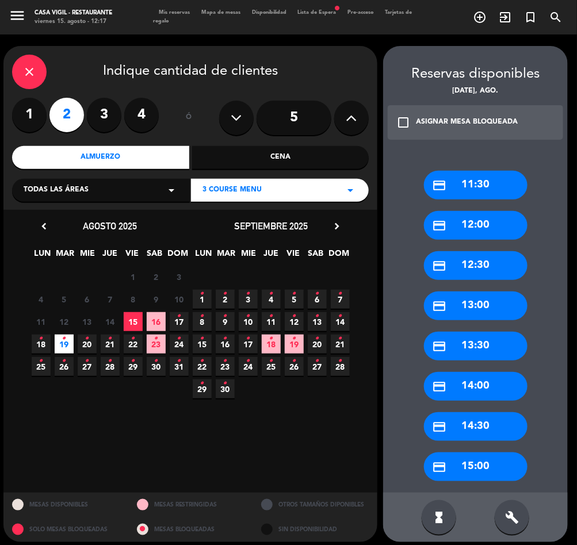
click at [427, 123] on div "ASIGNAR MESA BLOQUEADA" at bounding box center [467, 123] width 102 height 12
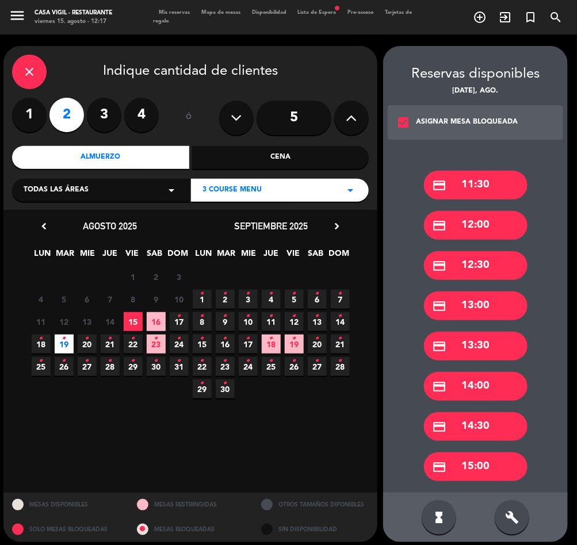
click at [482, 432] on div "credit_card 14:30" at bounding box center [476, 426] width 104 height 29
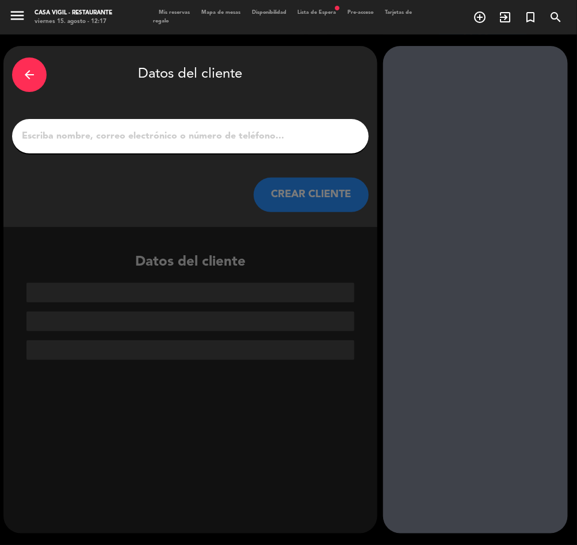
click at [233, 132] on input "1" at bounding box center [190, 136] width 339 height 16
paste input "[PERSON_NAME] x2"
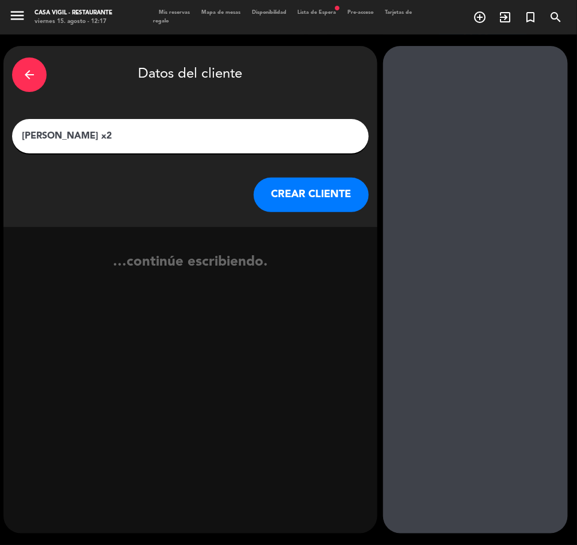
type input "[PERSON_NAME] x2"
click at [299, 199] on button "CREAR CLIENTE" at bounding box center [311, 195] width 115 height 35
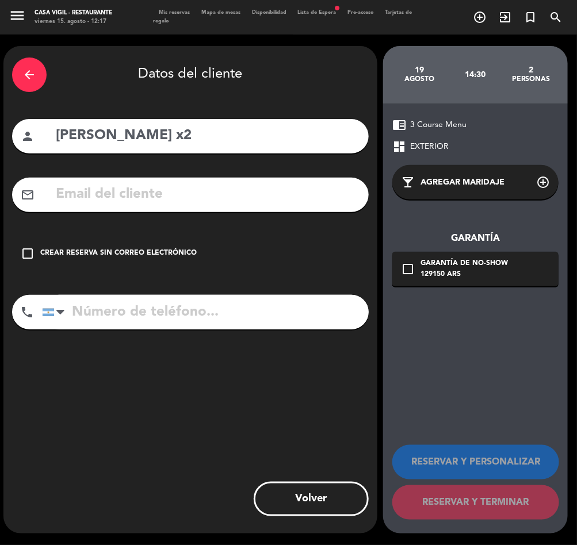
click at [59, 256] on div "Crear reserva sin correo electrónico" at bounding box center [118, 254] width 156 height 12
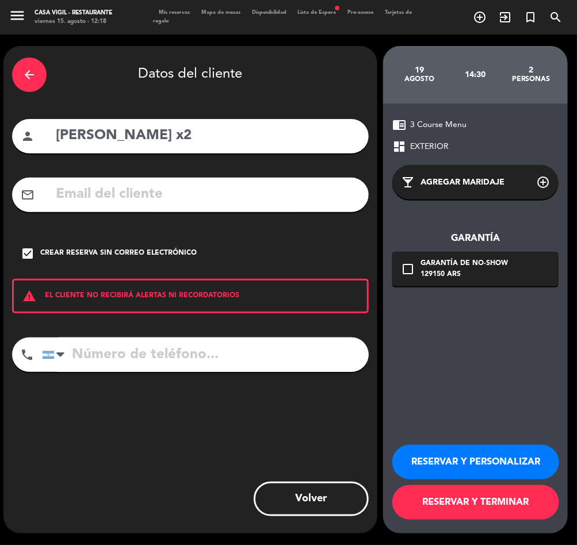
click at [513, 464] on button "RESERVAR Y PERSONALIZAR" at bounding box center [475, 462] width 167 height 35
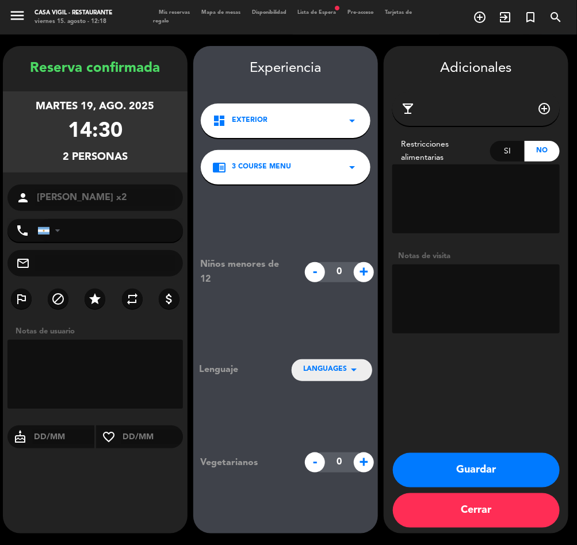
click at [97, 230] on input "tel" at bounding box center [110, 230] width 146 height 23
paste input "[PHONE_NUMBER]"
type input "[PHONE_NUMBER]"
click at [490, 275] on textarea at bounding box center [475, 299] width 167 height 69
type textarea "PAGA PAX"
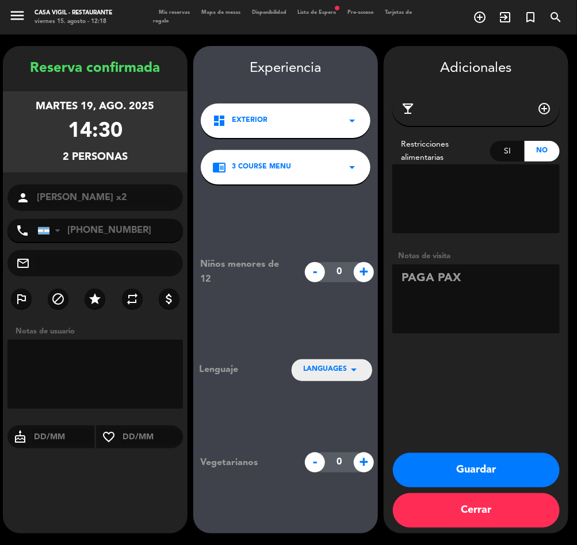
click at [487, 476] on button "Guardar" at bounding box center [476, 470] width 167 height 35
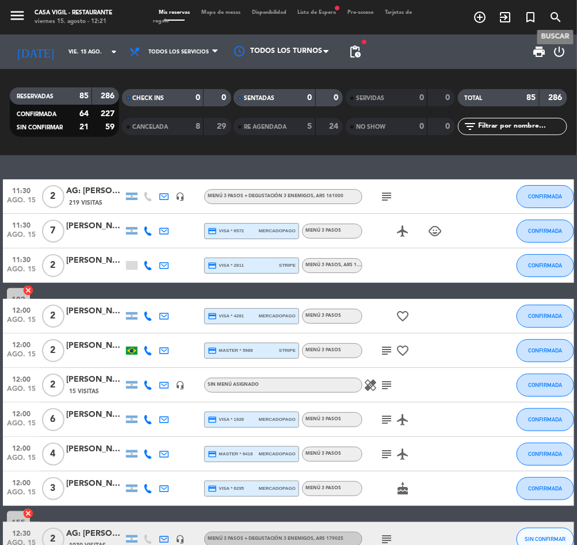
click at [556, 16] on icon "search" at bounding box center [556, 17] width 14 height 14
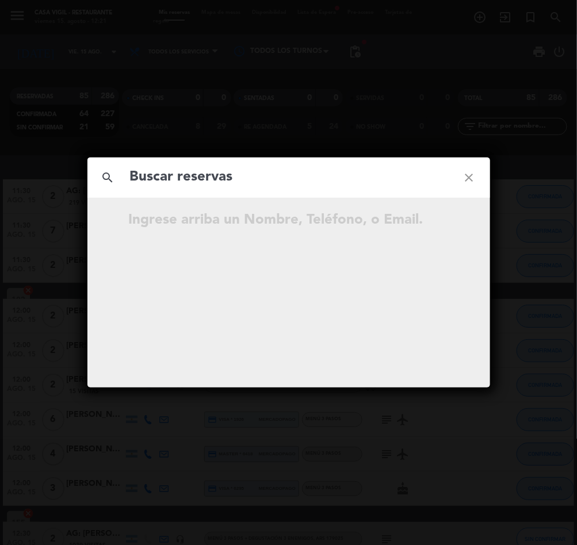
click at [243, 180] on input "text" at bounding box center [289, 178] width 320 height 24
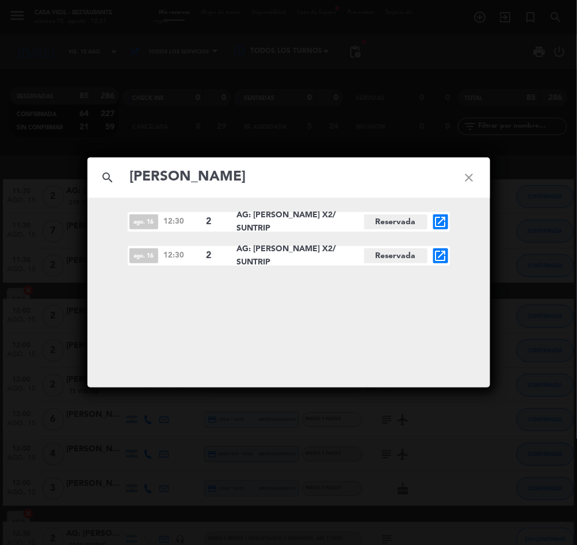
type input "[PERSON_NAME]"
click at [447, 256] on icon "open_in_new" at bounding box center [441, 256] width 14 height 14
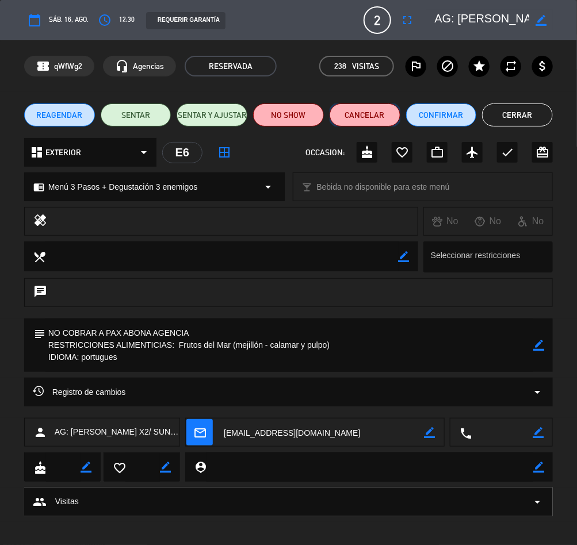
click at [366, 119] on button "Cancelar" at bounding box center [365, 115] width 71 height 23
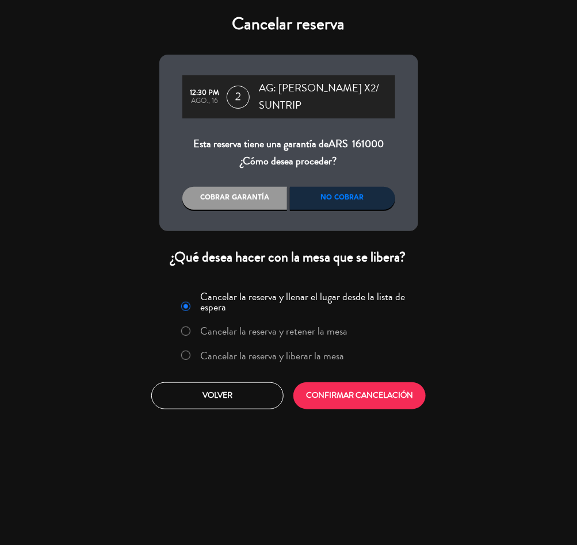
click at [290, 354] on label "Cancelar la reserva y liberar la mesa" at bounding box center [272, 356] width 144 height 10
click at [339, 397] on button "CONFIRMAR CANCELACIÓN" at bounding box center [359, 396] width 132 height 27
